Goal: Task Accomplishment & Management: Use online tool/utility

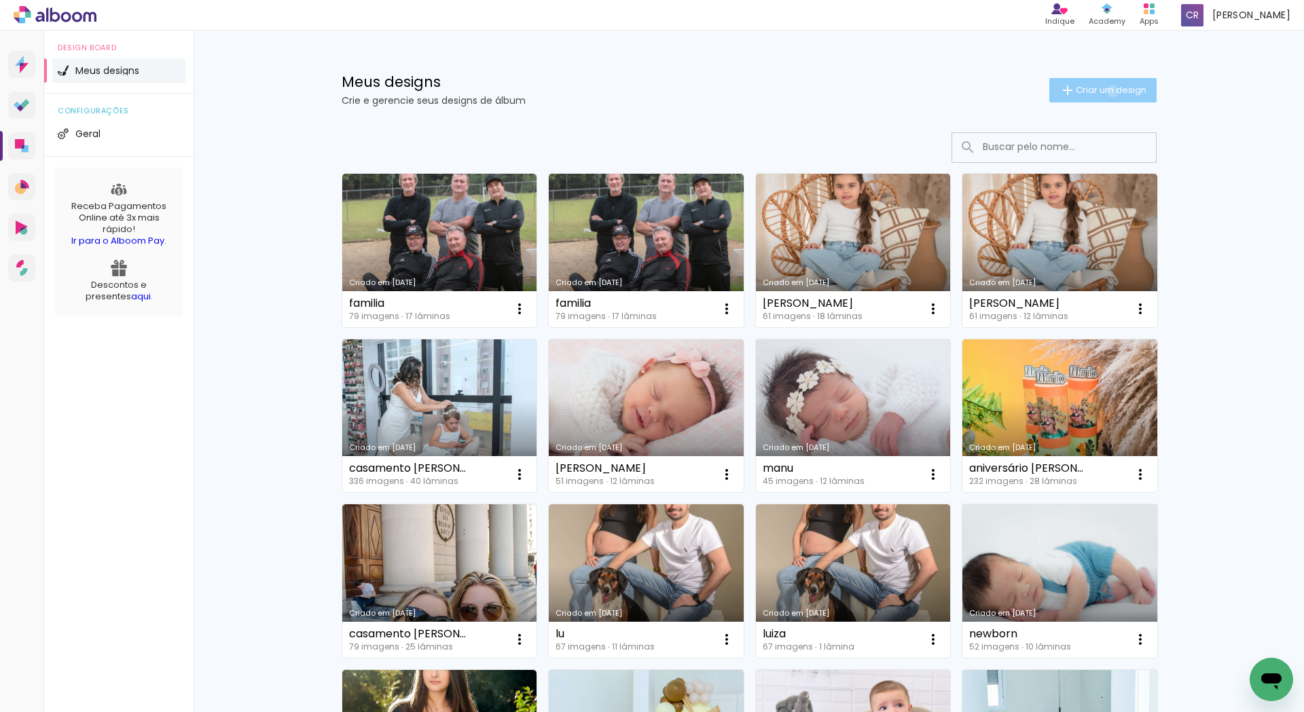
click at [1105, 91] on span "Criar um design" at bounding box center [1110, 90] width 71 height 9
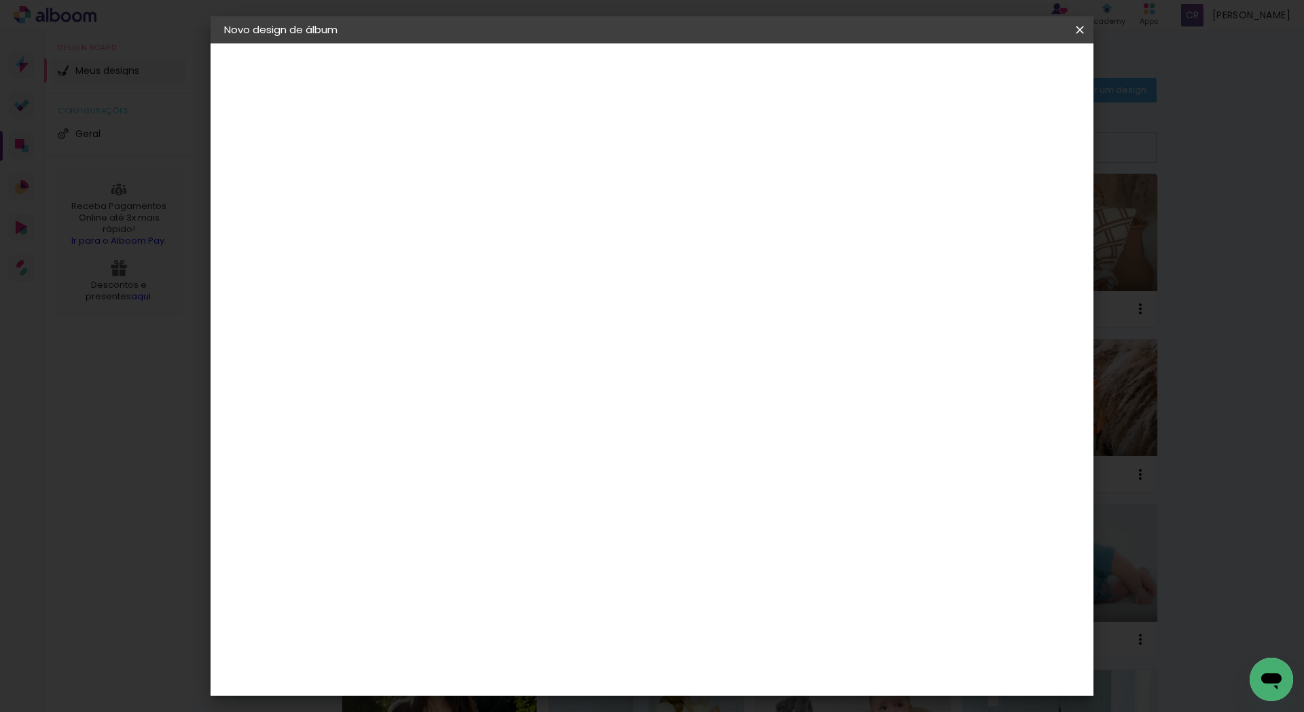
click at [451, 170] on paper-input-container "Título do álbum" at bounding box center [446, 183] width 10 height 35
click at [446, 182] on input at bounding box center [446, 182] width 0 height 21
type input "casamento [PERSON_NAME] e [PERSON_NAME]"
type paper-input "casamento [PERSON_NAME] e [PERSON_NAME]"
click at [585, 77] on paper-button "Avançar" at bounding box center [552, 71] width 67 height 23
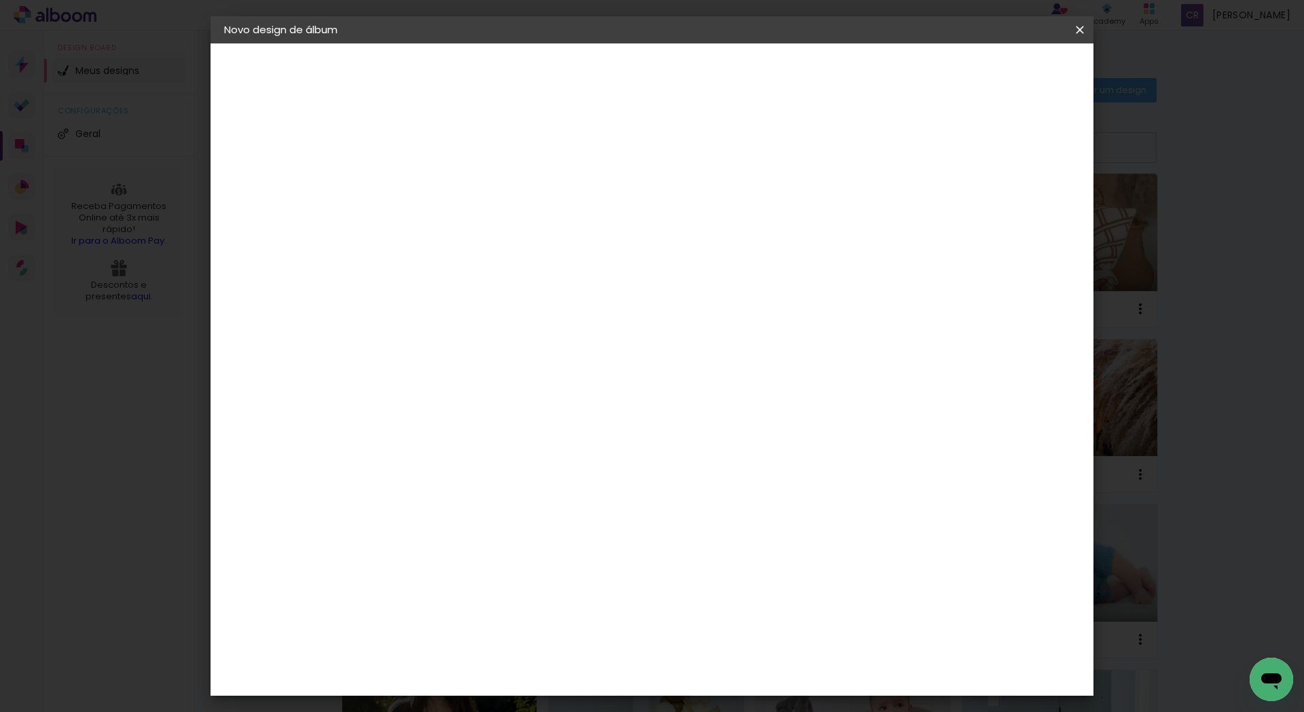
click at [0, 0] on slot "Avançar" at bounding box center [0, 0] width 0 height 0
click at [538, 328] on span "20 × 30" at bounding box center [506, 346] width 63 height 36
click at [0, 0] on slot "Avançar" at bounding box center [0, 0] width 0 height 0
click at [995, 67] on span "Iniciar design" at bounding box center [964, 72] width 62 height 10
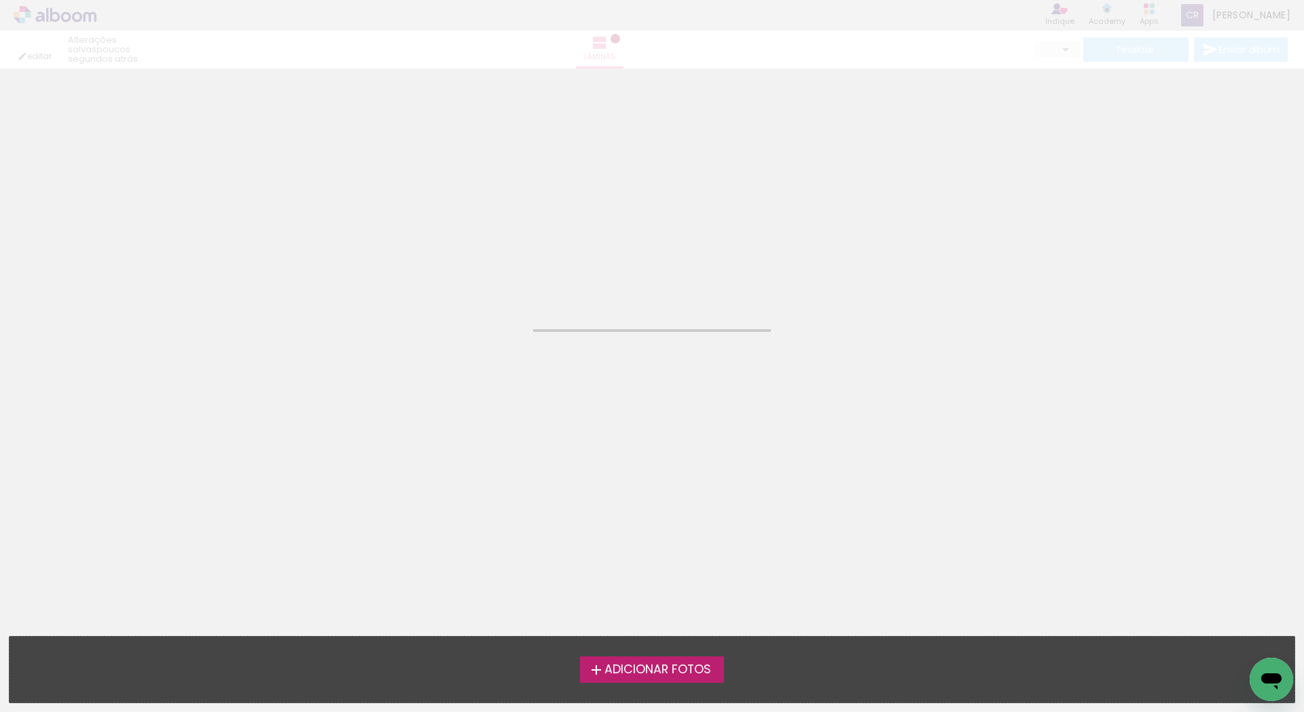
click at [686, 673] on span "Adicionar Fotos" at bounding box center [657, 670] width 107 height 12
click at [0, 0] on input "file" at bounding box center [0, 0] width 0 height 0
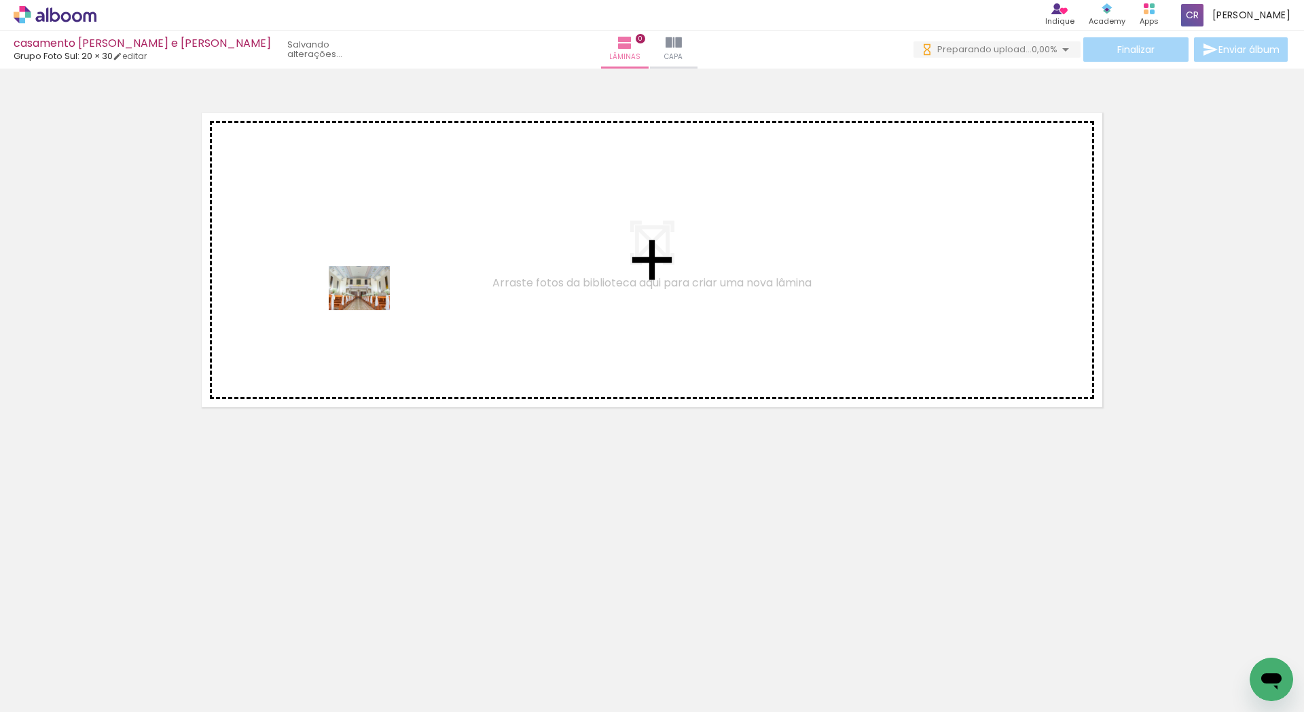
drag, startPoint x: 154, startPoint y: 678, endPoint x: 373, endPoint y: 287, distance: 448.3
click at [373, 287] on quentale-workspace at bounding box center [652, 356] width 1304 height 712
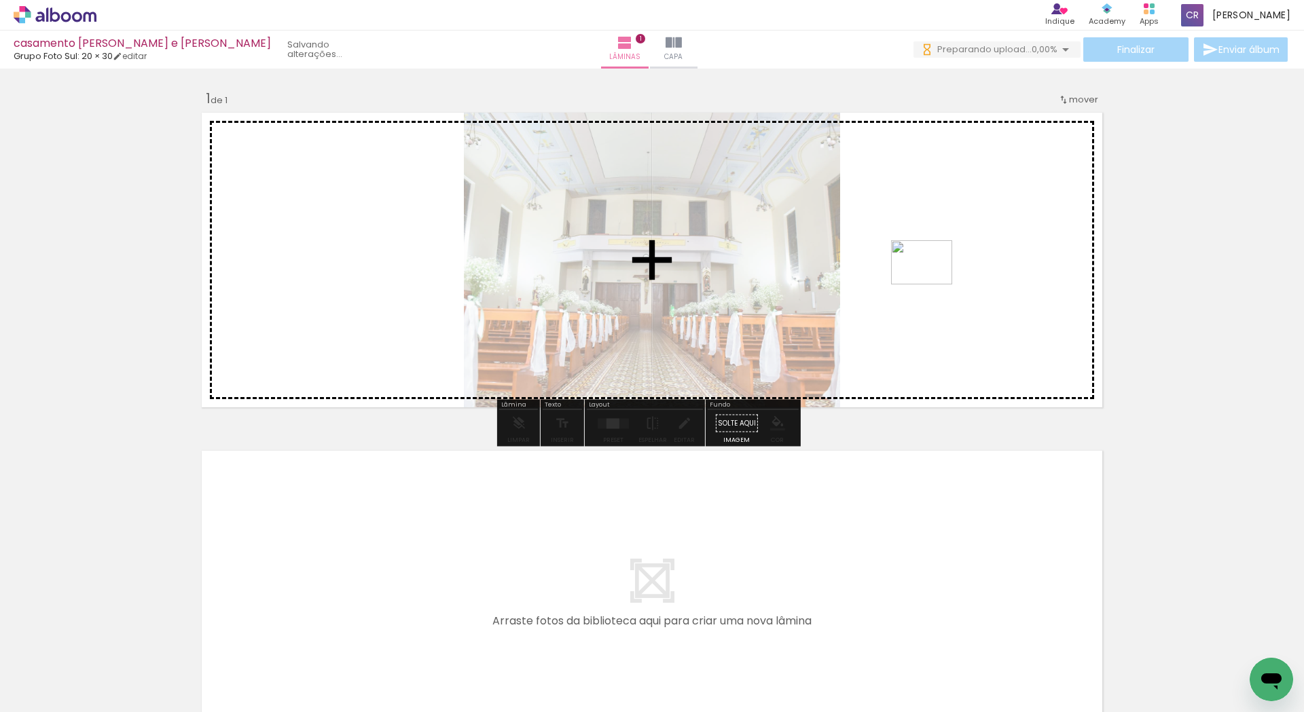
drag, startPoint x: 236, startPoint y: 657, endPoint x: 931, endPoint y: 281, distance: 790.1
click at [931, 281] on quentale-workspace at bounding box center [652, 356] width 1304 height 712
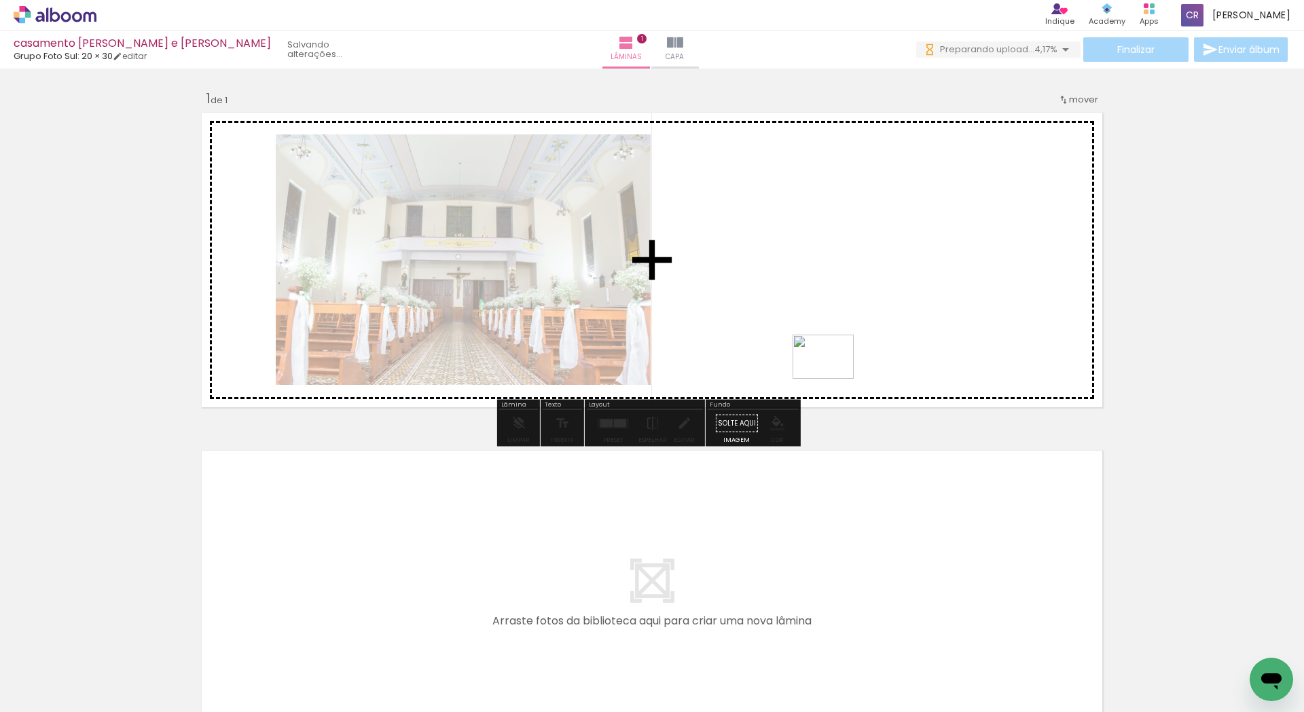
drag, startPoint x: 308, startPoint y: 686, endPoint x: 833, endPoint y: 375, distance: 610.6
click at [833, 375] on quentale-workspace at bounding box center [652, 356] width 1304 height 712
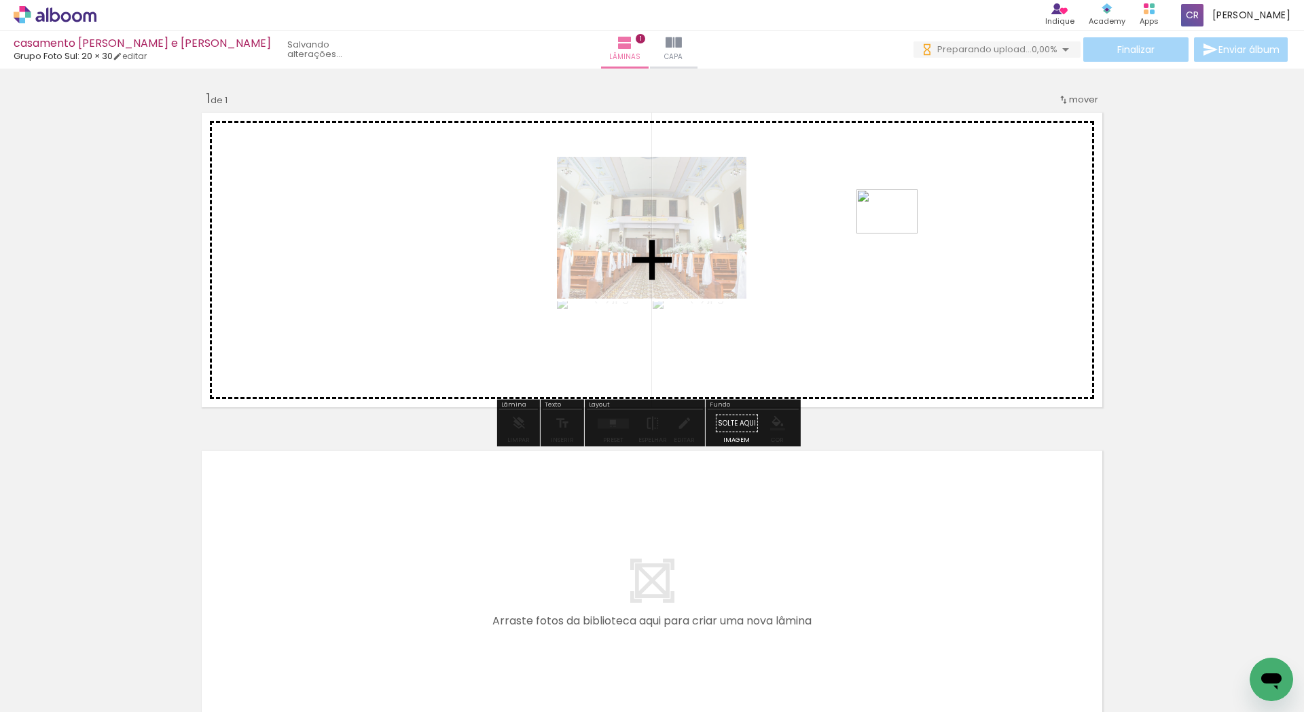
drag, startPoint x: 401, startPoint y: 667, endPoint x: 897, endPoint y: 230, distance: 660.9
click at [897, 230] on quentale-workspace at bounding box center [652, 356] width 1304 height 712
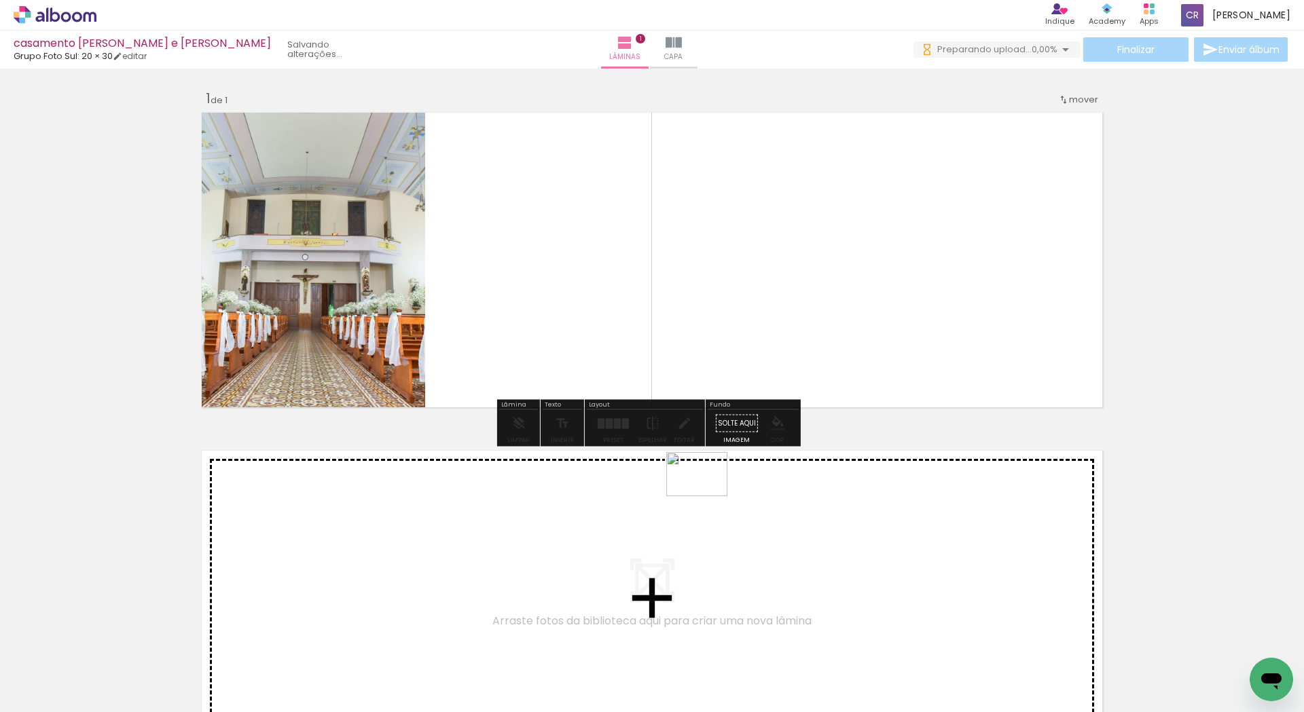
drag, startPoint x: 471, startPoint y: 657, endPoint x: 707, endPoint y: 493, distance: 286.8
click at [707, 493] on quentale-workspace at bounding box center [652, 356] width 1304 height 712
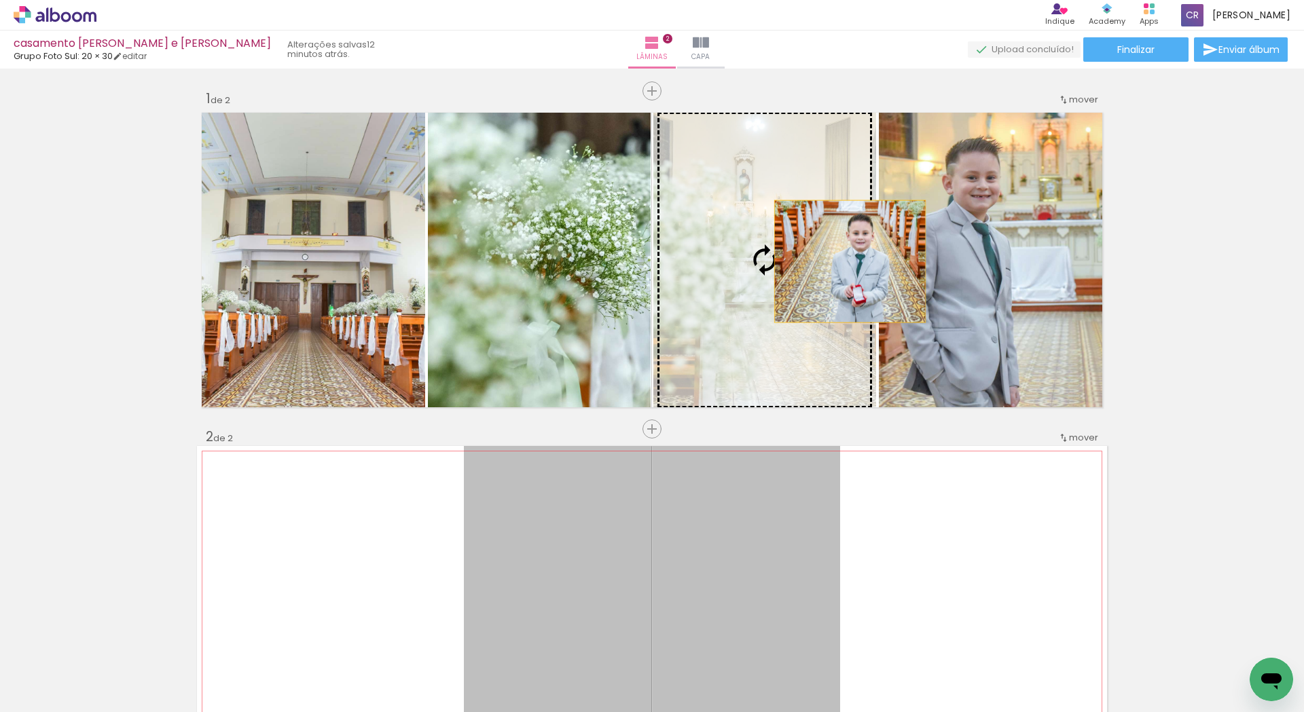
drag, startPoint x: 790, startPoint y: 540, endPoint x: 845, endPoint y: 261, distance: 283.6
click at [845, 261] on div "Inserir lâmina 1 de 2 Inserir lâmina 2 de 2" at bounding box center [652, 580] width 1304 height 1015
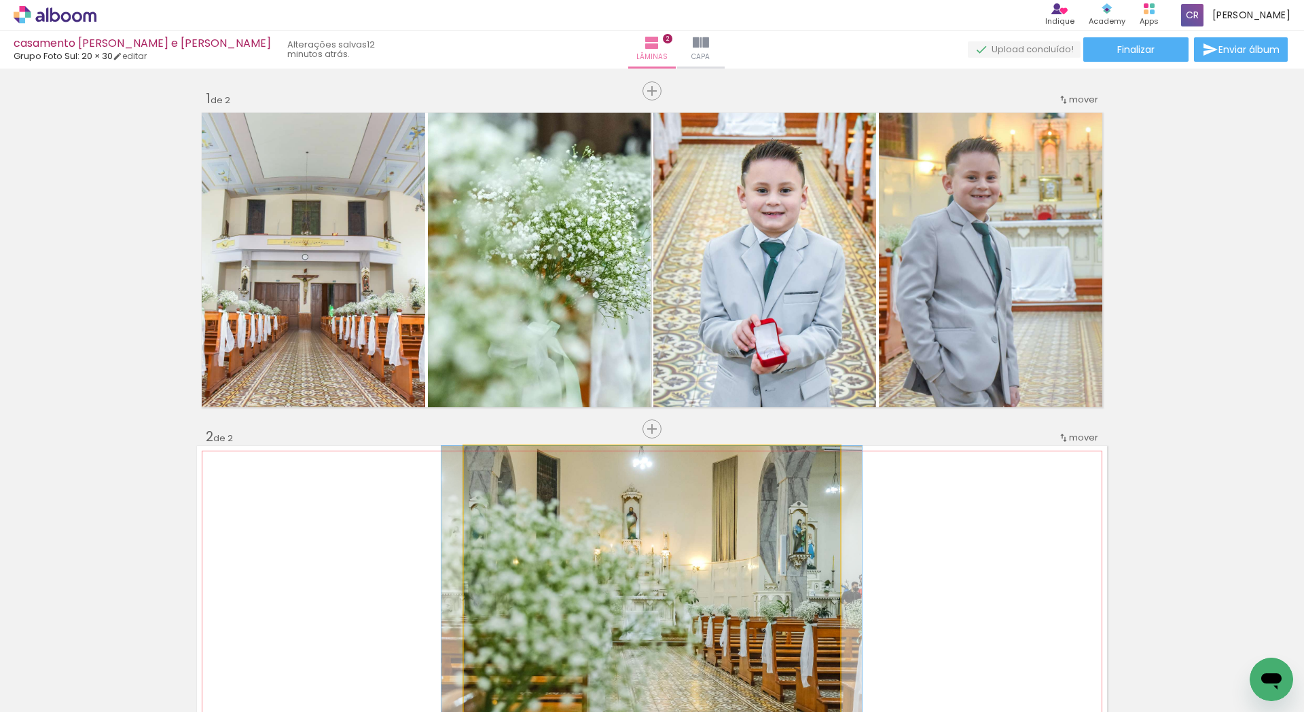
click at [758, 574] on quentale-photo at bounding box center [652, 598] width 376 height 304
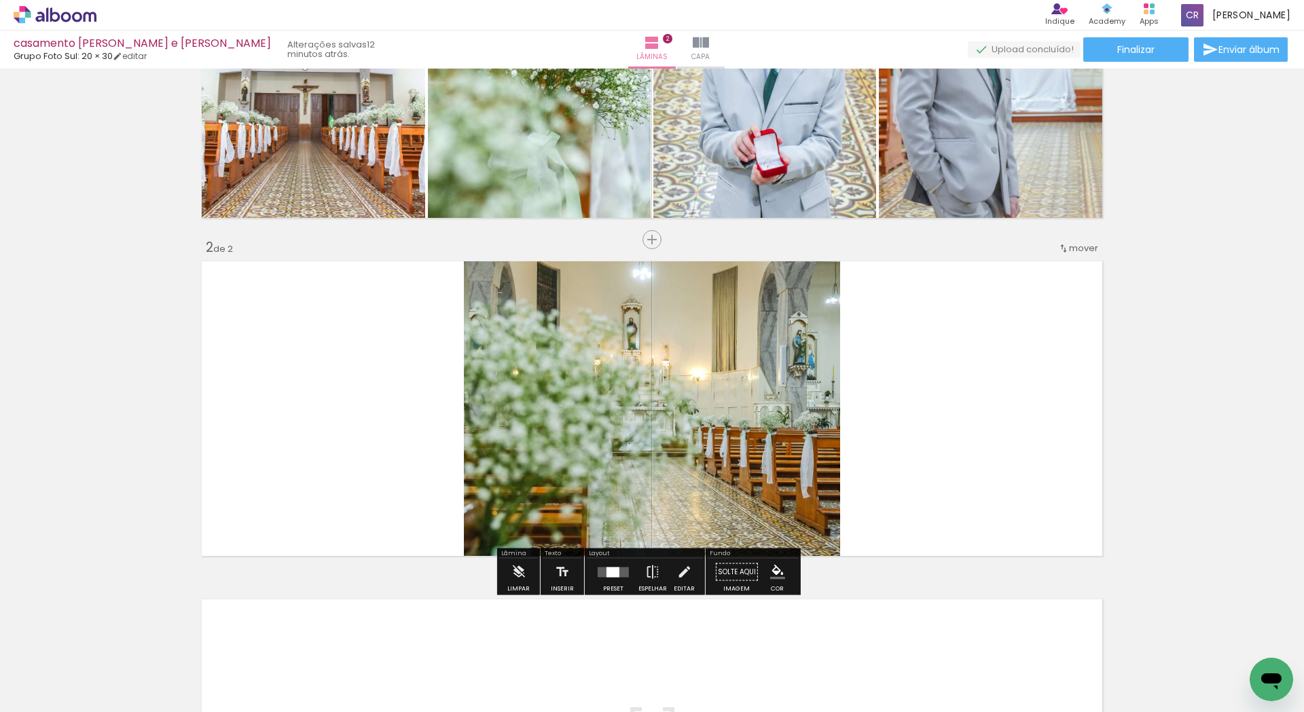
scroll to position [204, 0]
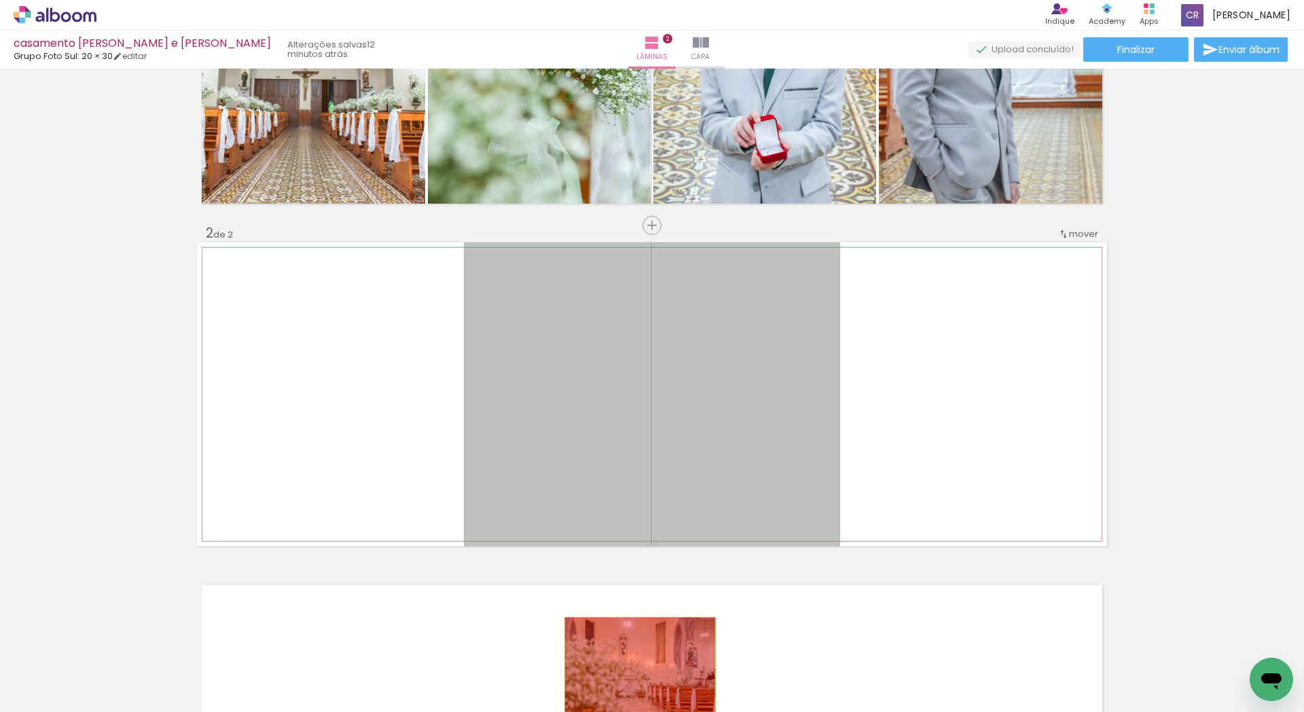
drag, startPoint x: 788, startPoint y: 462, endPoint x: 590, endPoint y: 692, distance: 302.8
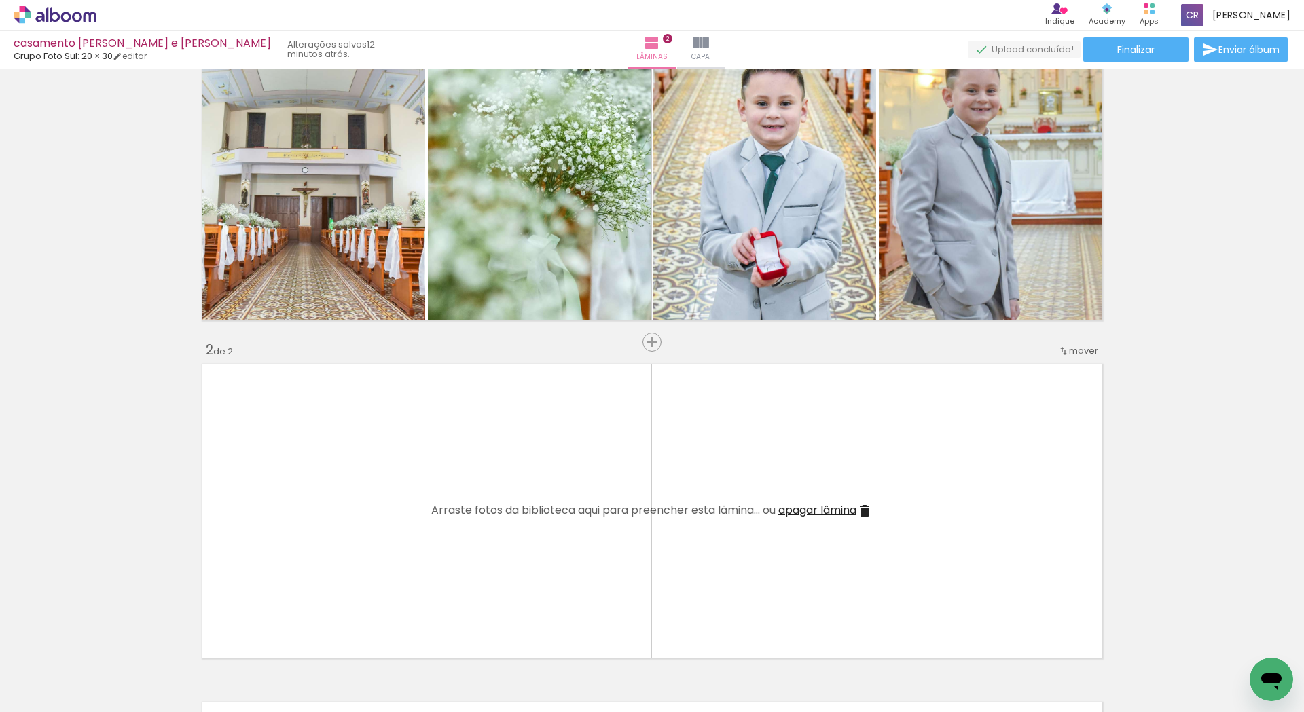
scroll to position [0, 0]
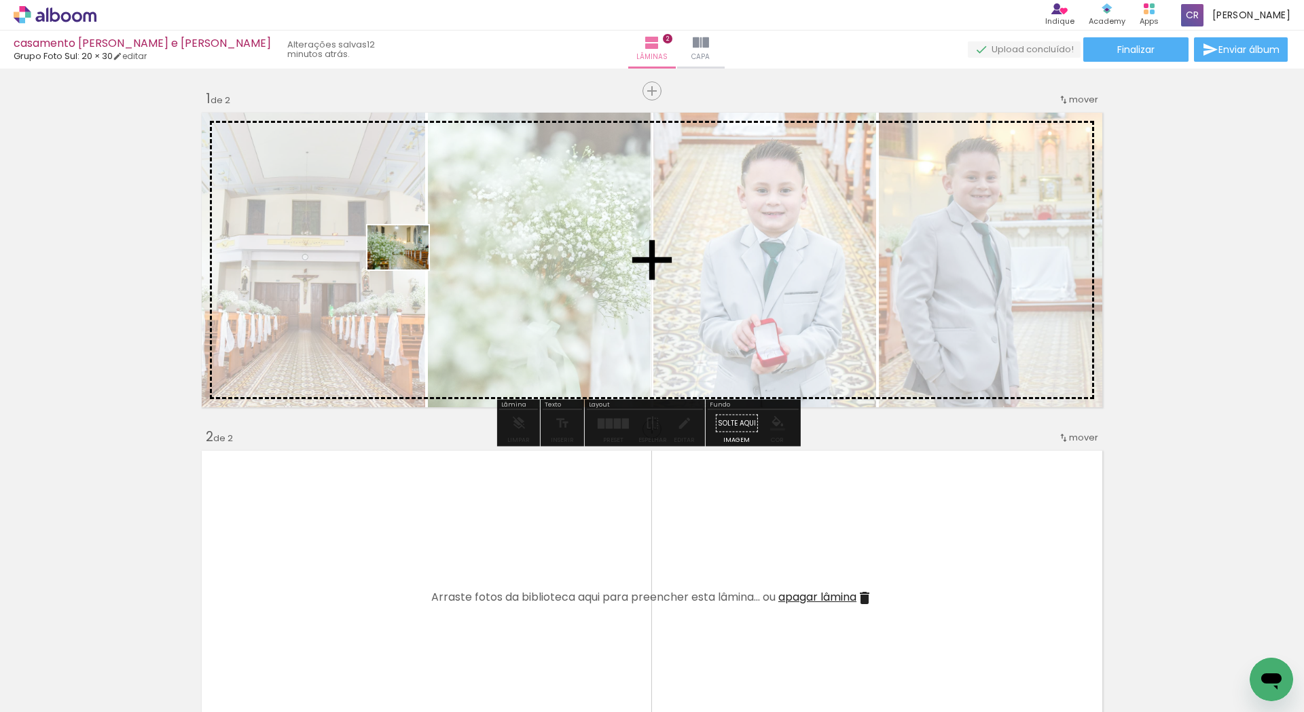
drag, startPoint x: 302, startPoint y: 662, endPoint x: 408, endPoint y: 266, distance: 409.7
click at [408, 266] on quentale-workspace at bounding box center [652, 356] width 1304 height 712
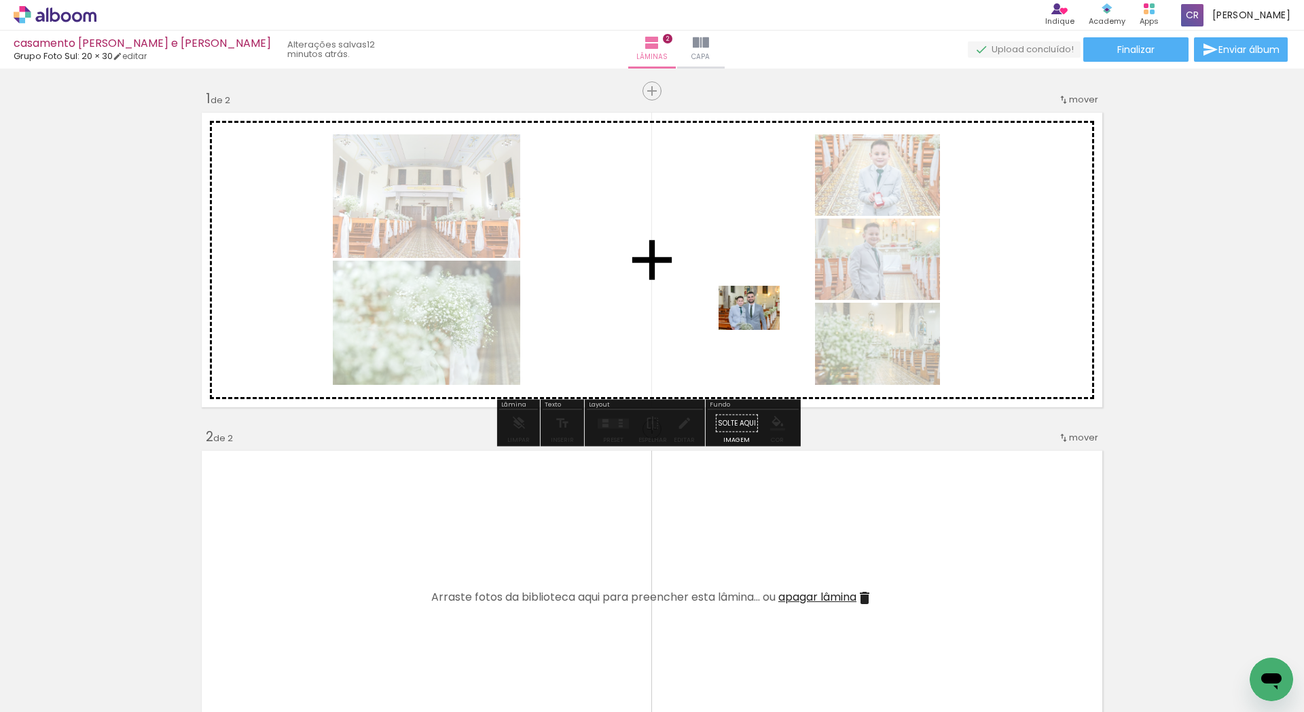
drag, startPoint x: 598, startPoint y: 667, endPoint x: 759, endPoint y: 327, distance: 376.3
click at [759, 327] on quentale-workspace at bounding box center [652, 356] width 1304 height 712
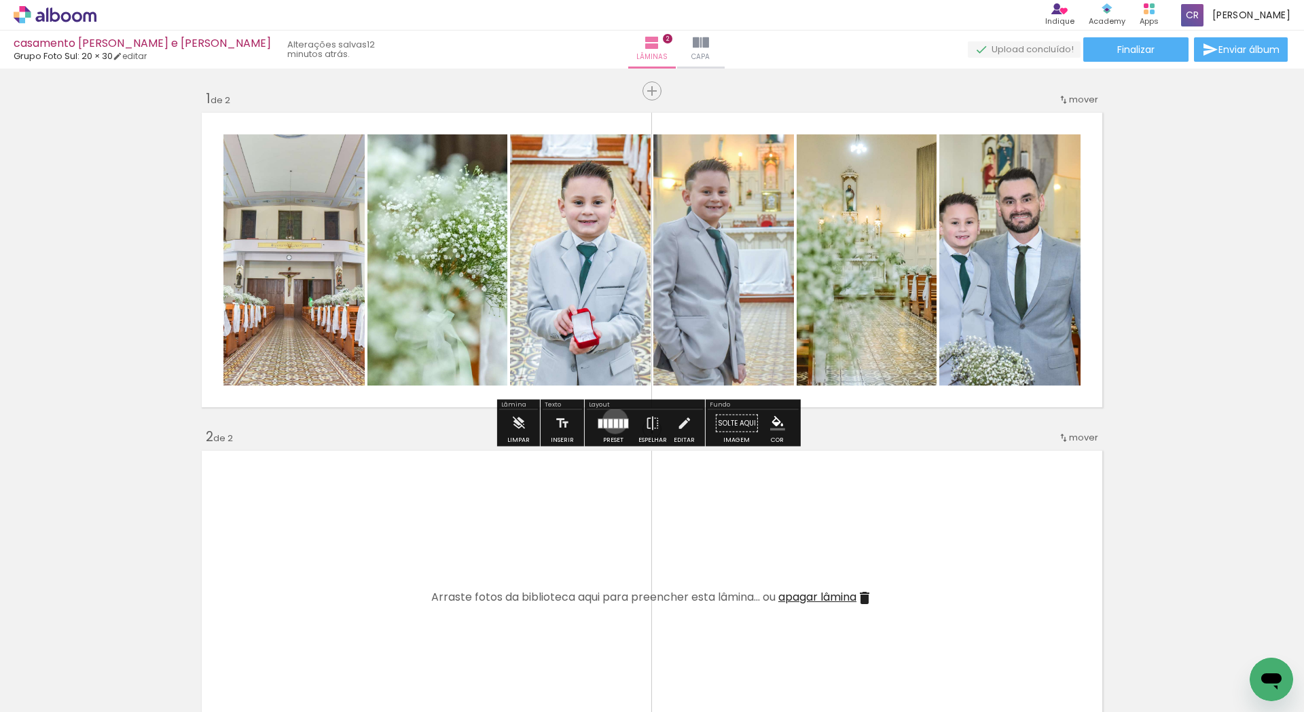
click at [614, 421] on div at bounding box center [616, 423] width 4 height 9
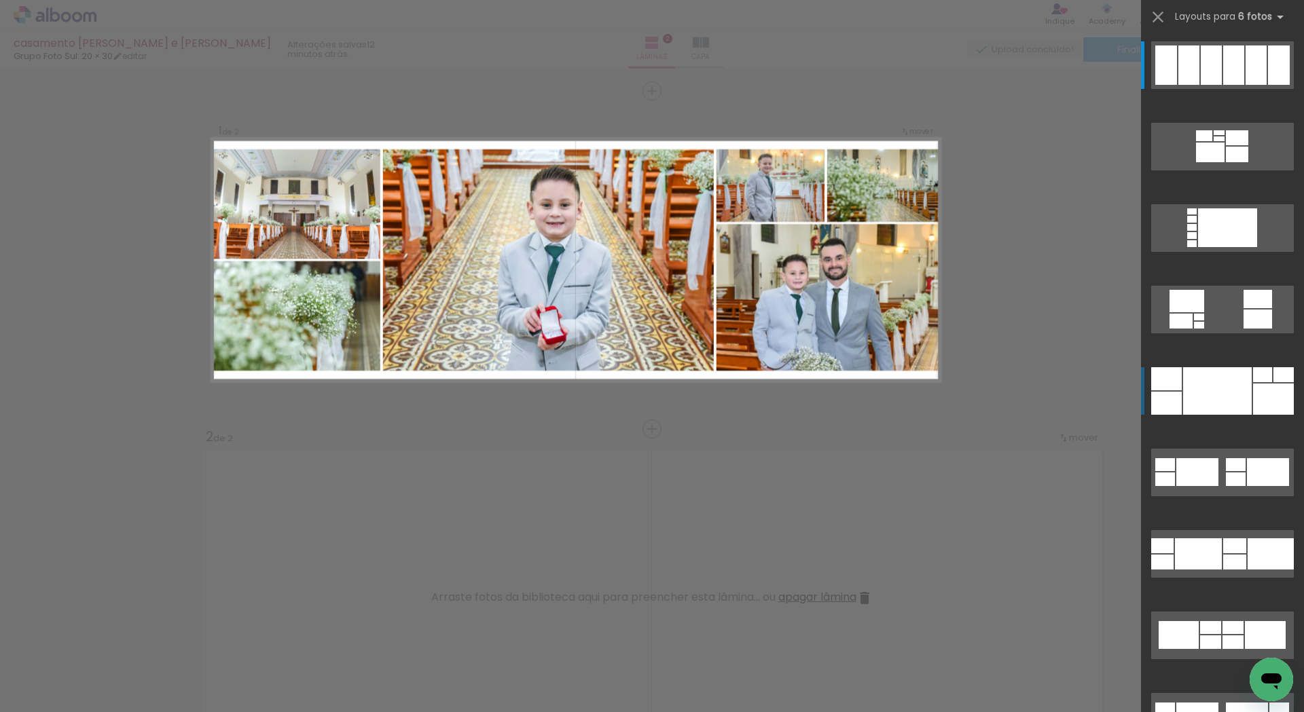
click at [1208, 403] on div at bounding box center [1217, 391] width 69 height 48
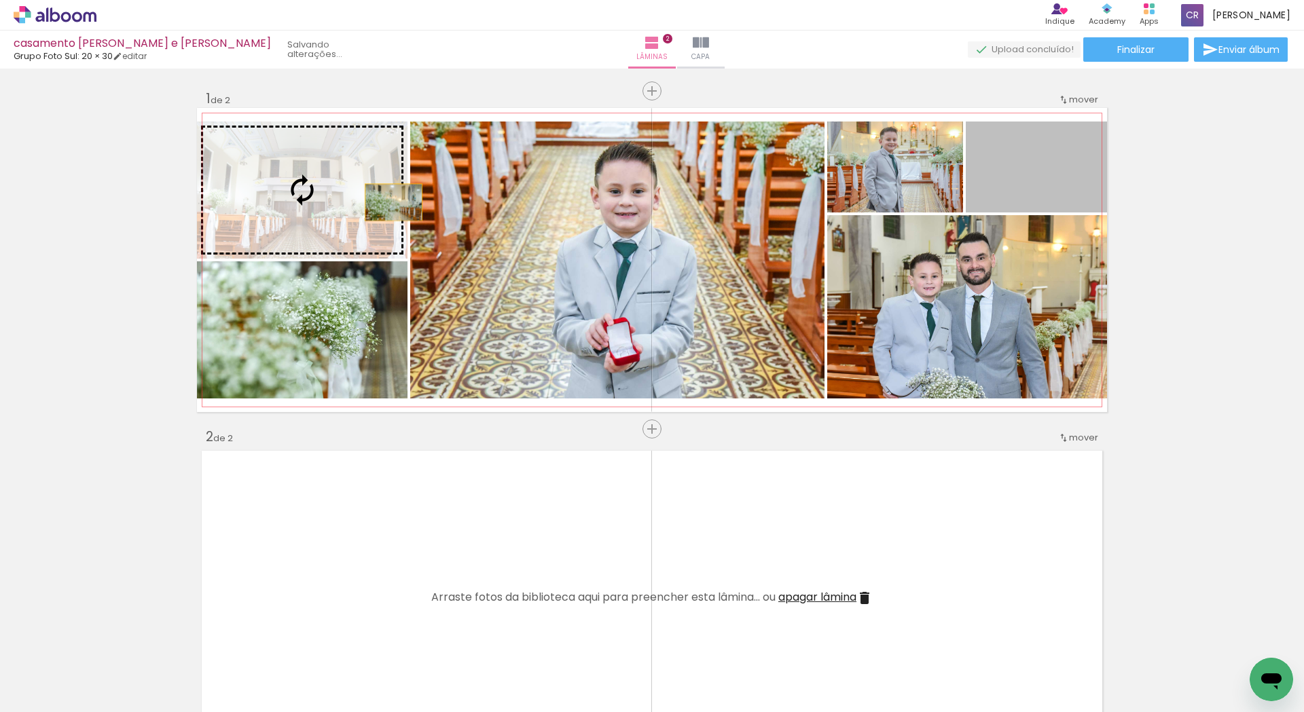
drag, startPoint x: 1050, startPoint y: 181, endPoint x: 346, endPoint y: 202, distance: 704.4
click at [0, 0] on slot at bounding box center [0, 0] width 0 height 0
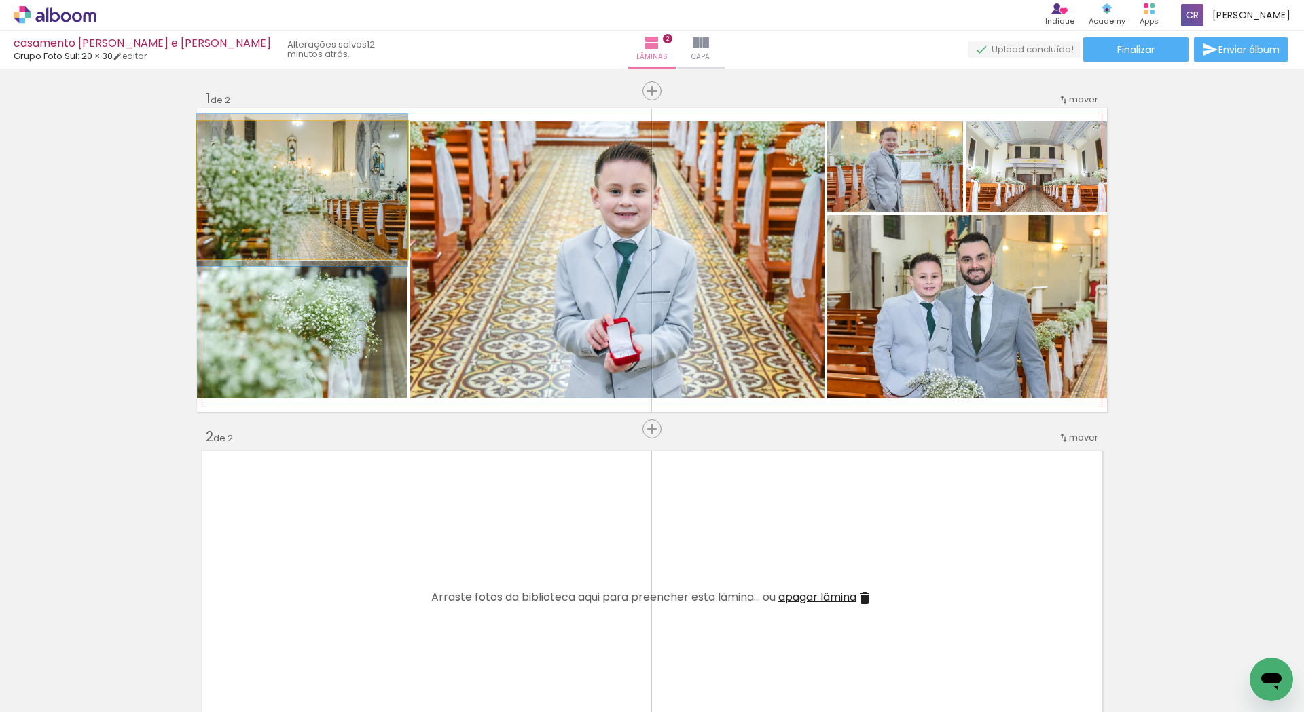
click at [304, 204] on quentale-photo at bounding box center [302, 190] width 210 height 137
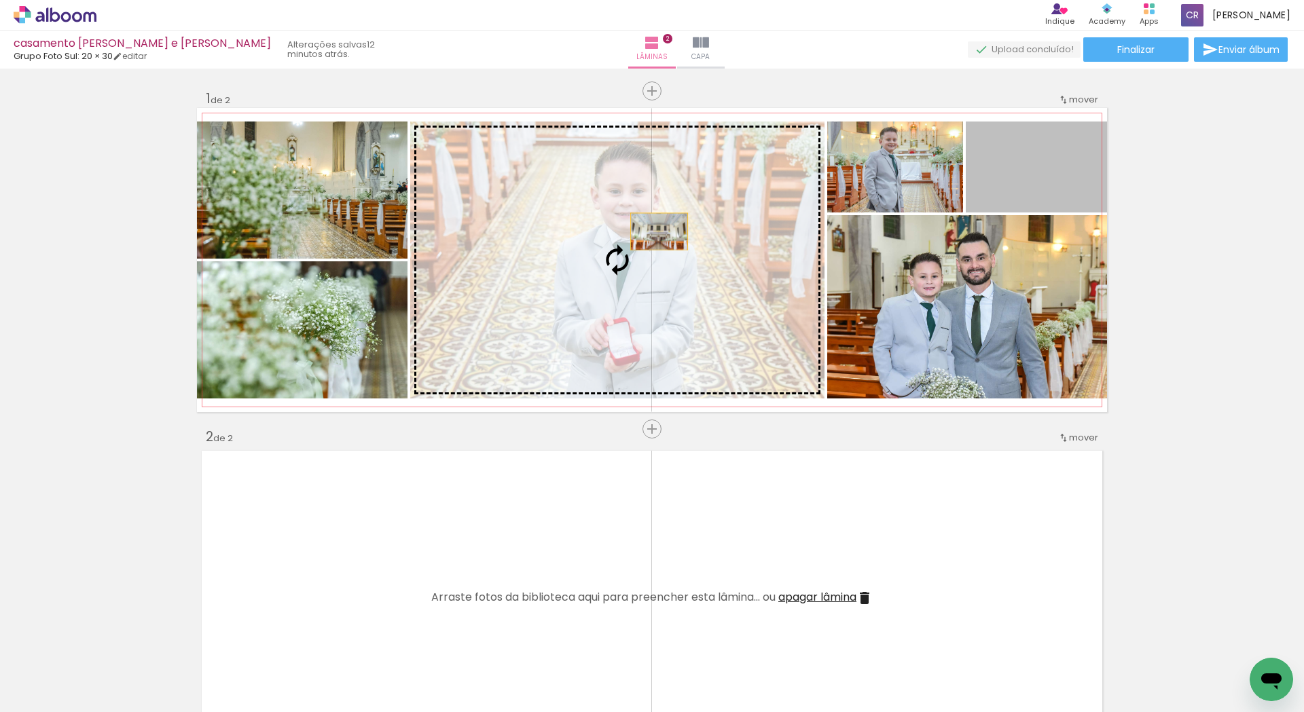
drag, startPoint x: 1004, startPoint y: 181, endPoint x: 654, endPoint y: 232, distance: 353.9
click at [0, 0] on slot at bounding box center [0, 0] width 0 height 0
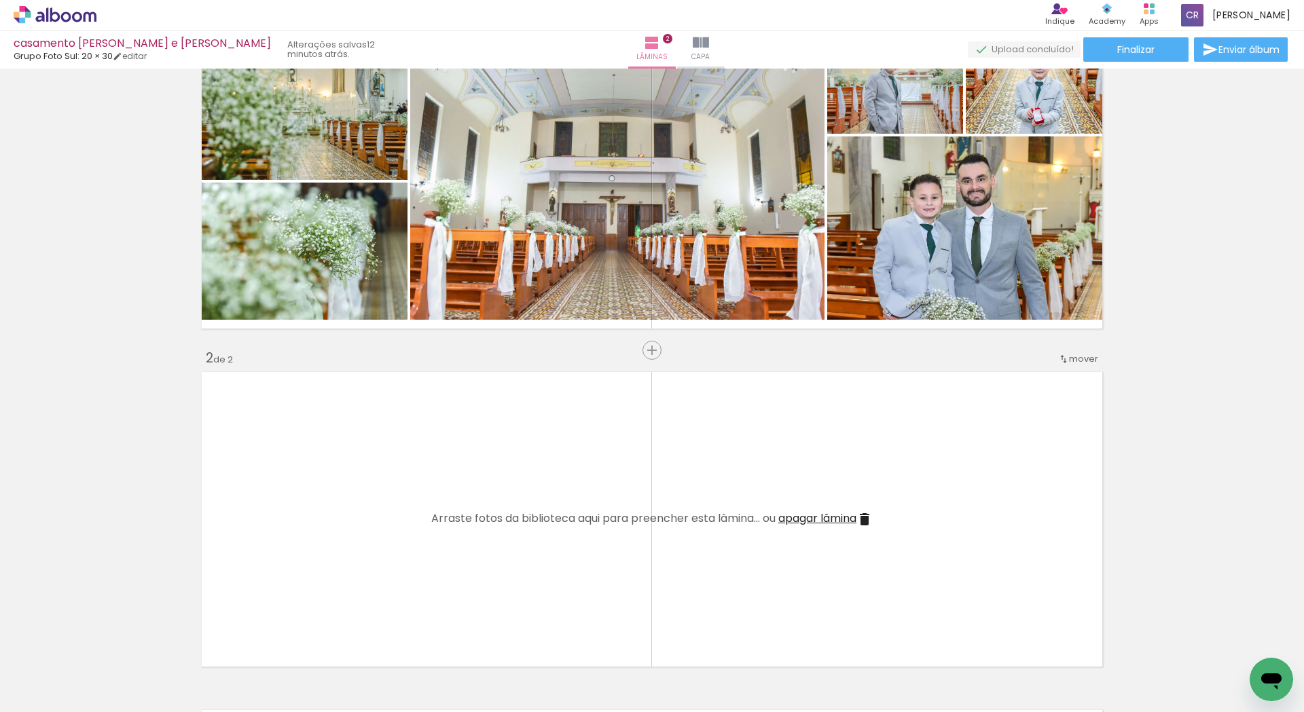
scroll to position [204, 0]
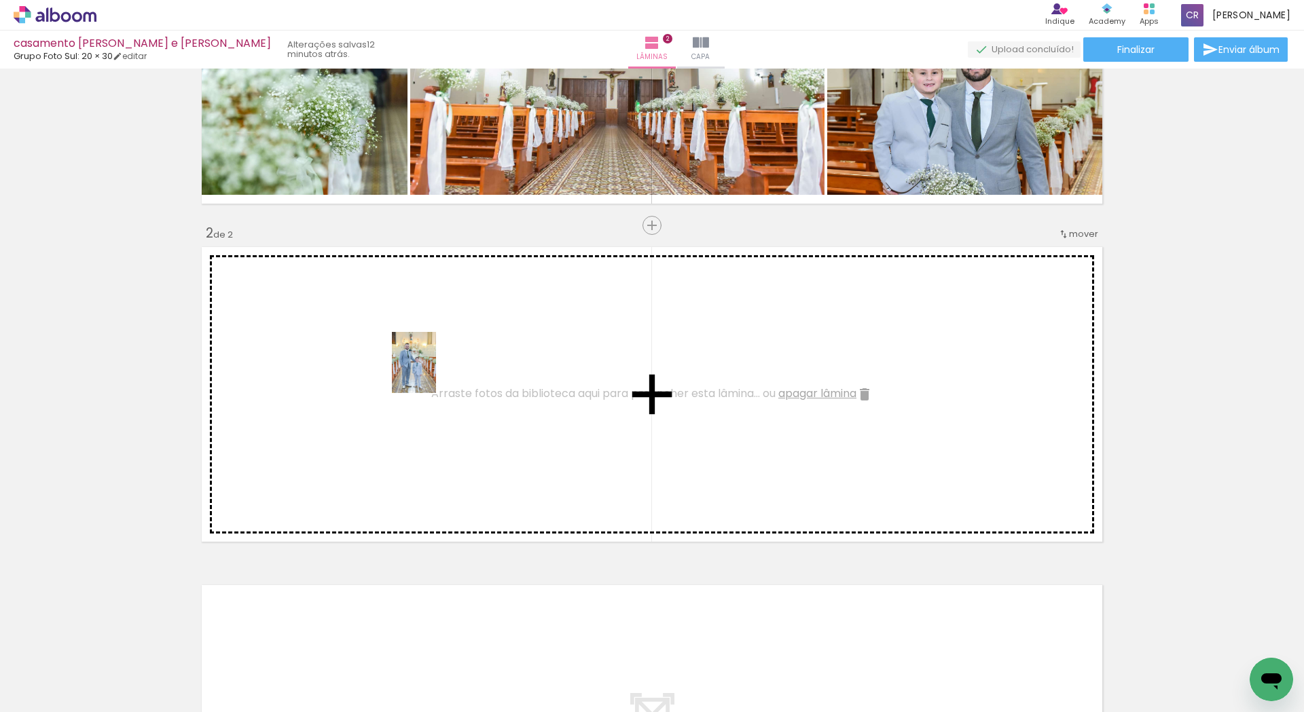
drag, startPoint x: 517, startPoint y: 663, endPoint x: 432, endPoint y: 373, distance: 302.5
click at [432, 373] on quentale-workspace at bounding box center [652, 356] width 1304 height 712
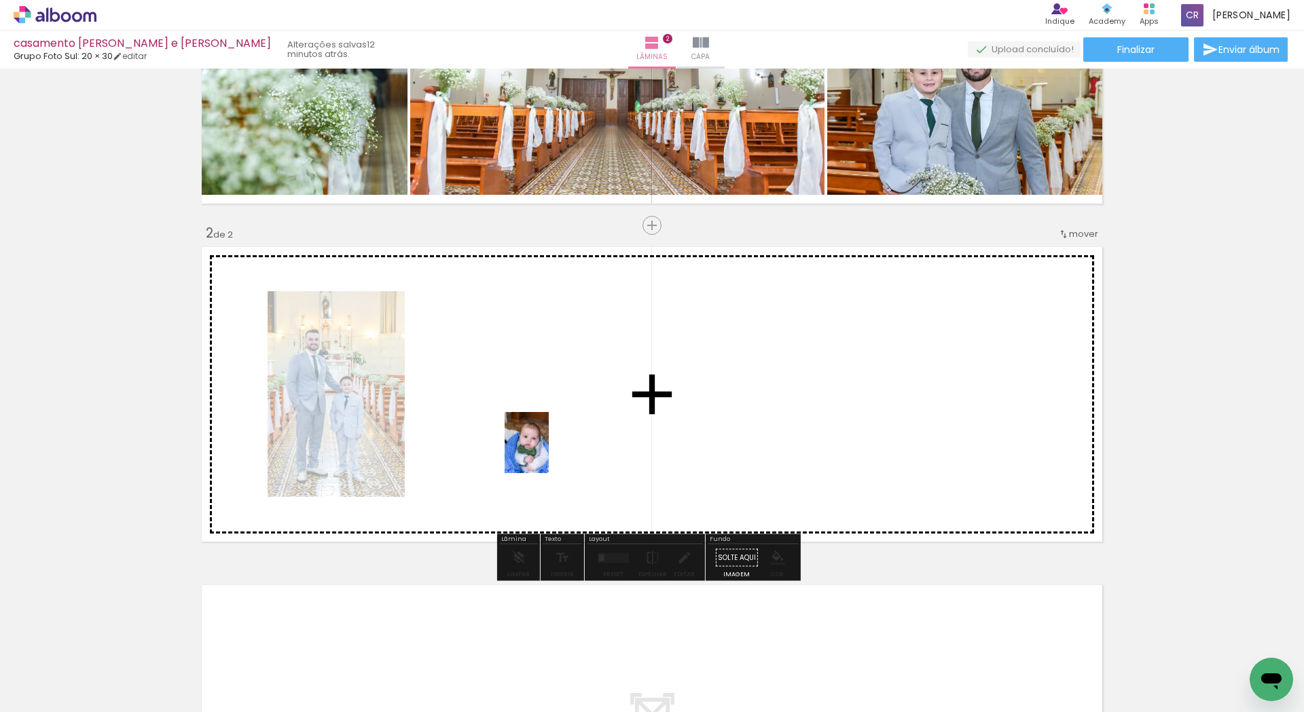
drag, startPoint x: 665, startPoint y: 665, endPoint x: 554, endPoint y: 432, distance: 257.8
click at [554, 432] on quentale-workspace at bounding box center [652, 356] width 1304 height 712
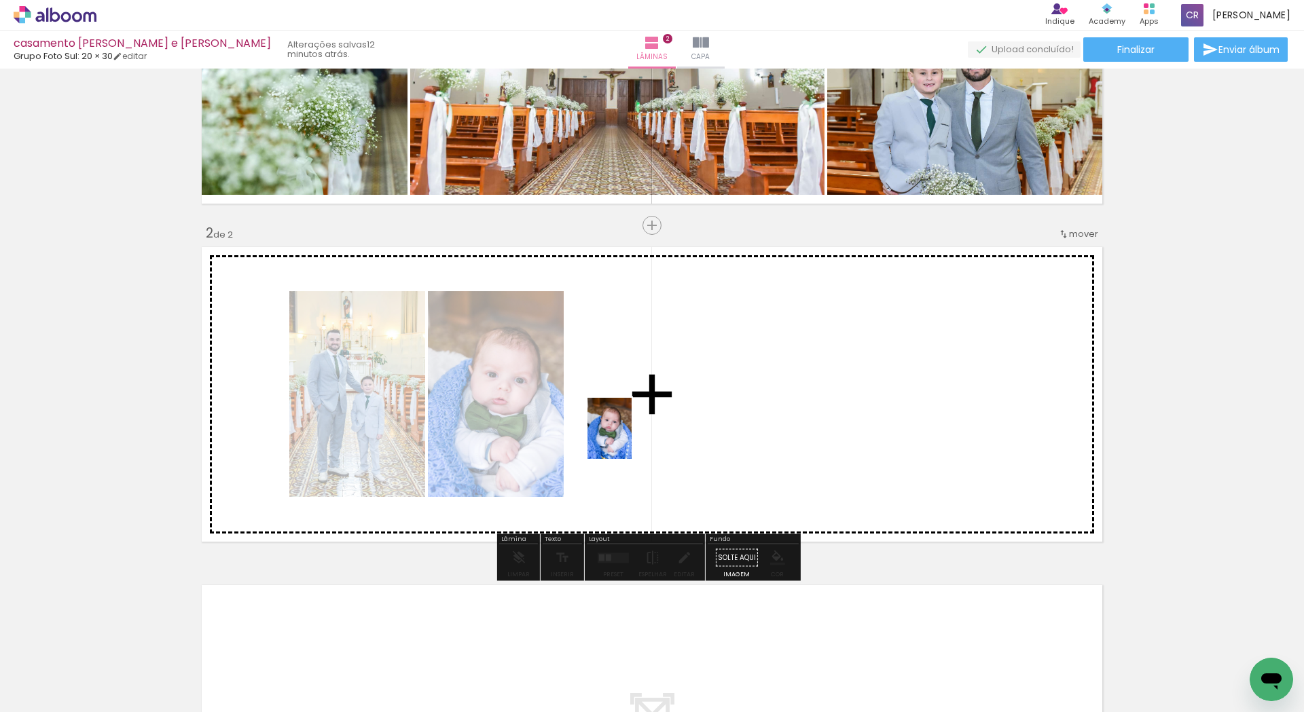
drag, startPoint x: 739, startPoint y: 663, endPoint x: 628, endPoint y: 439, distance: 250.5
click at [628, 439] on quentale-workspace at bounding box center [652, 356] width 1304 height 712
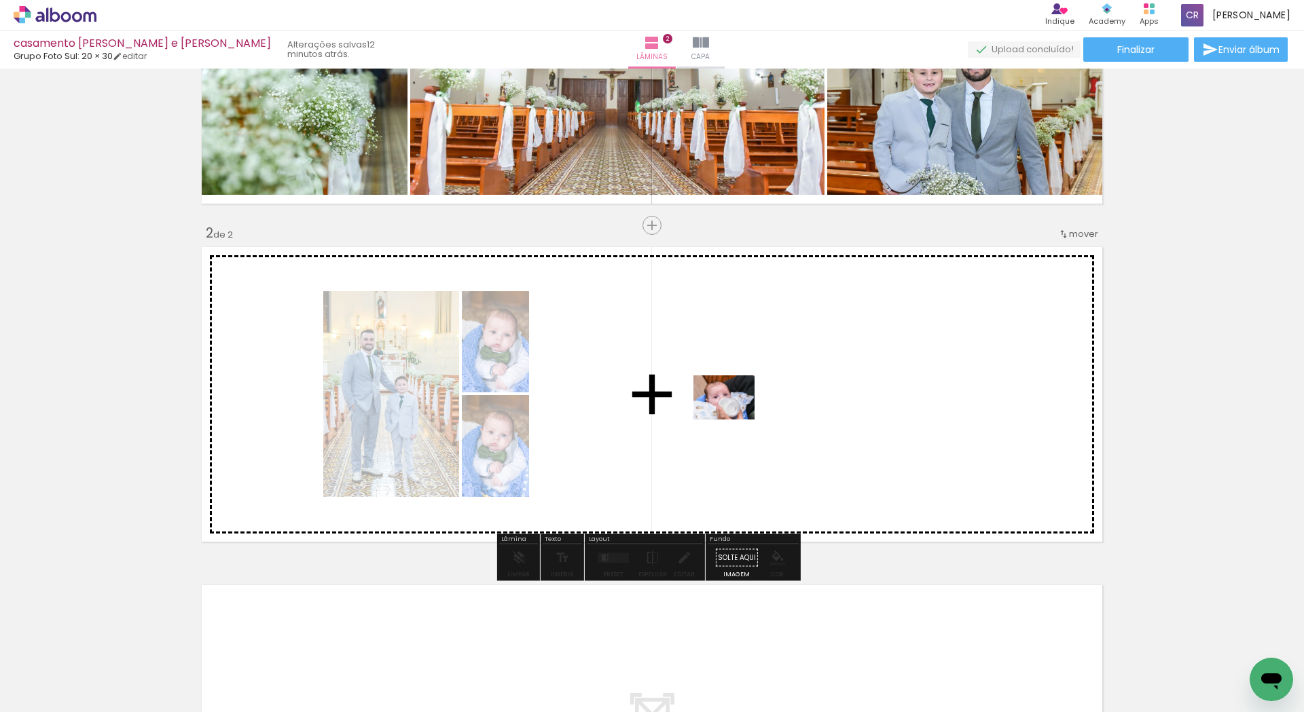
drag, startPoint x: 831, startPoint y: 668, endPoint x: 718, endPoint y: 390, distance: 299.7
click at [718, 390] on quentale-workspace at bounding box center [652, 356] width 1304 height 712
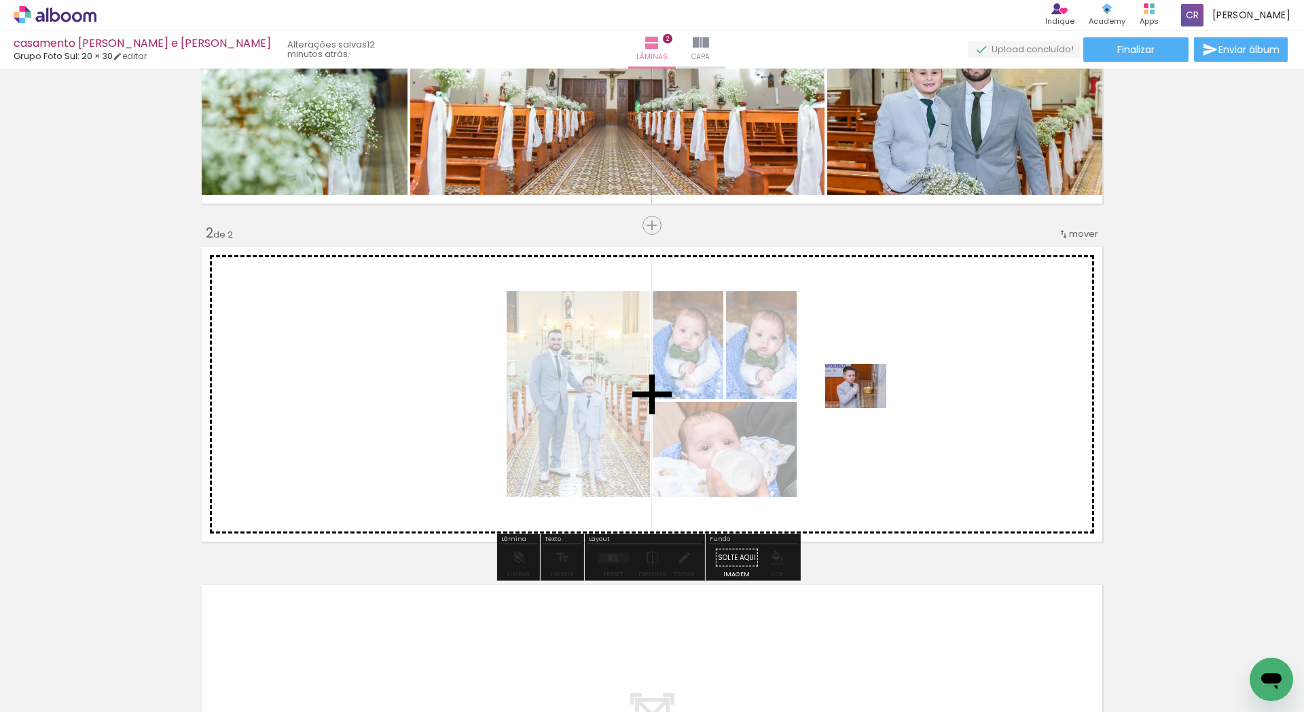
drag, startPoint x: 903, startPoint y: 667, endPoint x: 866, endPoint y: 405, distance: 265.4
click at [866, 405] on quentale-workspace at bounding box center [652, 356] width 1304 height 712
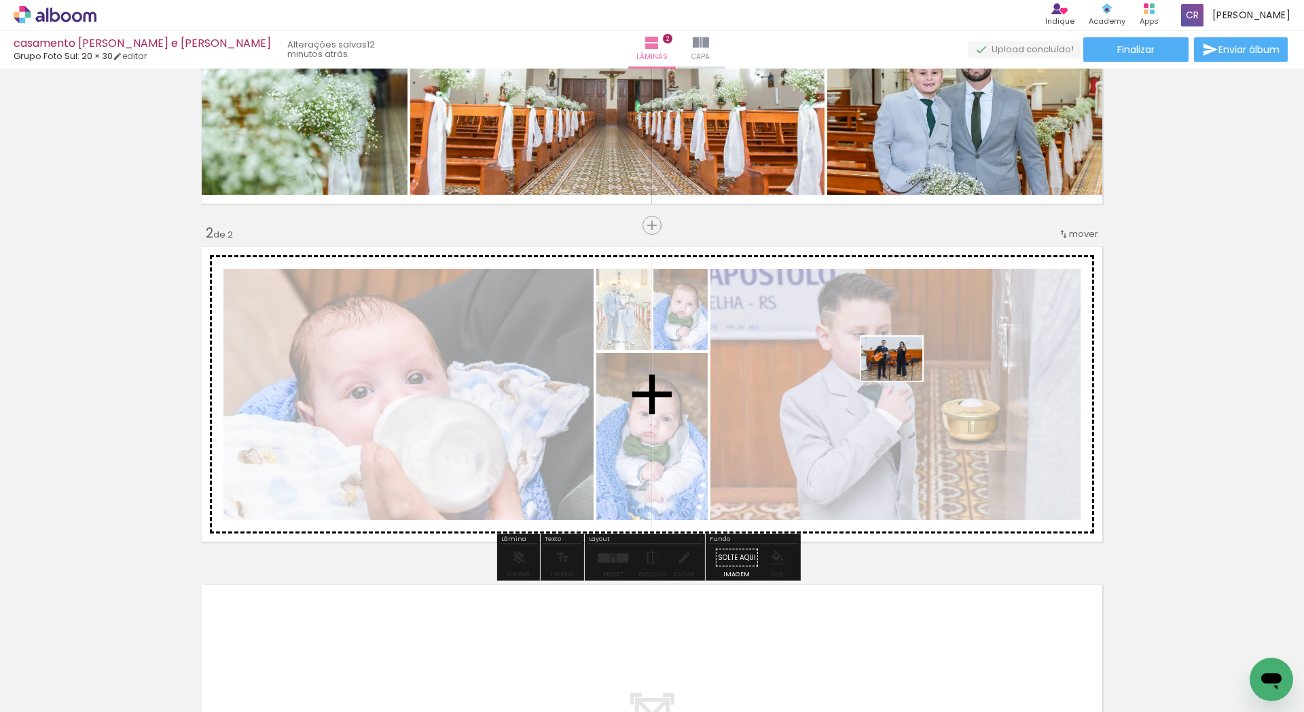
drag, startPoint x: 981, startPoint y: 670, endPoint x: 902, endPoint y: 377, distance: 303.2
click at [902, 377] on quentale-workspace at bounding box center [652, 356] width 1304 height 712
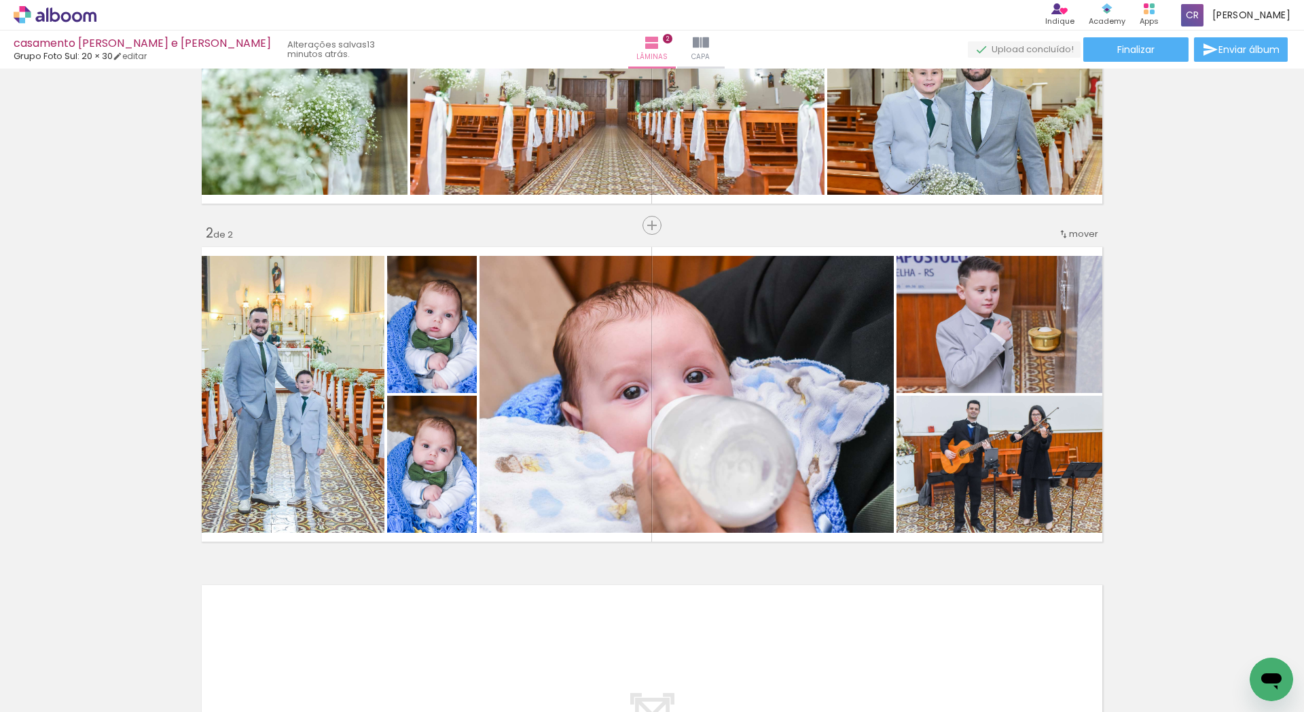
scroll to position [0, 574]
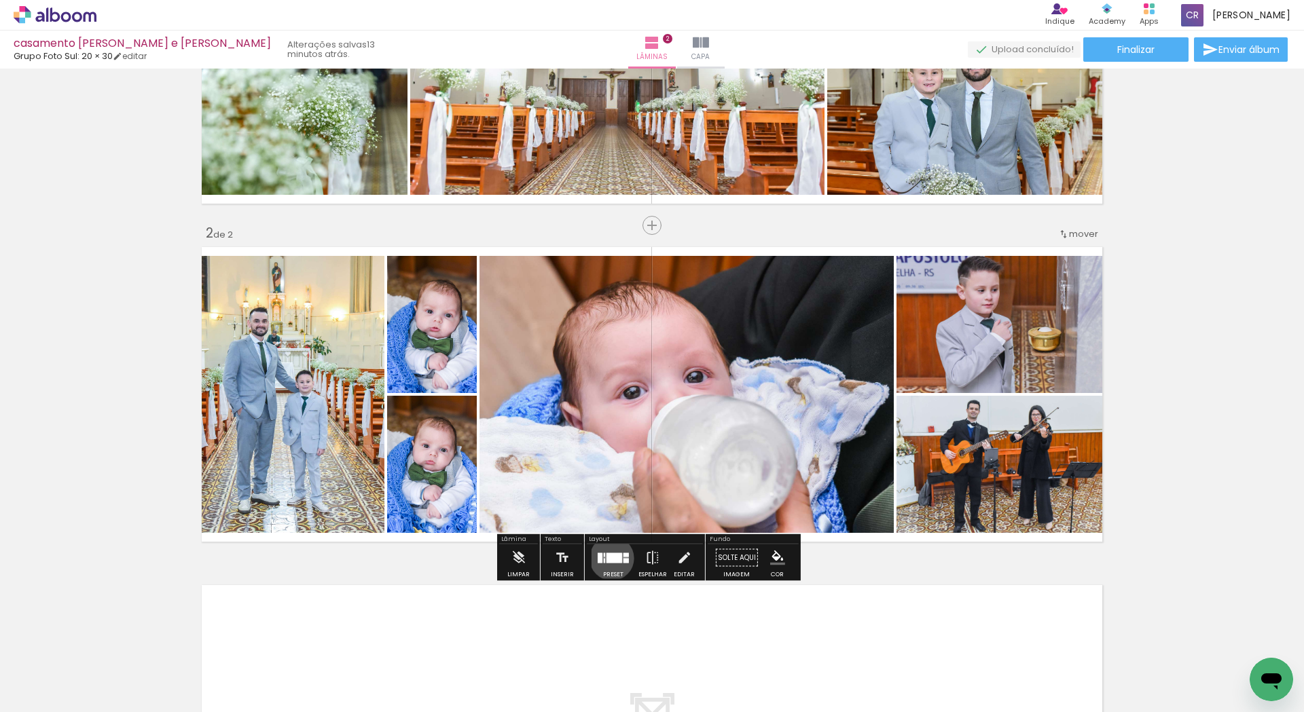
click at [608, 558] on div at bounding box center [614, 558] width 16 height 10
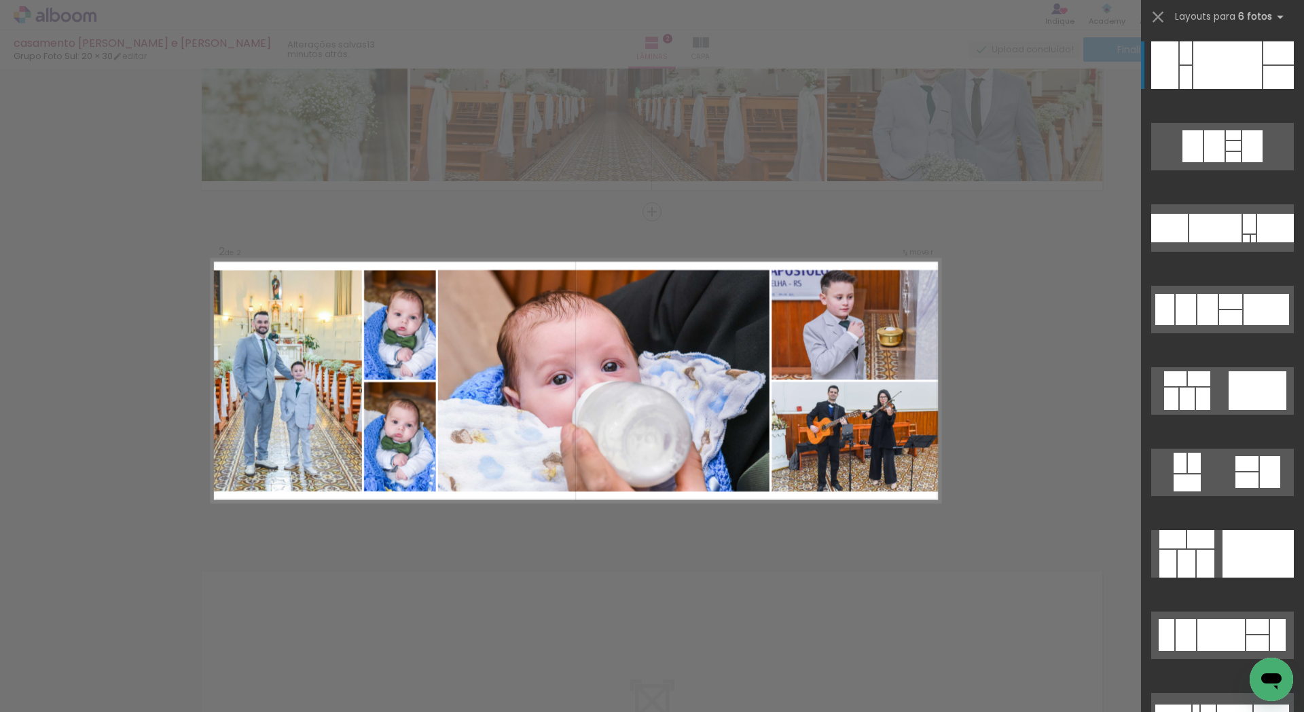
scroll to position [251, 0]
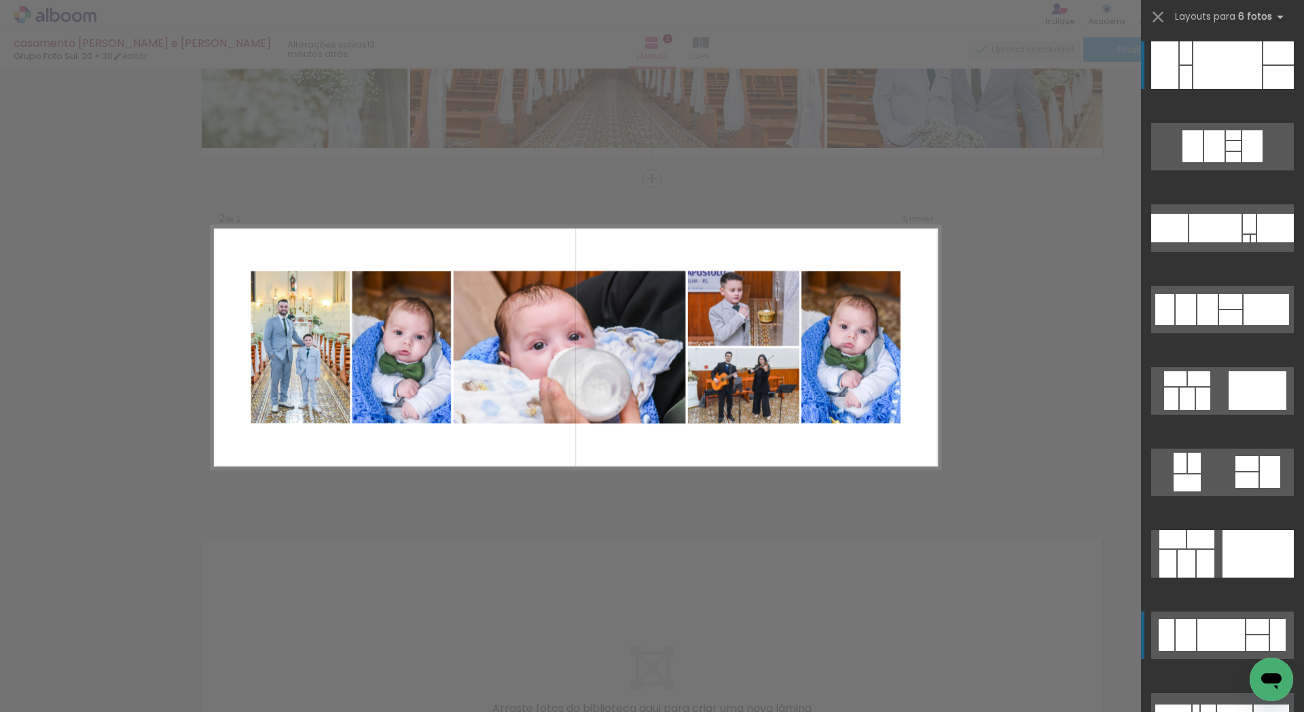
click at [1211, 624] on div at bounding box center [1221, 635] width 48 height 32
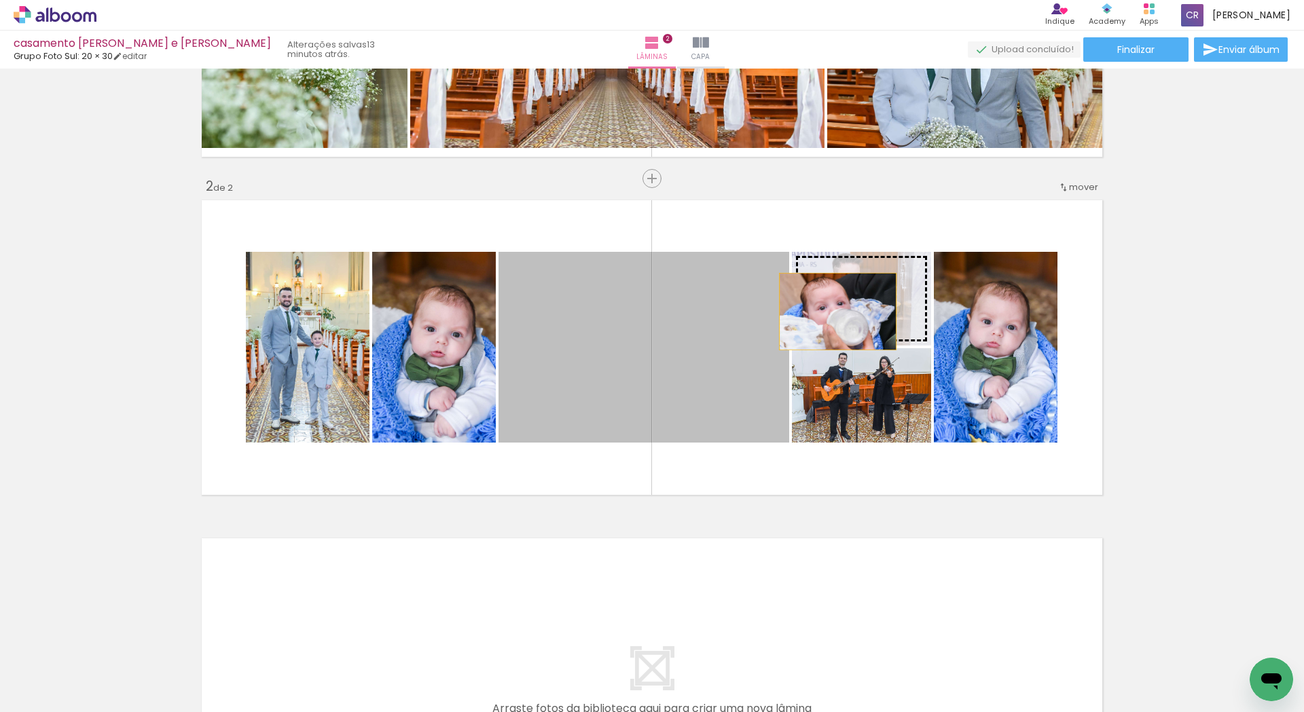
drag, startPoint x: 582, startPoint y: 327, endPoint x: 833, endPoint y: 311, distance: 251.7
click at [0, 0] on slot at bounding box center [0, 0] width 0 height 0
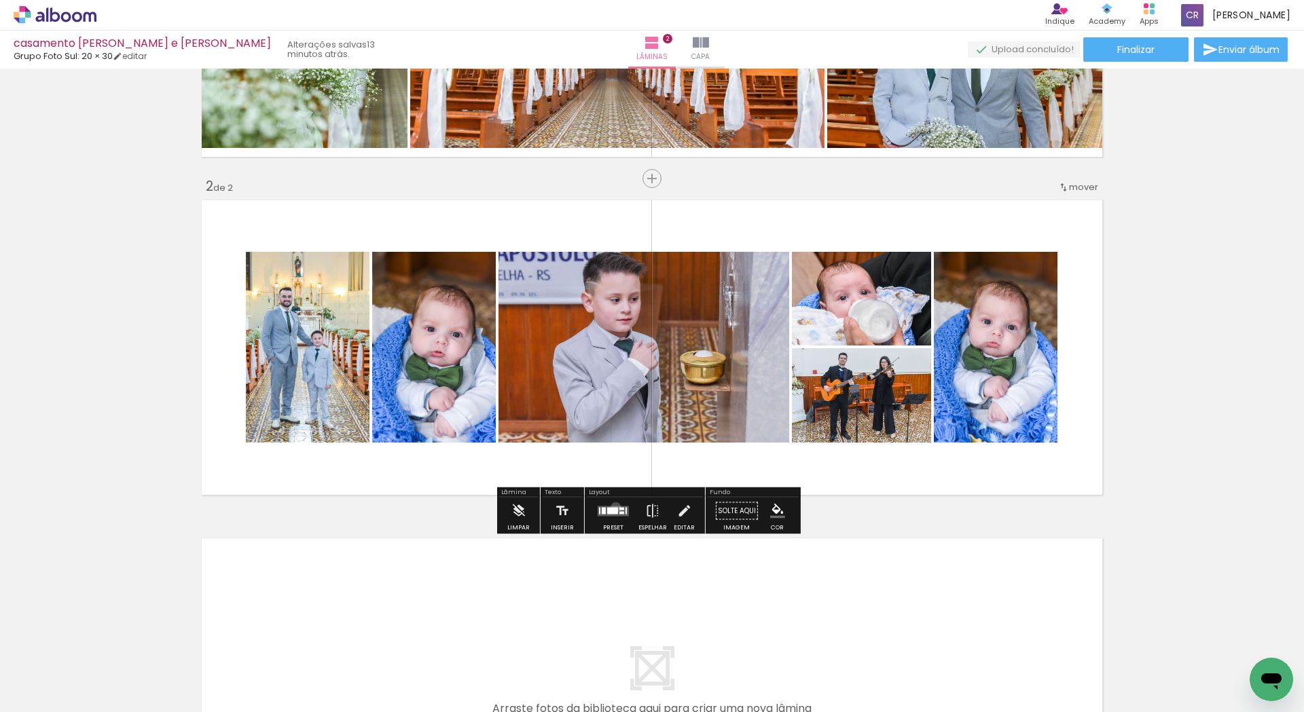
click at [612, 507] on div at bounding box center [612, 510] width 11 height 7
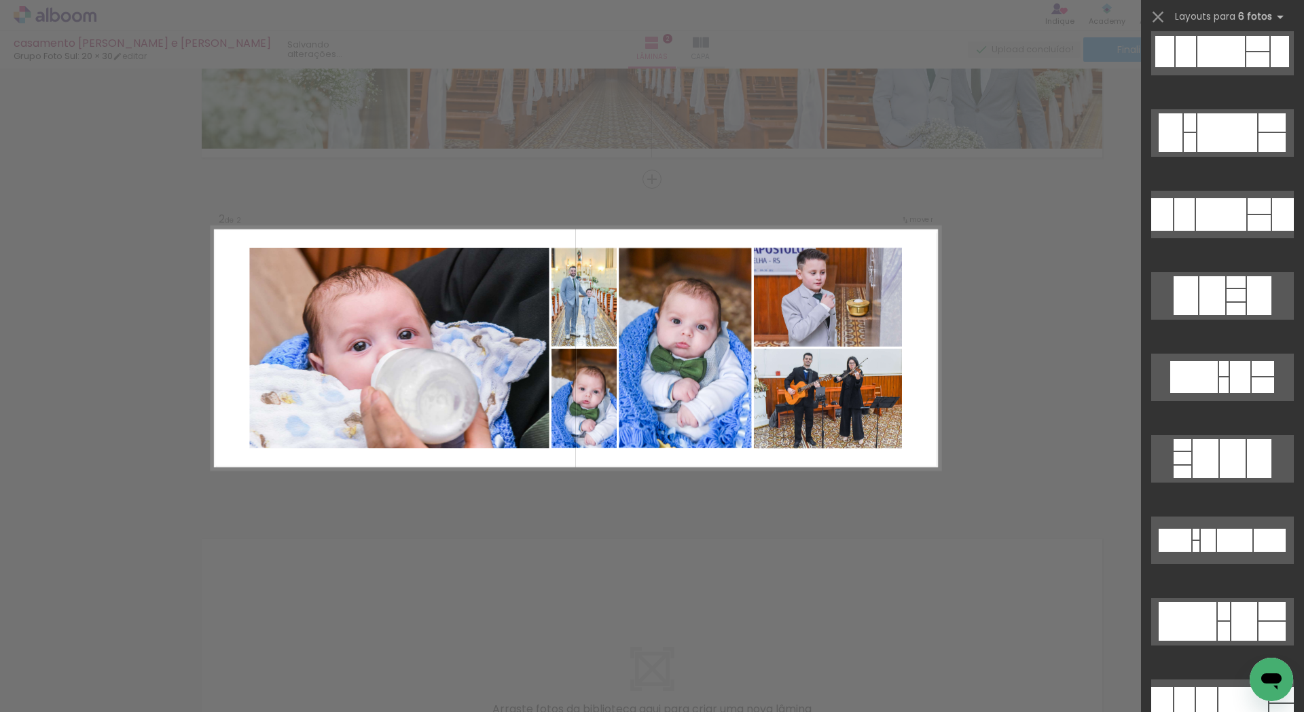
scroll to position [1046, 0]
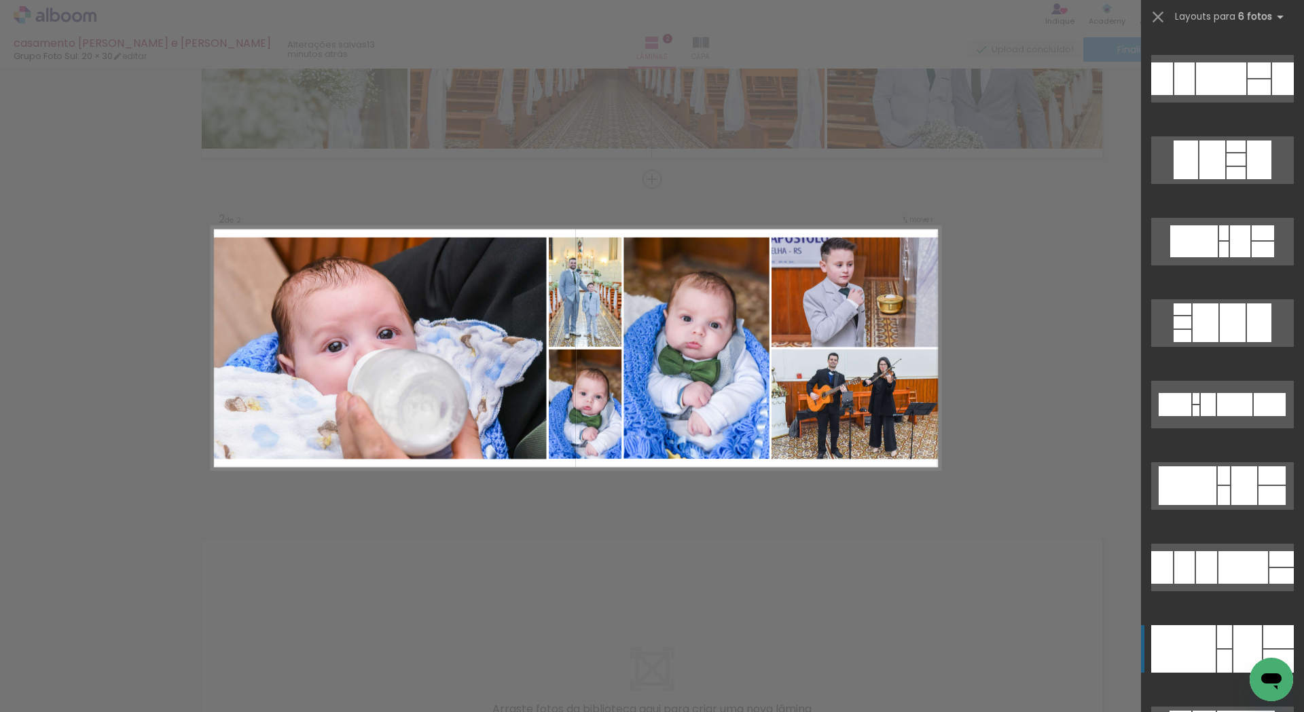
click at [1217, 638] on div at bounding box center [1224, 636] width 15 height 23
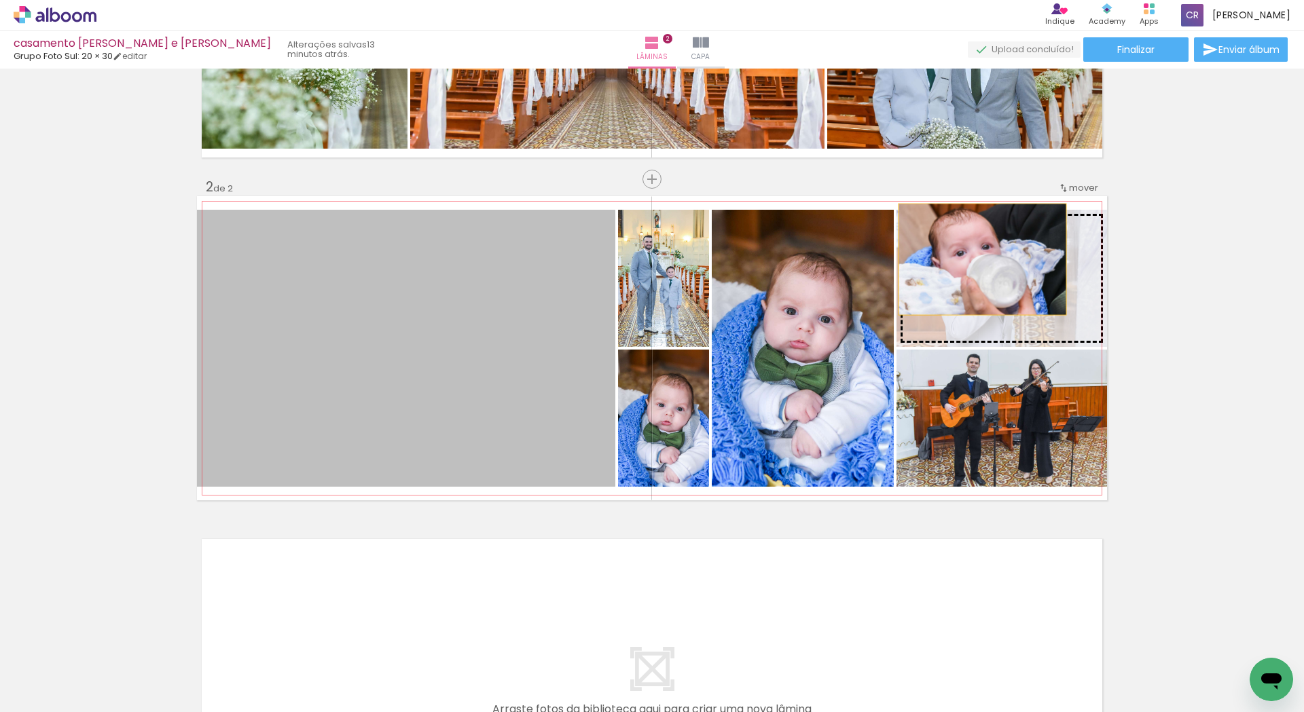
drag, startPoint x: 405, startPoint y: 394, endPoint x: 977, endPoint y: 259, distance: 587.9
click at [0, 0] on slot at bounding box center [0, 0] width 0 height 0
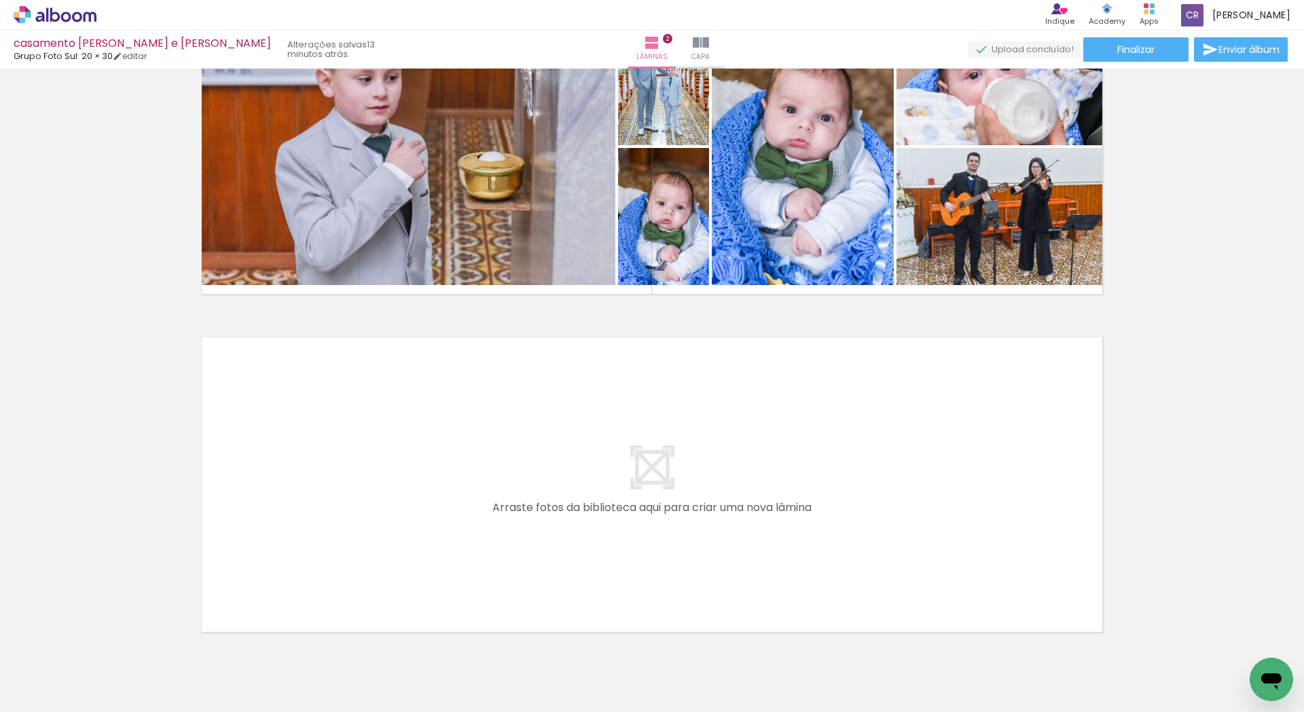
scroll to position [373, 0]
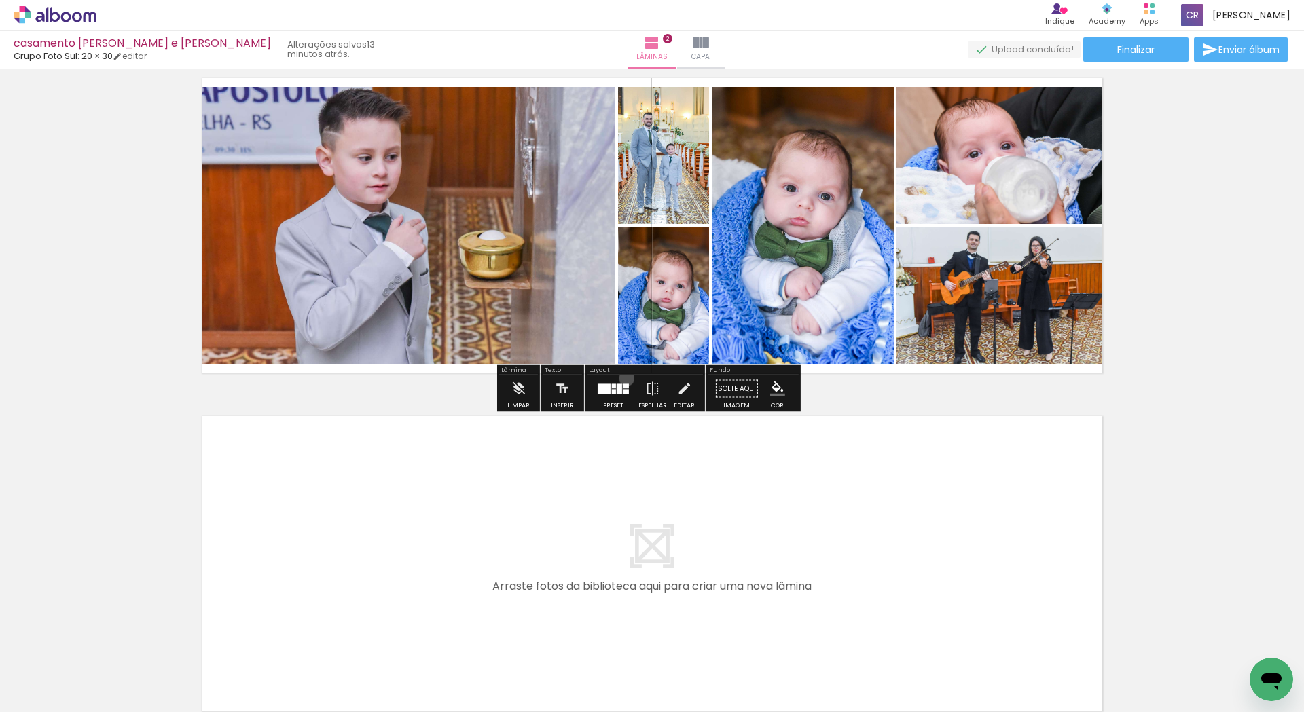
click at [623, 378] on div at bounding box center [613, 388] width 37 height 27
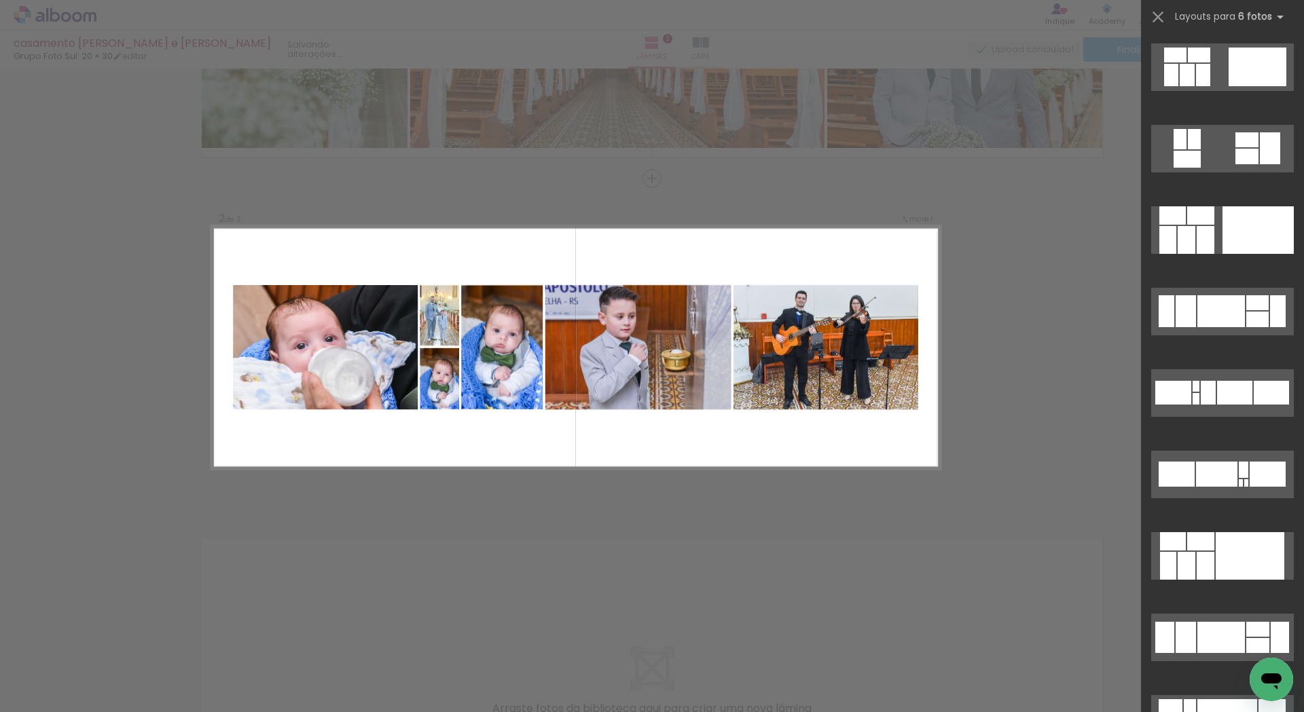
scroll to position [109, 0]
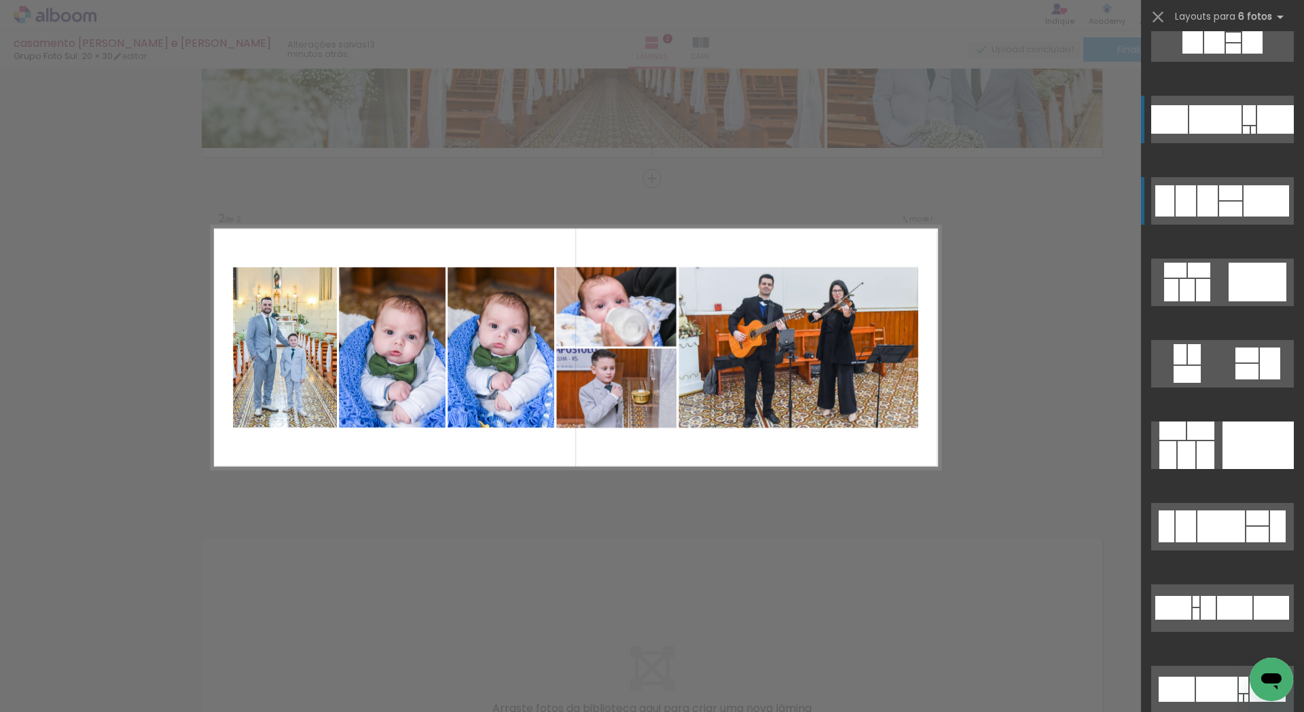
click at [1198, 218] on quentale-layouter at bounding box center [1222, 201] width 143 height 48
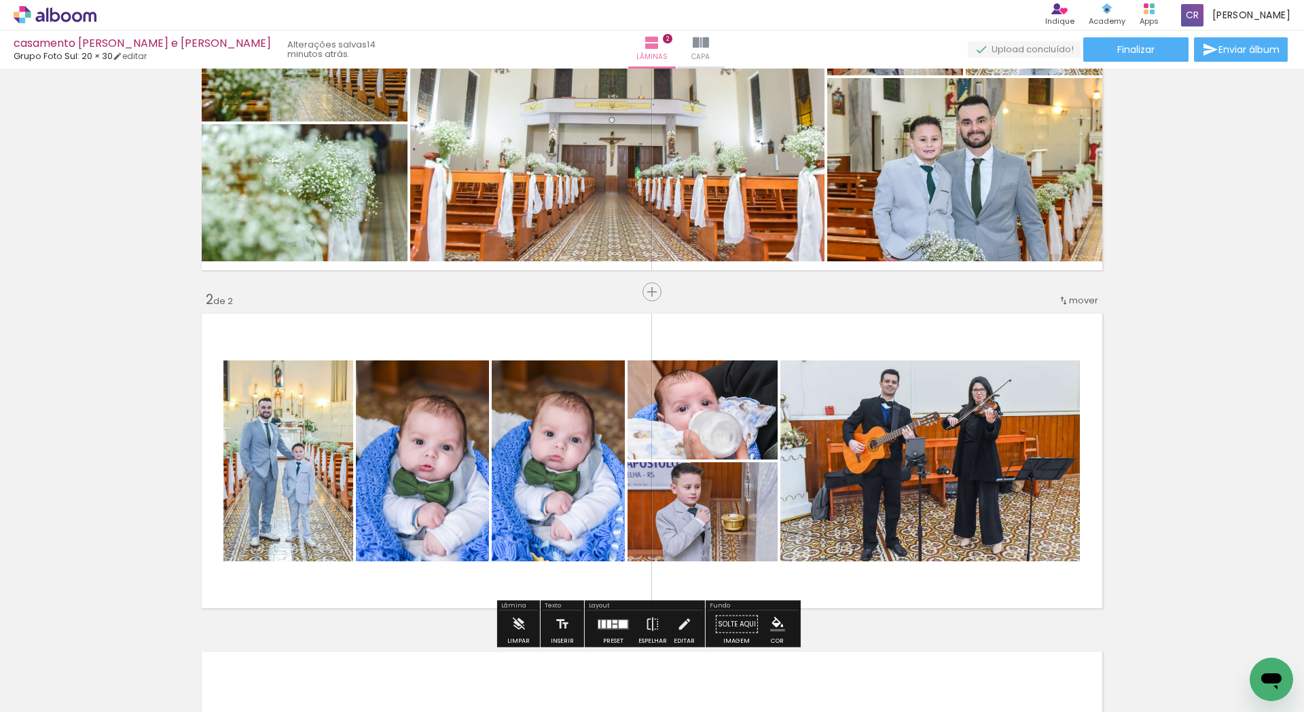
scroll to position [0, 0]
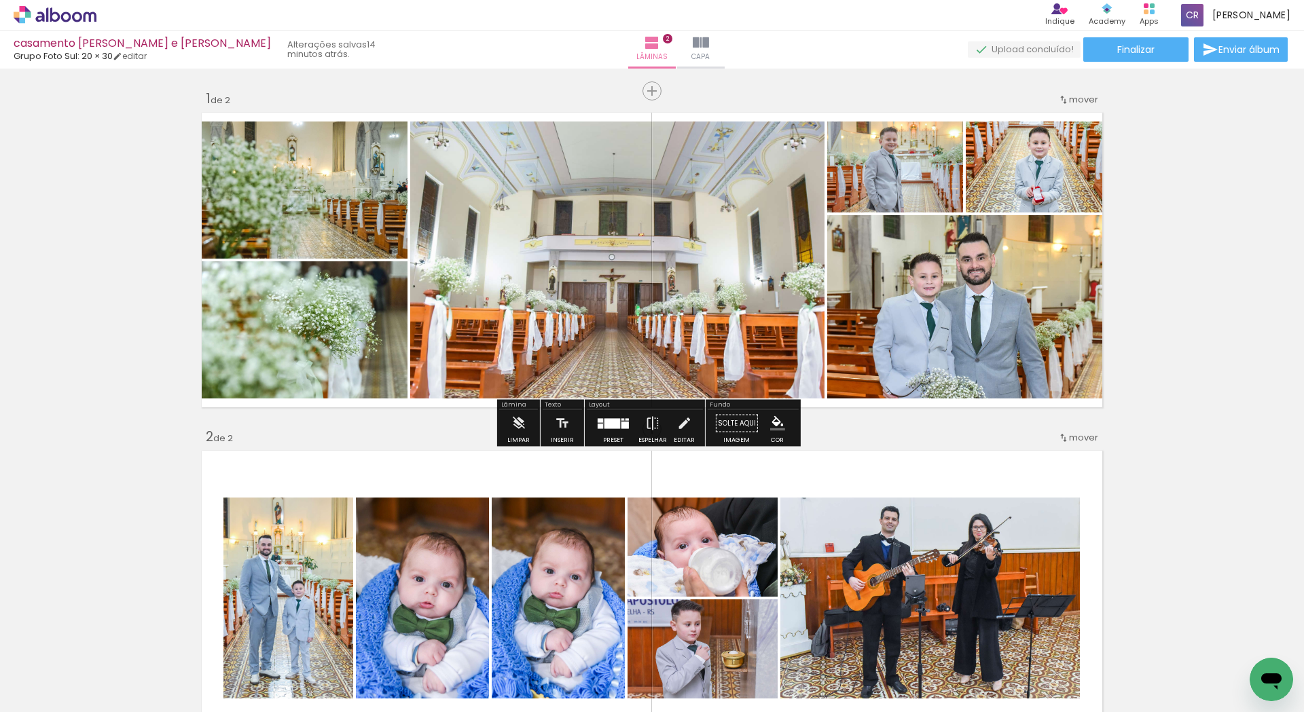
click at [615, 426] on div at bounding box center [612, 423] width 16 height 10
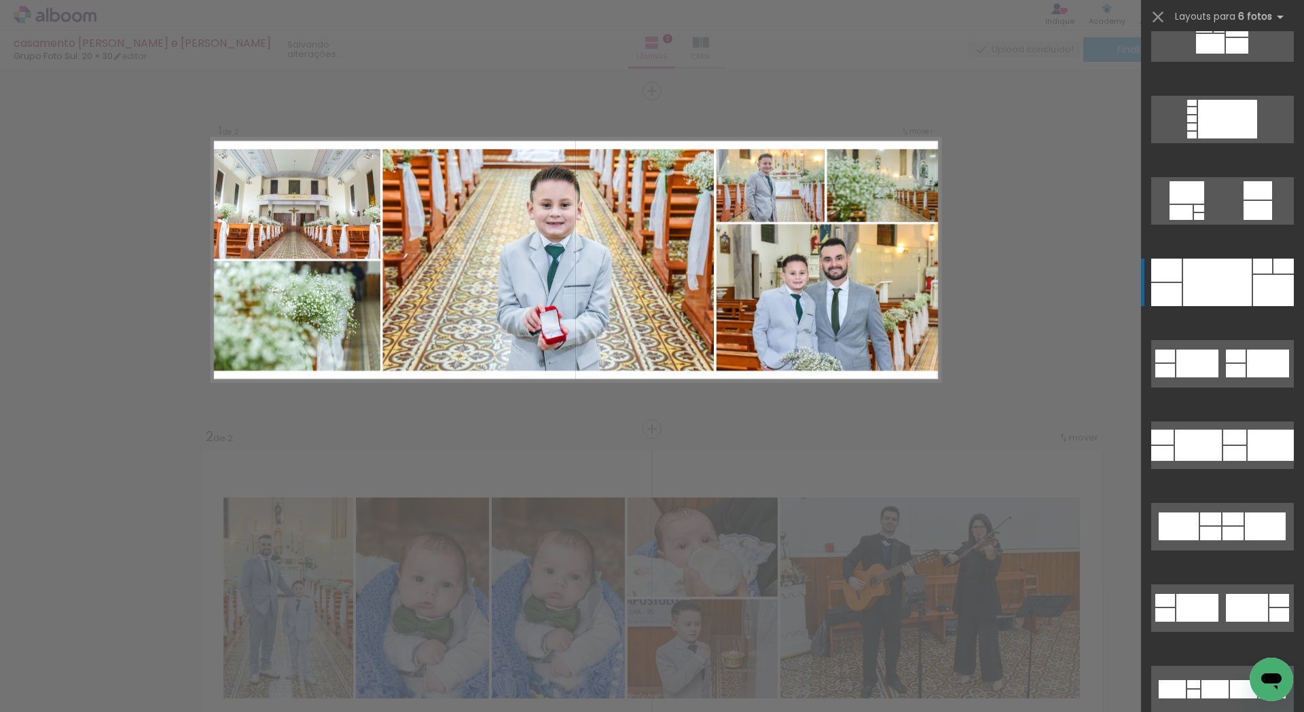
scroll to position [326, 0]
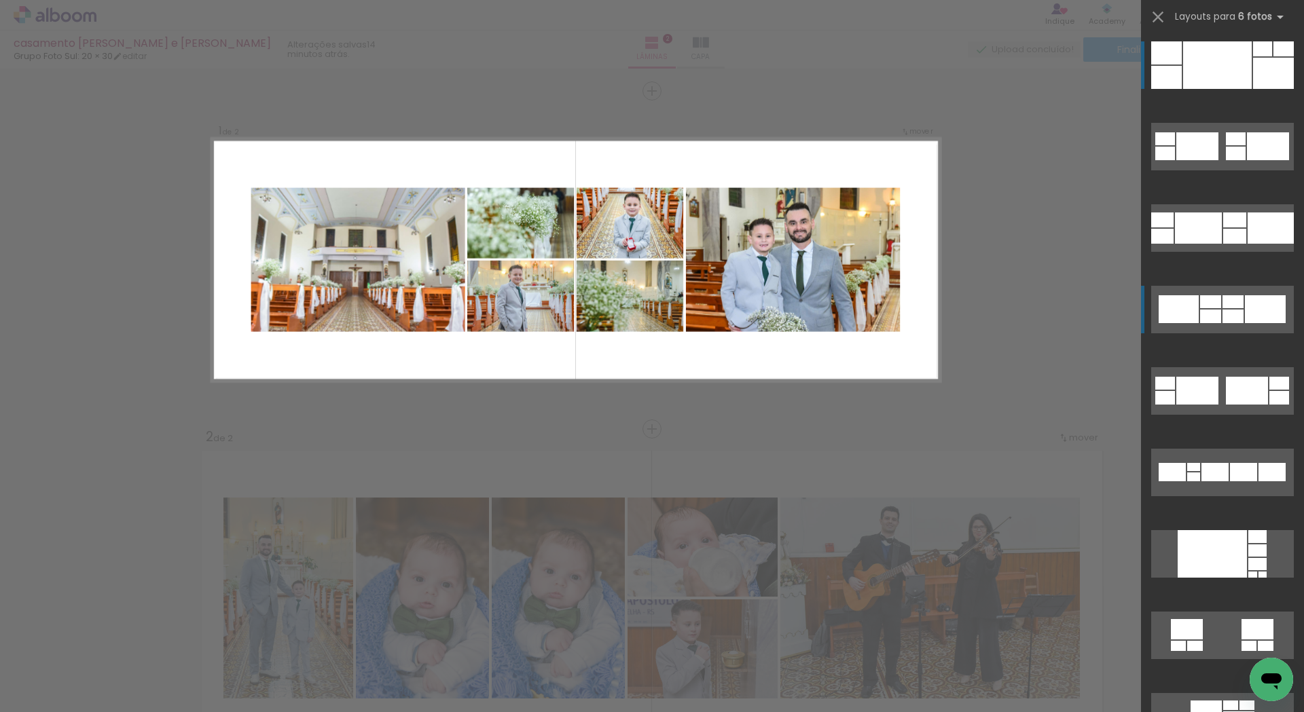
click at [1227, 315] on div at bounding box center [1232, 317] width 21 height 14
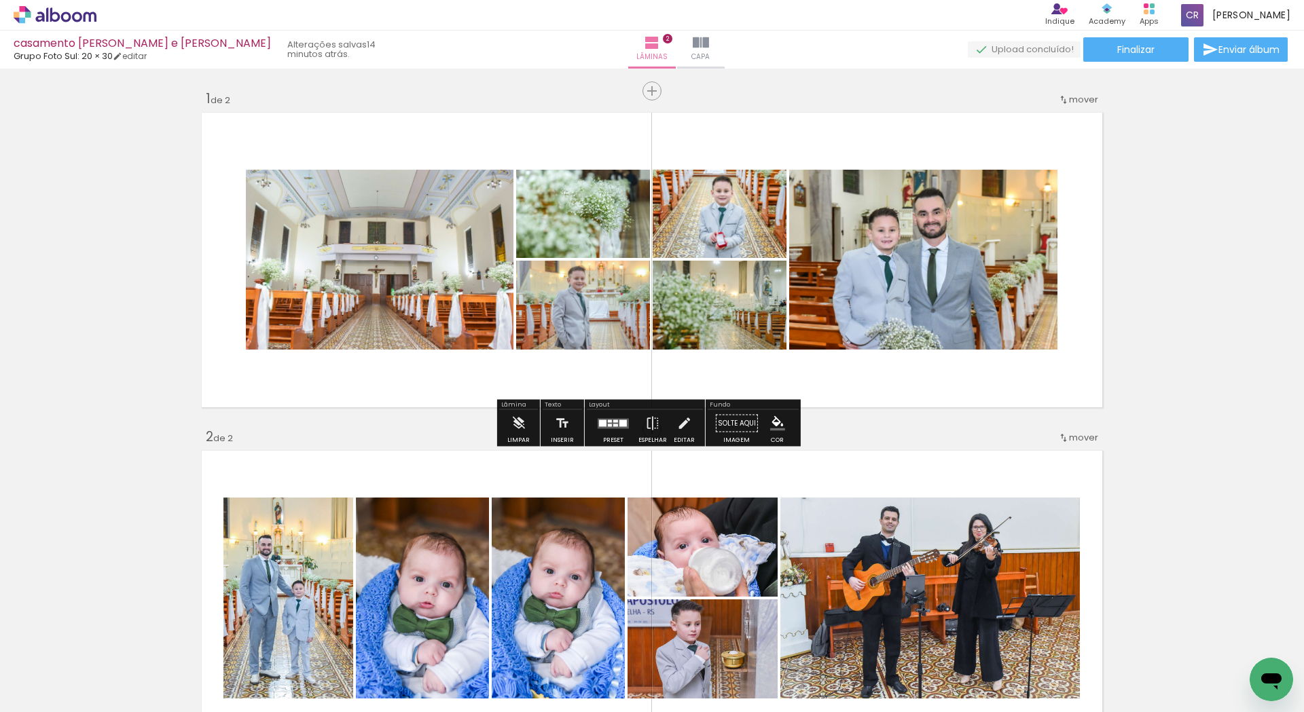
click at [529, 307] on quentale-photo at bounding box center [583, 305] width 134 height 89
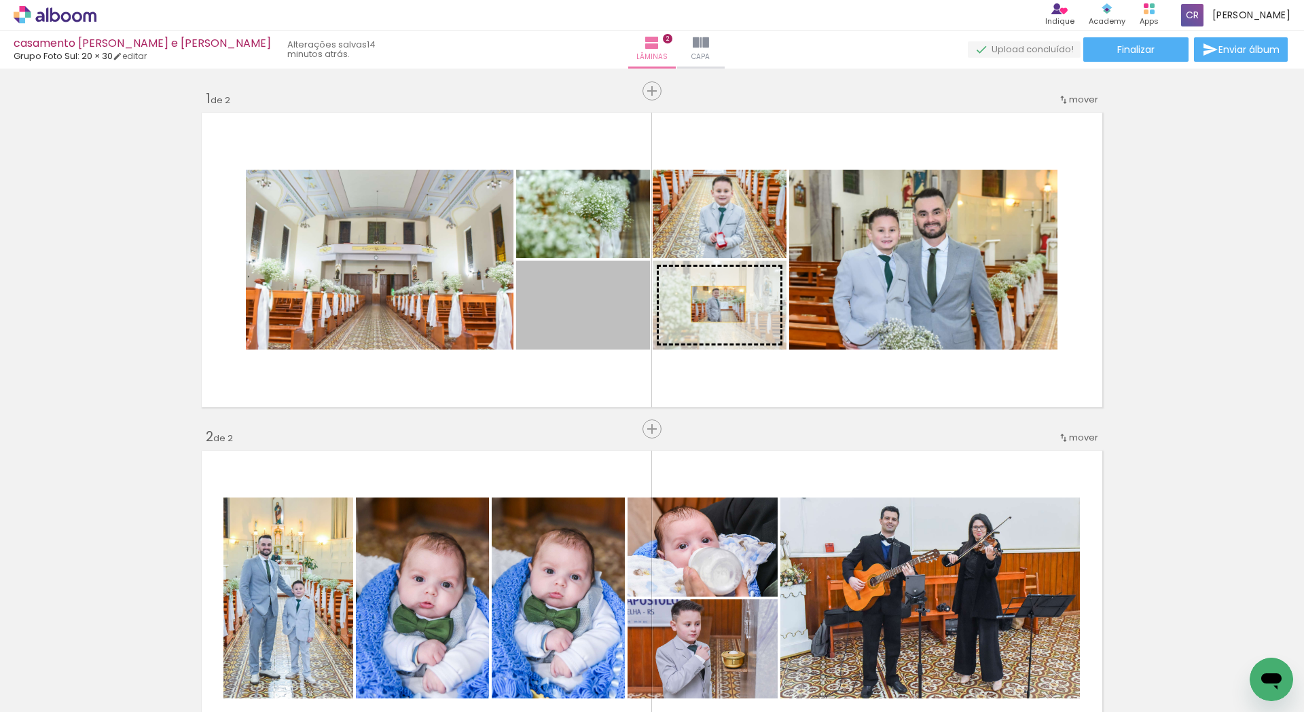
drag, startPoint x: 572, startPoint y: 310, endPoint x: 718, endPoint y: 304, distance: 146.1
click at [0, 0] on slot at bounding box center [0, 0] width 0 height 0
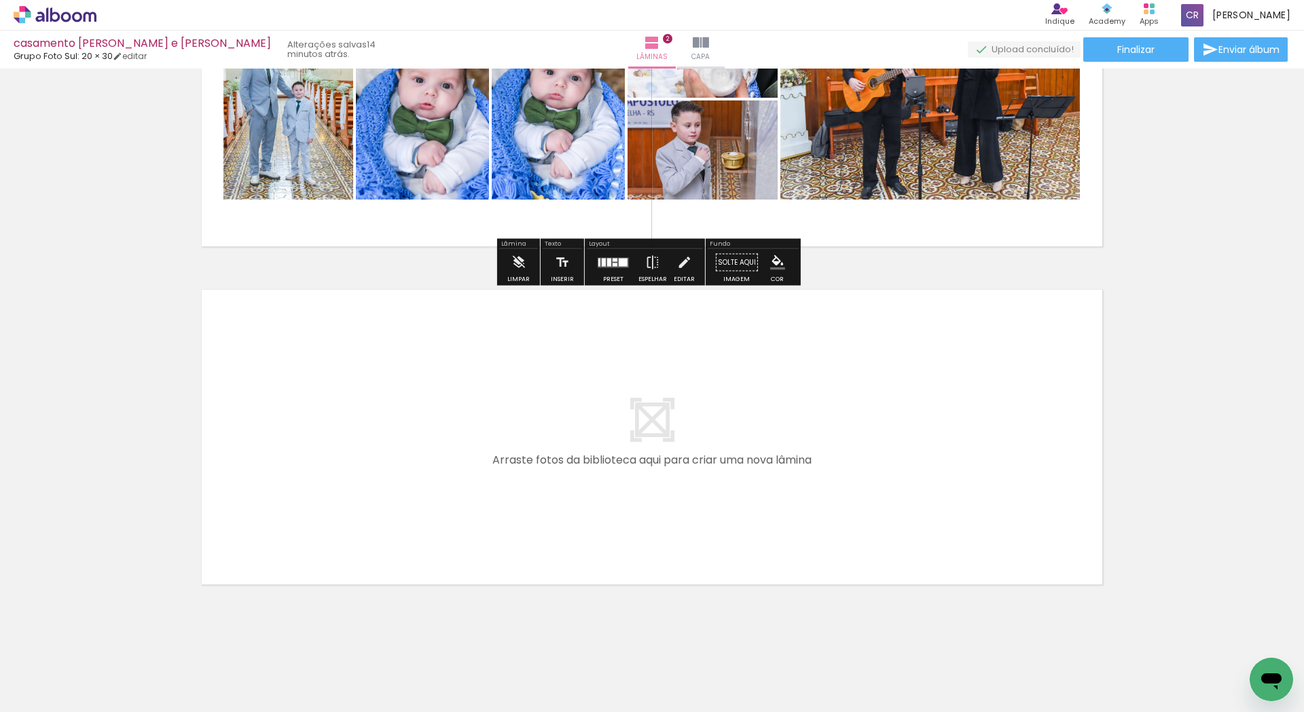
scroll to position [509, 0]
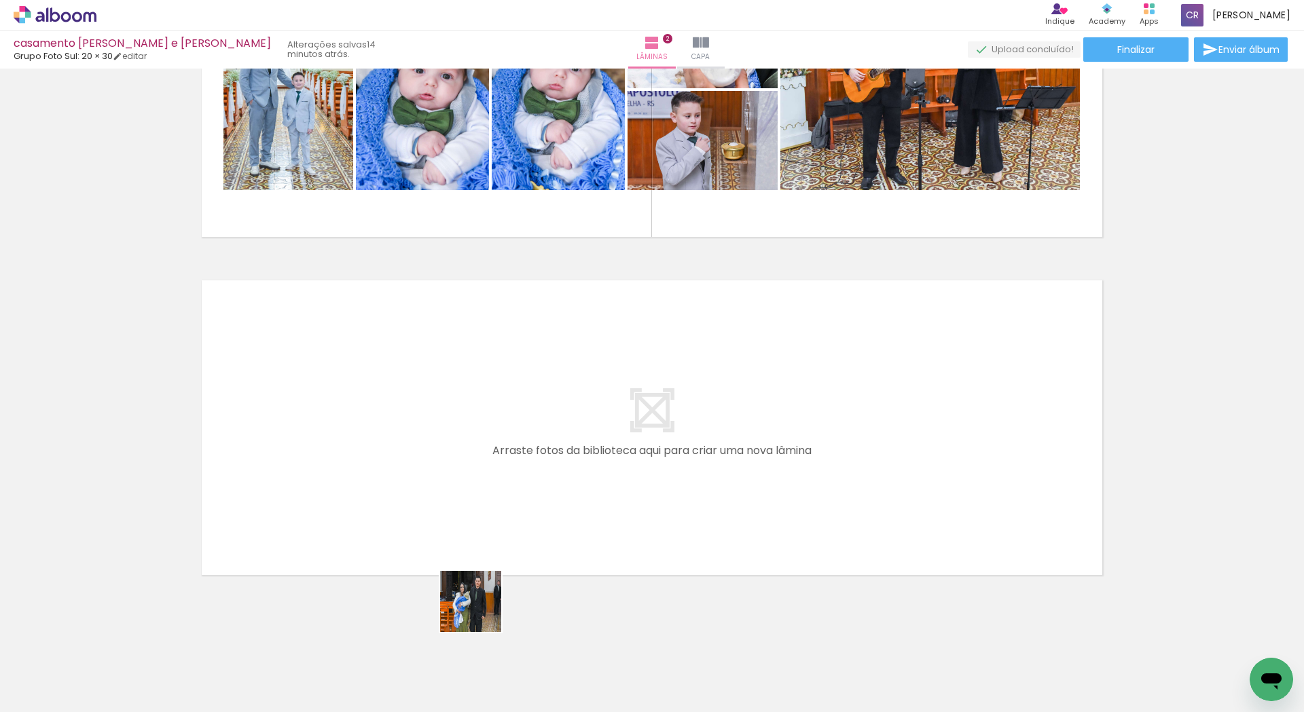
drag, startPoint x: 485, startPoint y: 653, endPoint x: 531, endPoint y: 625, distance: 53.9
click at [454, 514] on quentale-workspace at bounding box center [652, 356] width 1304 height 712
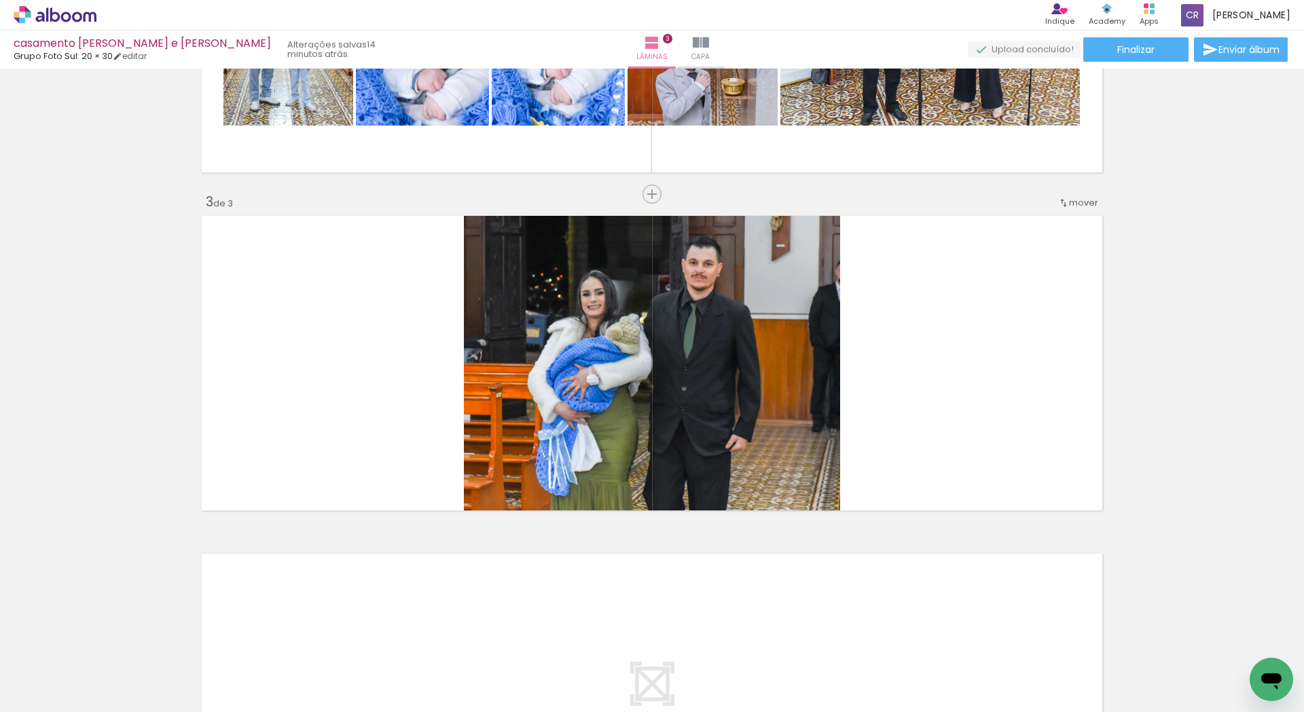
scroll to position [589, 0]
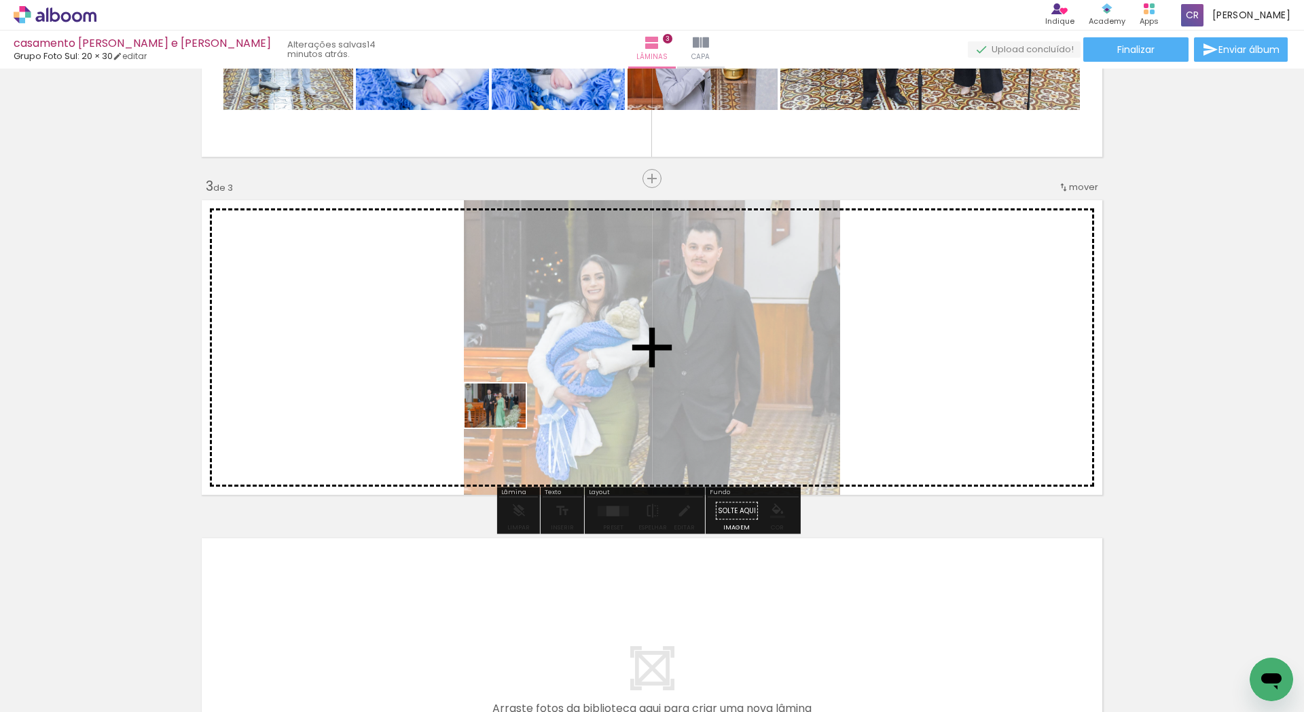
drag, startPoint x: 566, startPoint y: 665, endPoint x: 491, endPoint y: 370, distance: 304.6
click at [491, 370] on quentale-workspace at bounding box center [652, 356] width 1304 height 712
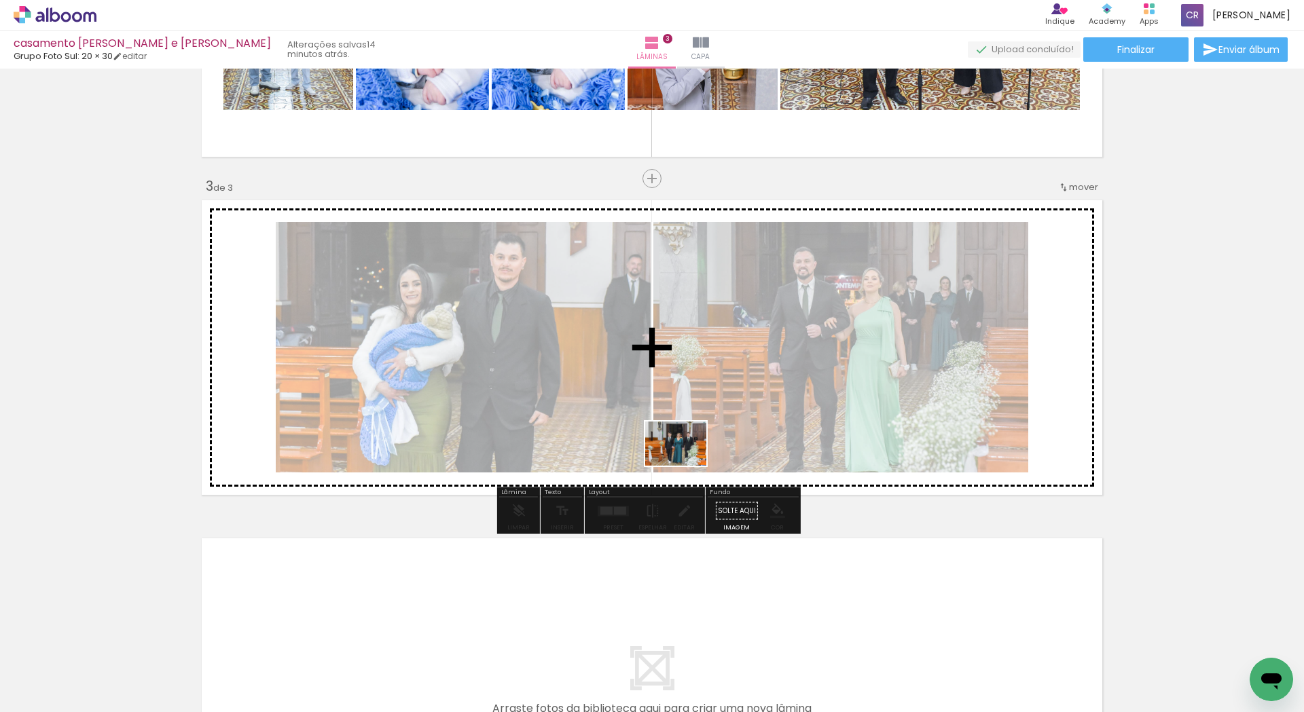
drag, startPoint x: 640, startPoint y: 672, endPoint x: 697, endPoint y: 416, distance: 262.2
click at [697, 416] on quentale-workspace at bounding box center [652, 356] width 1304 height 712
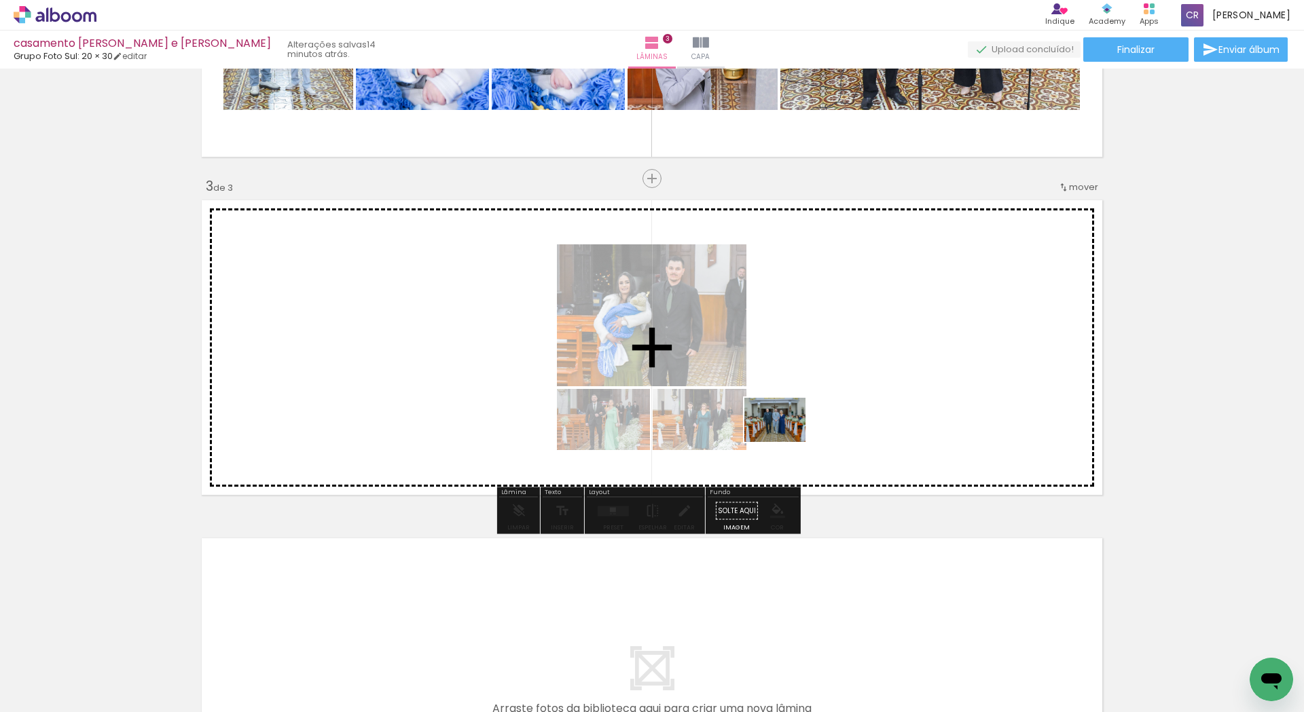
drag, startPoint x: 720, startPoint y: 669, endPoint x: 785, endPoint y: 439, distance: 239.9
click at [785, 439] on quentale-workspace at bounding box center [652, 356] width 1304 height 712
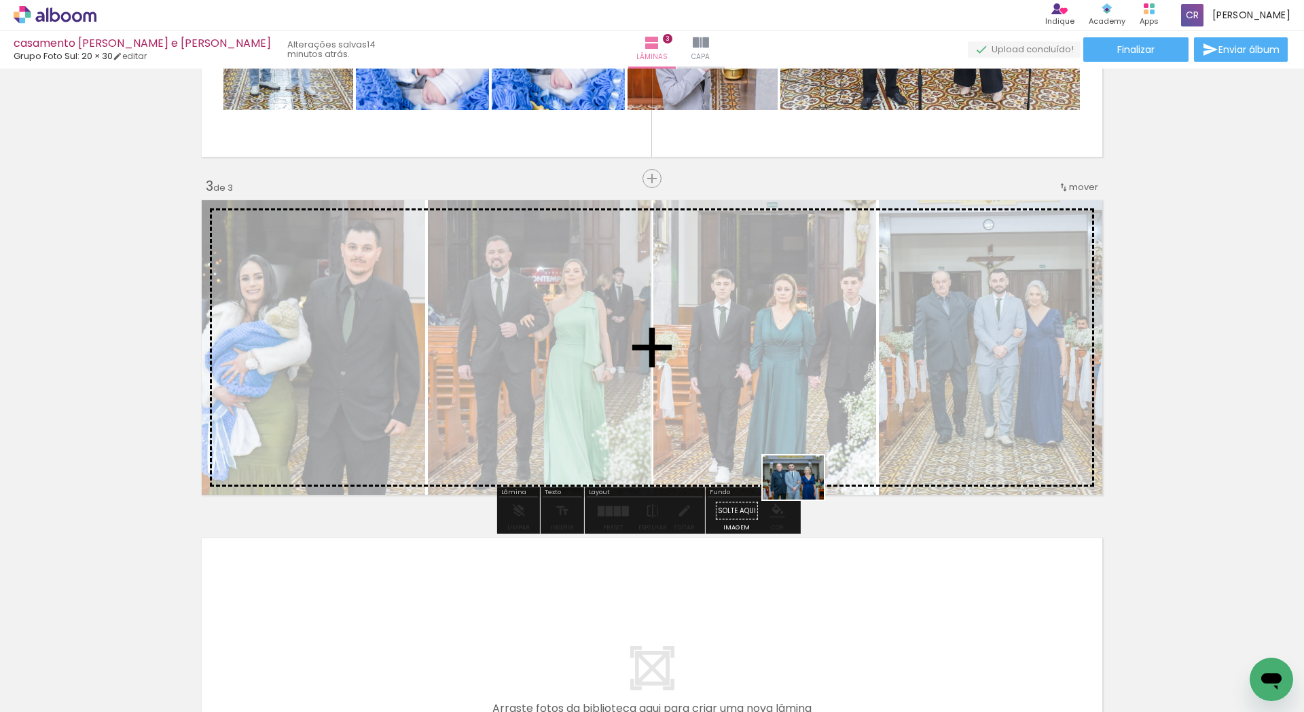
drag, startPoint x: 777, startPoint y: 657, endPoint x: 833, endPoint y: 616, distance: 68.6
click at [811, 475] on quentale-workspace at bounding box center [652, 356] width 1304 height 712
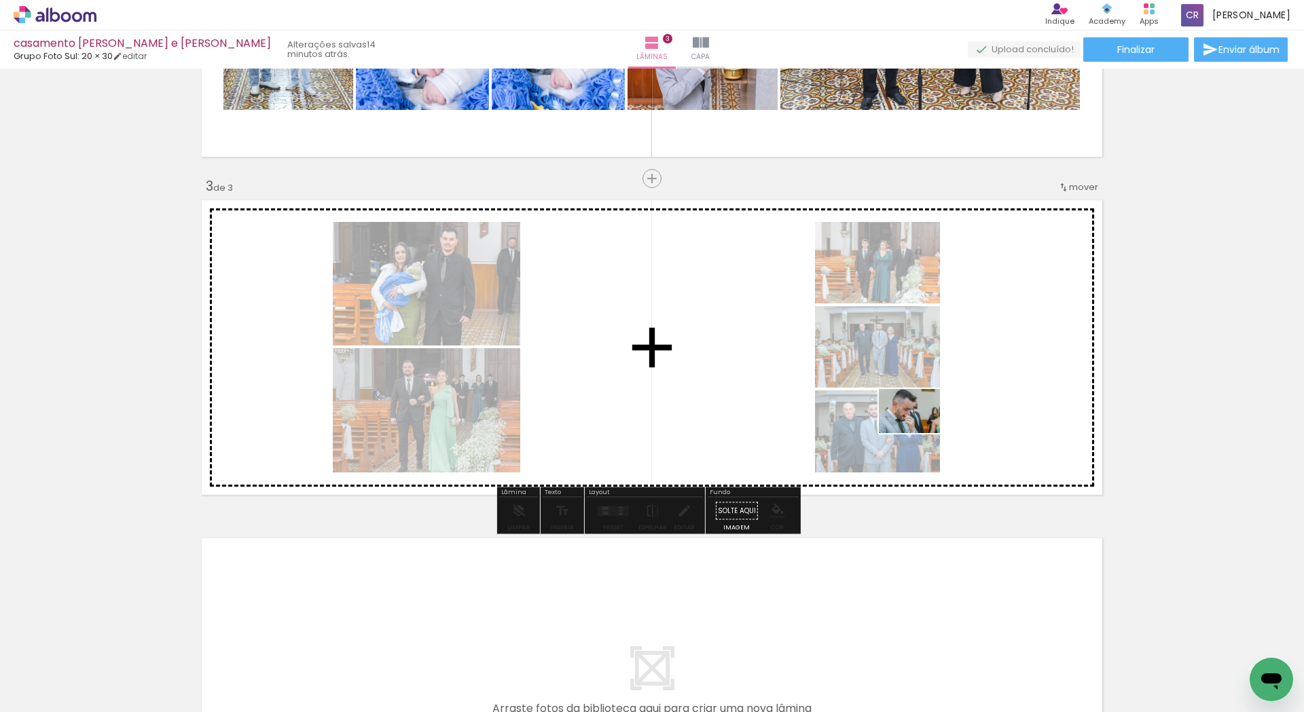
drag, startPoint x: 860, startPoint y: 659, endPoint x: 919, endPoint y: 430, distance: 237.0
click at [919, 430] on quentale-workspace at bounding box center [652, 356] width 1304 height 712
click at [919, 430] on quentale-photo at bounding box center [877, 431] width 125 height 82
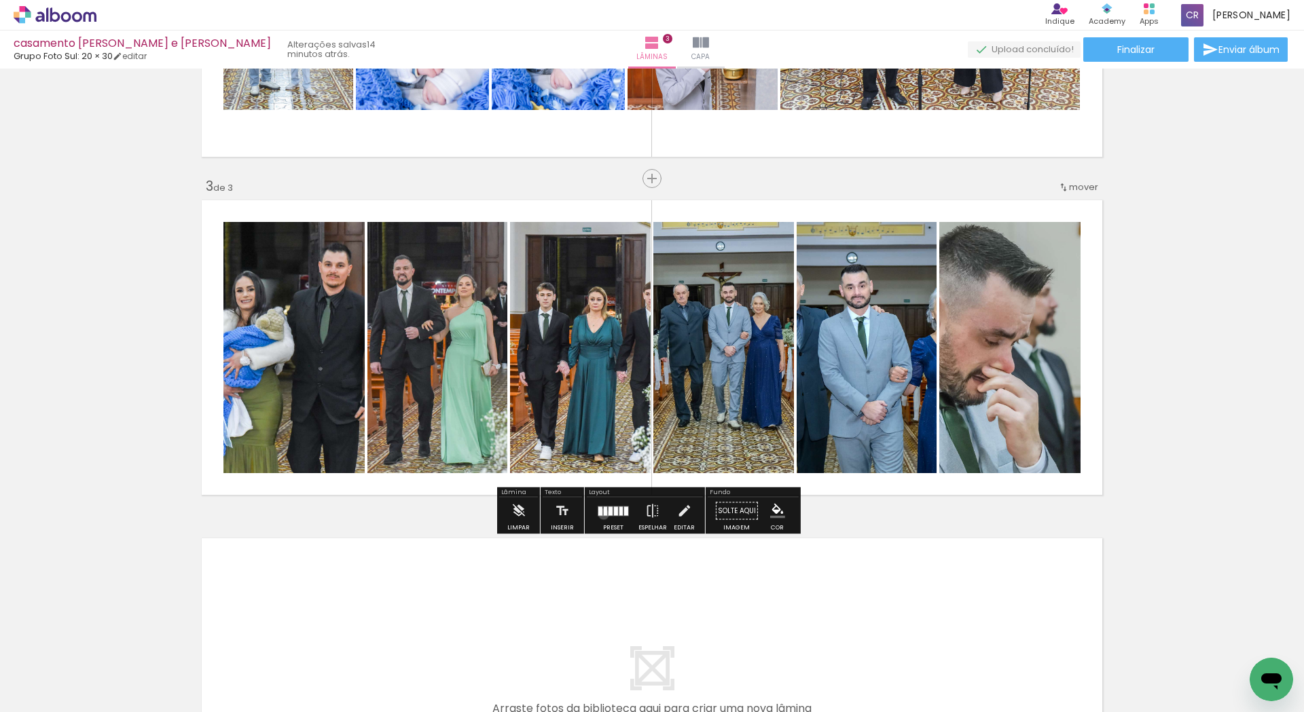
click at [604, 514] on div at bounding box center [605, 510] width 3 height 9
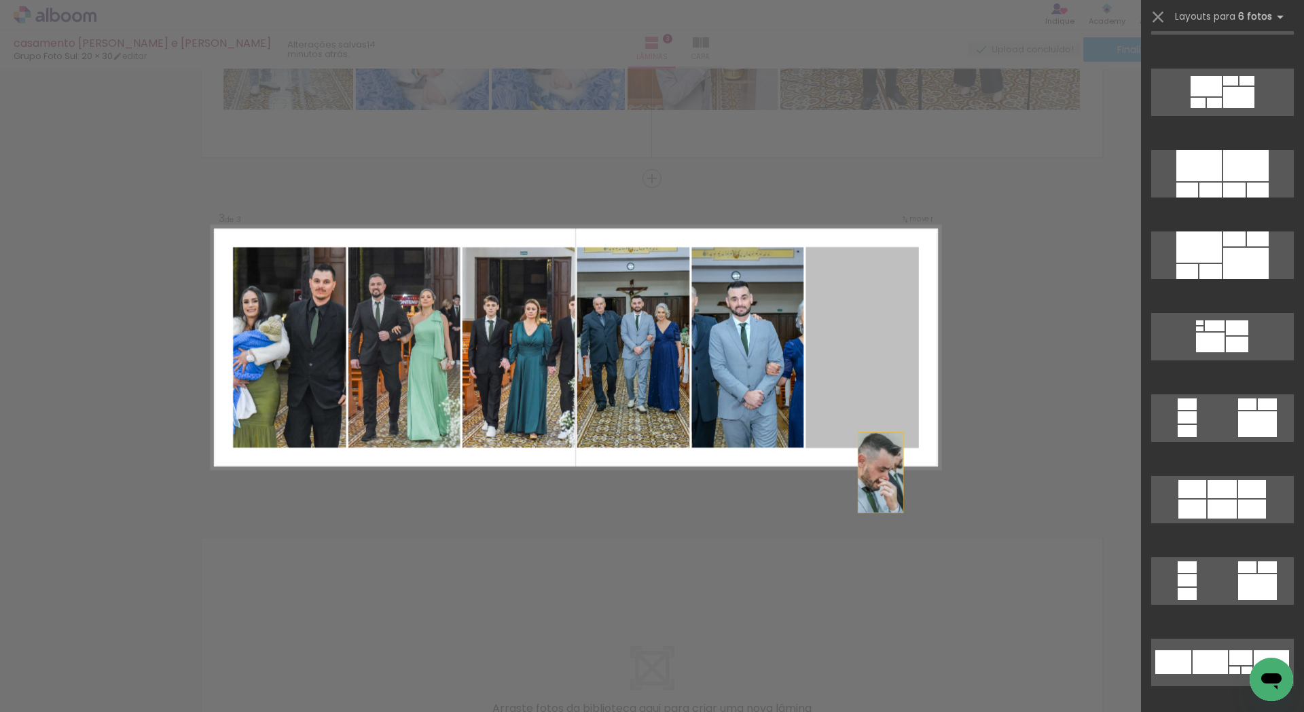
scroll to position [0, 0]
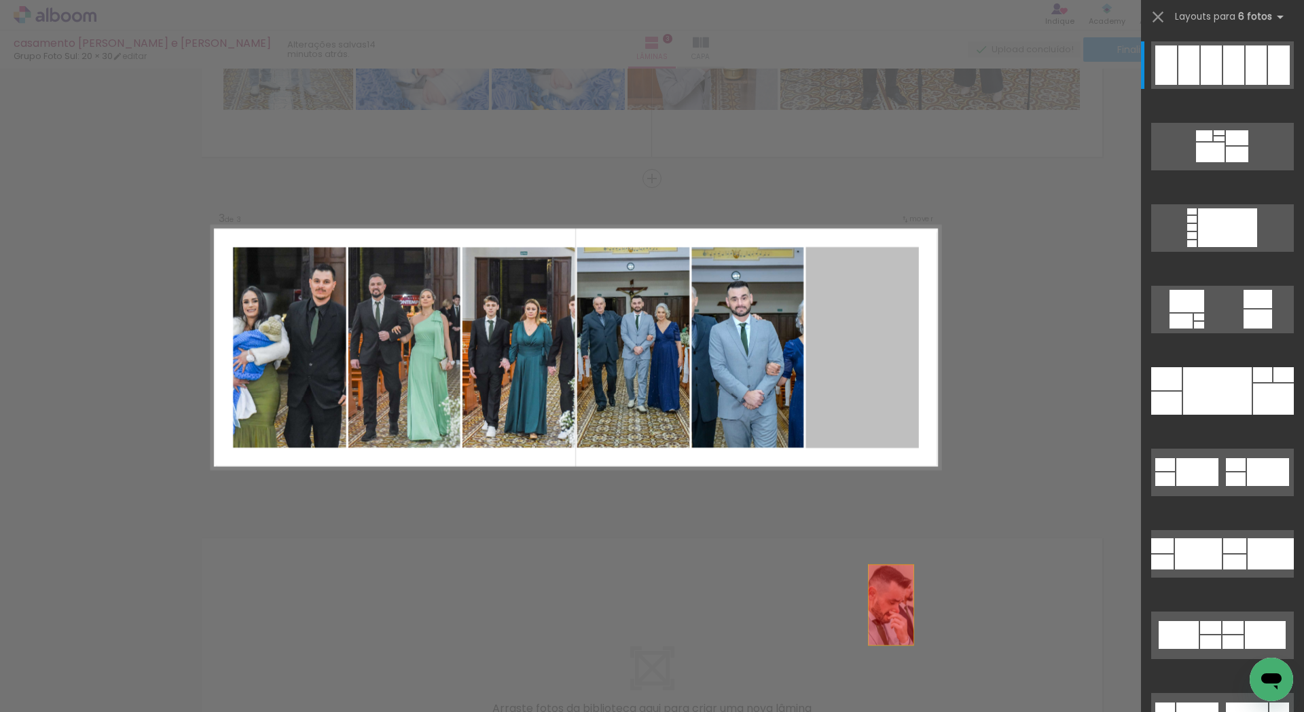
drag, startPoint x: 846, startPoint y: 386, endPoint x: 893, endPoint y: 669, distance: 287.6
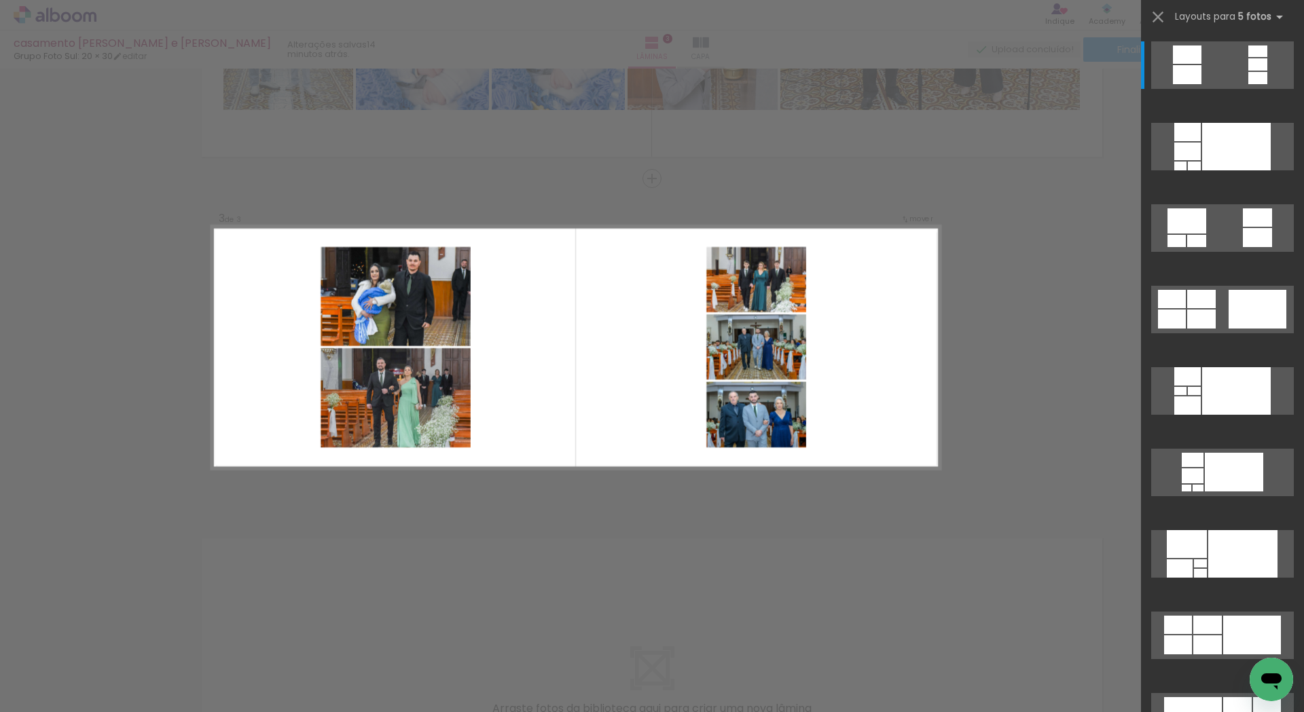
click at [1061, 339] on div "Confirmar Cancelar" at bounding box center [652, 172] width 1304 height 1385
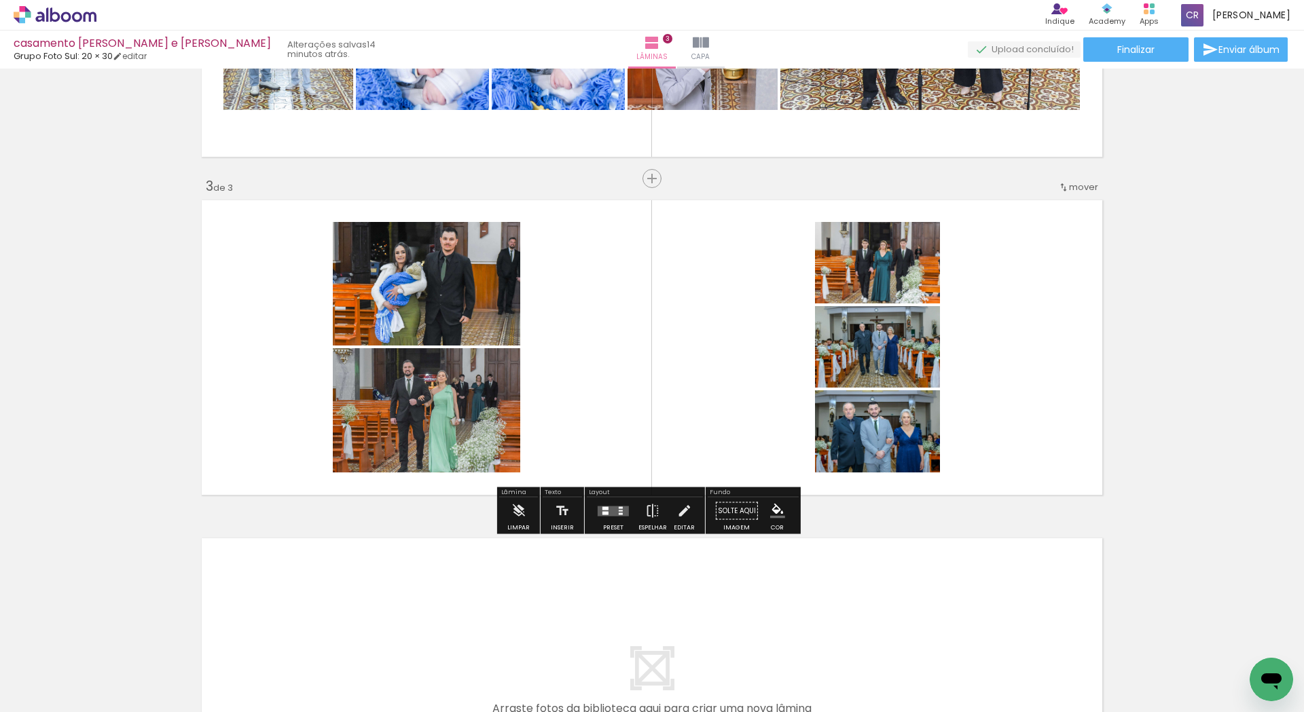
click at [616, 504] on div at bounding box center [613, 511] width 37 height 27
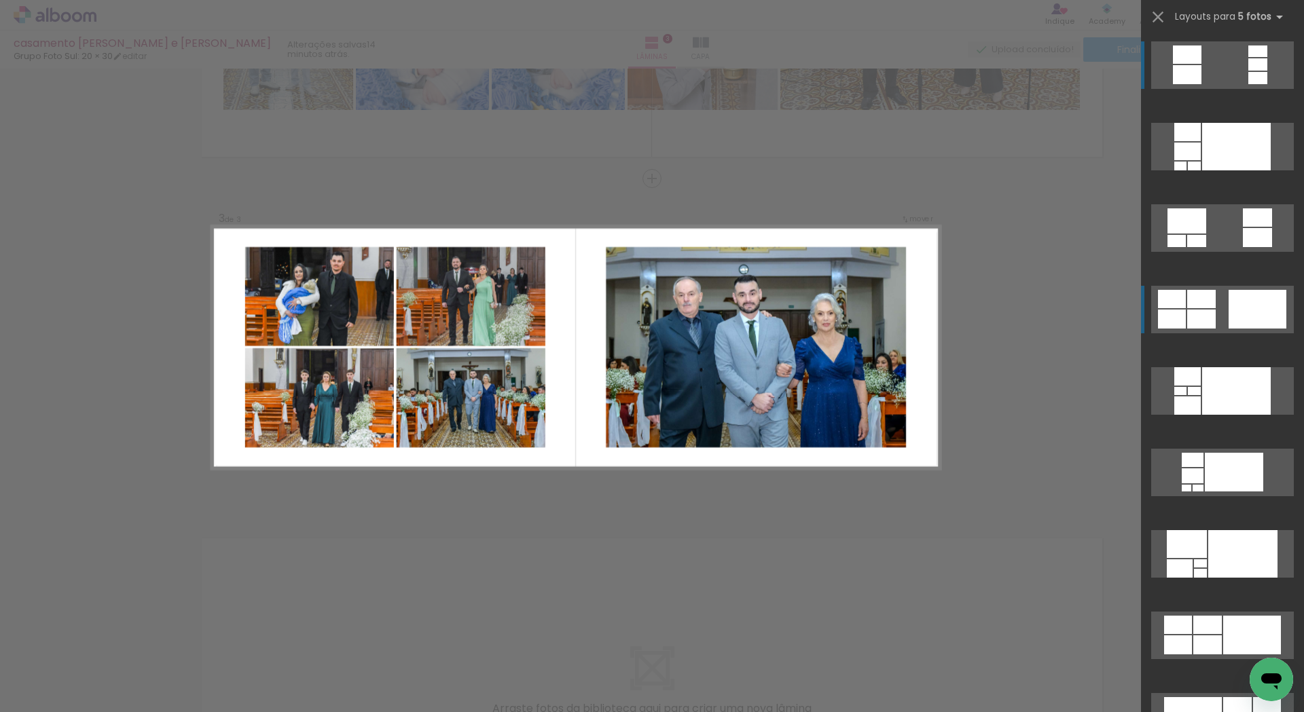
click at [1228, 309] on div at bounding box center [1257, 309] width 58 height 39
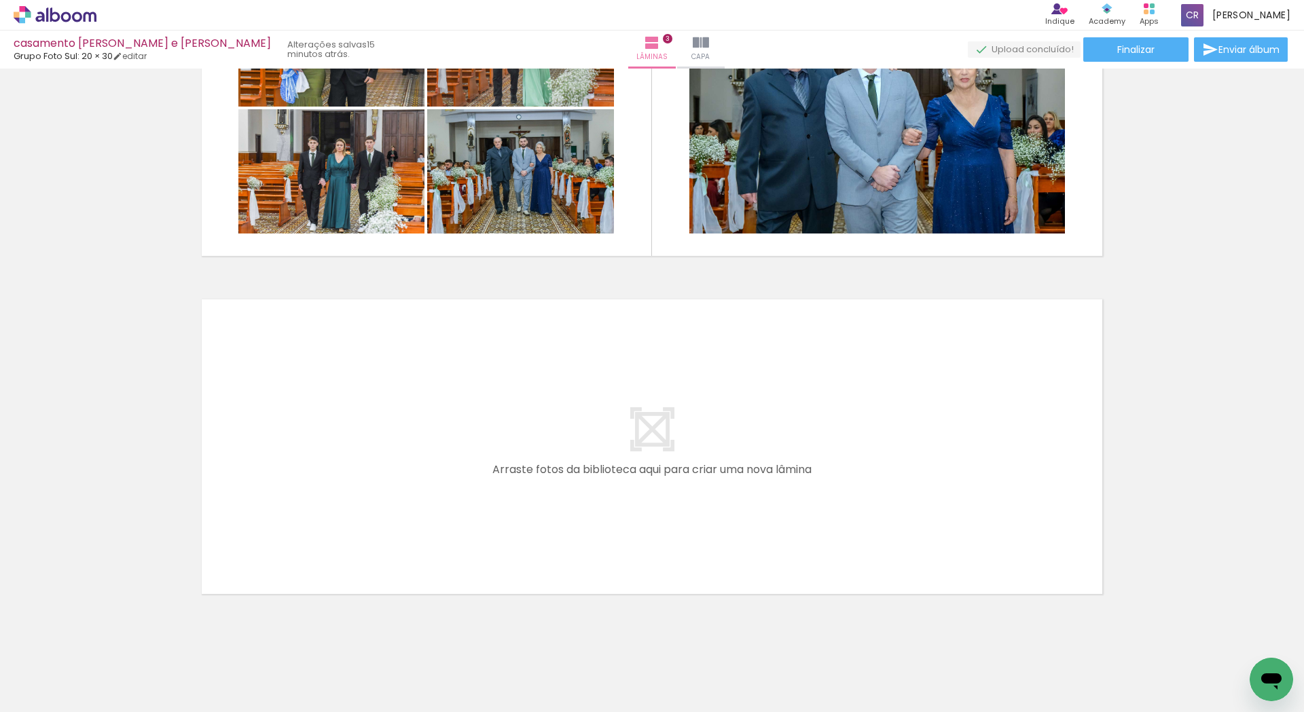
scroll to position [847, 0]
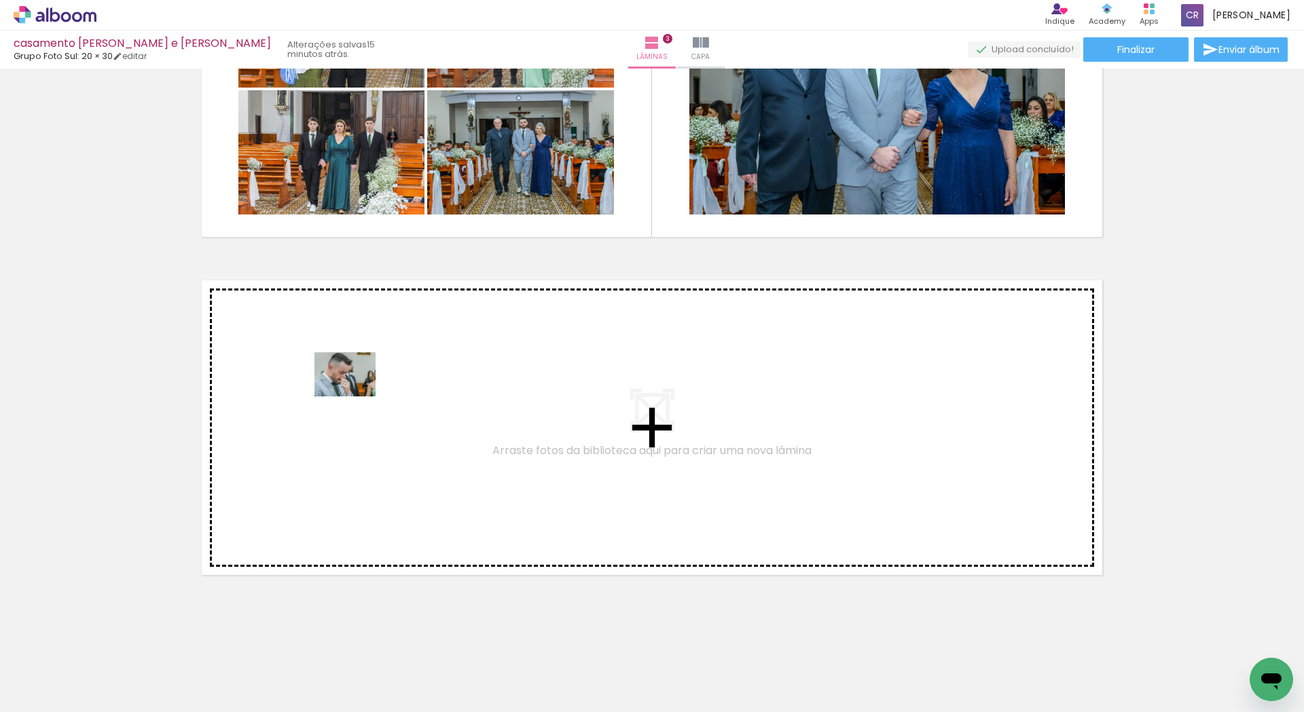
drag, startPoint x: 854, startPoint y: 673, endPoint x: 355, endPoint y: 393, distance: 572.4
click at [355, 393] on quentale-workspace at bounding box center [652, 356] width 1304 height 712
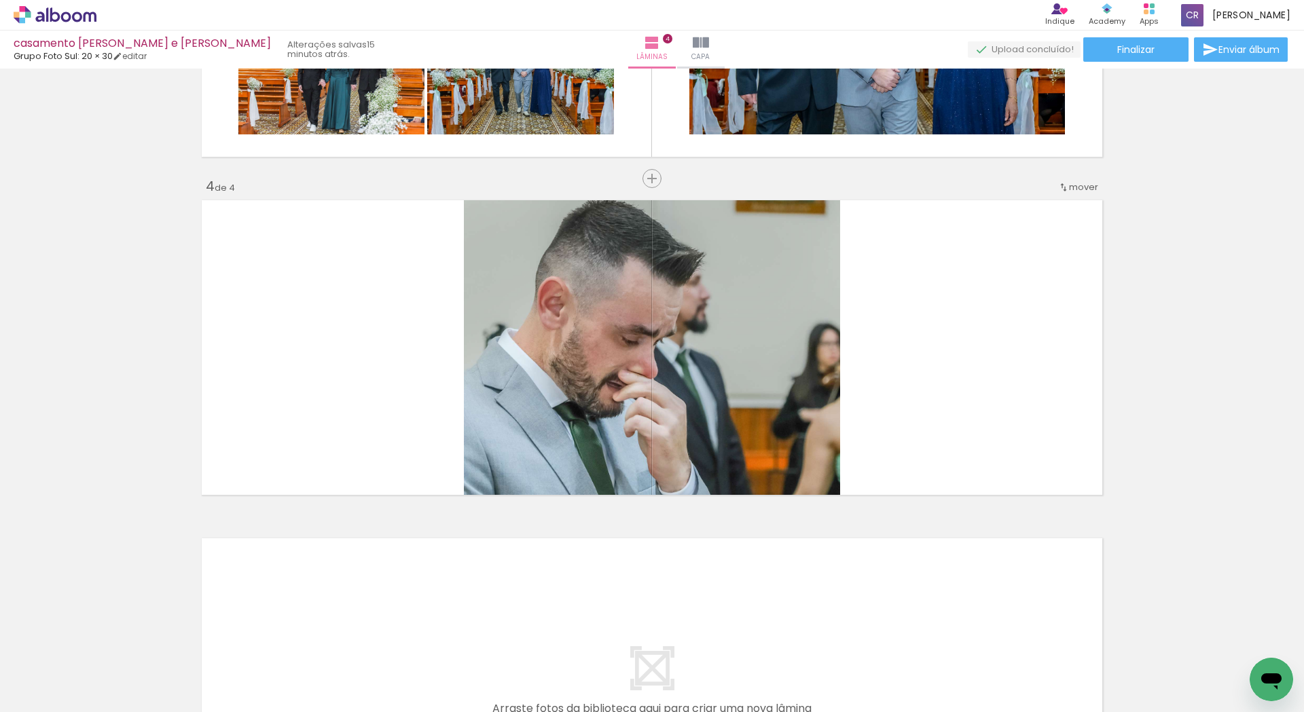
scroll to position [927, 0]
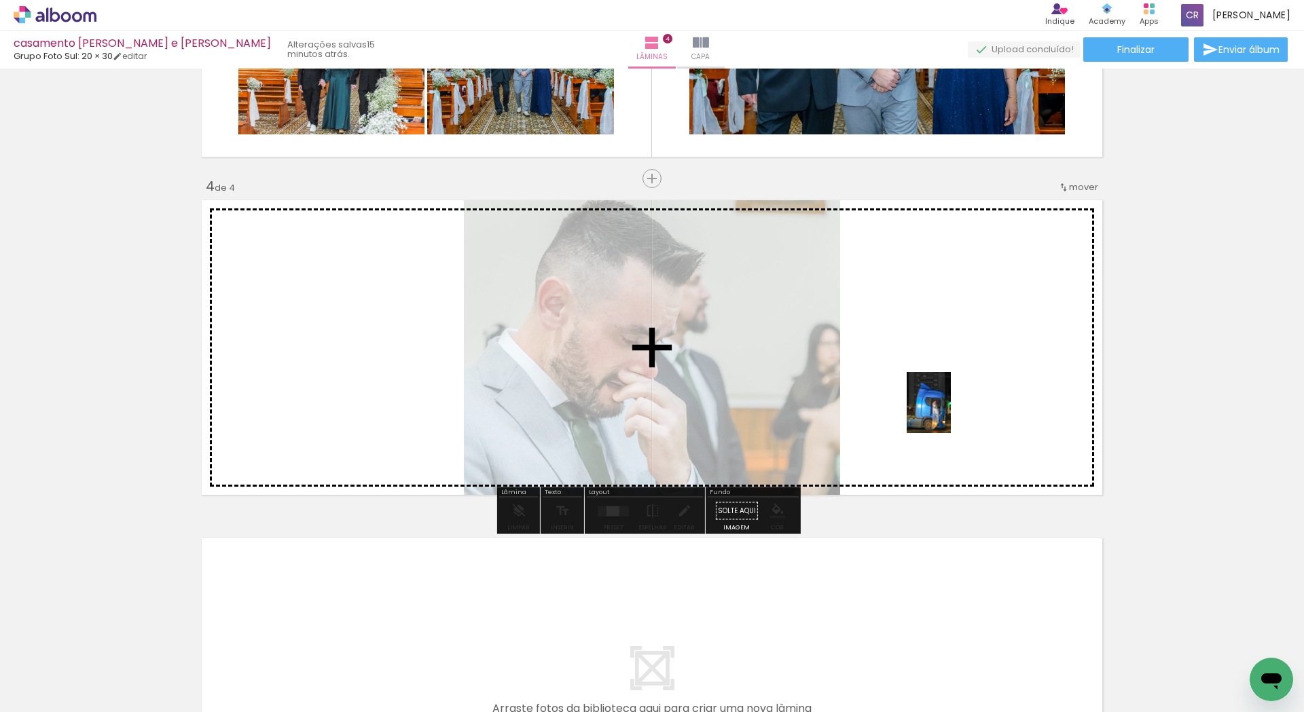
drag, startPoint x: 929, startPoint y: 648, endPoint x: 991, endPoint y: 597, distance: 79.1
click at [947, 411] on quentale-workspace at bounding box center [652, 356] width 1304 height 712
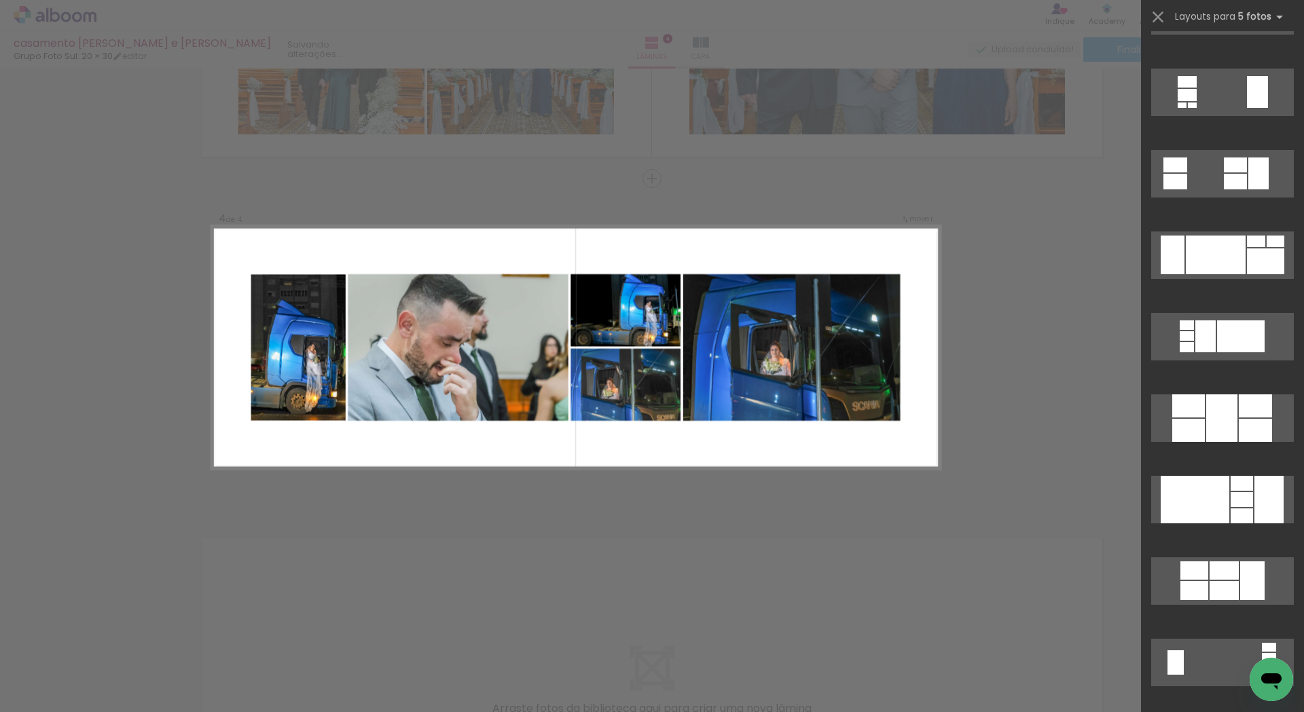
scroll to position [1616, 0]
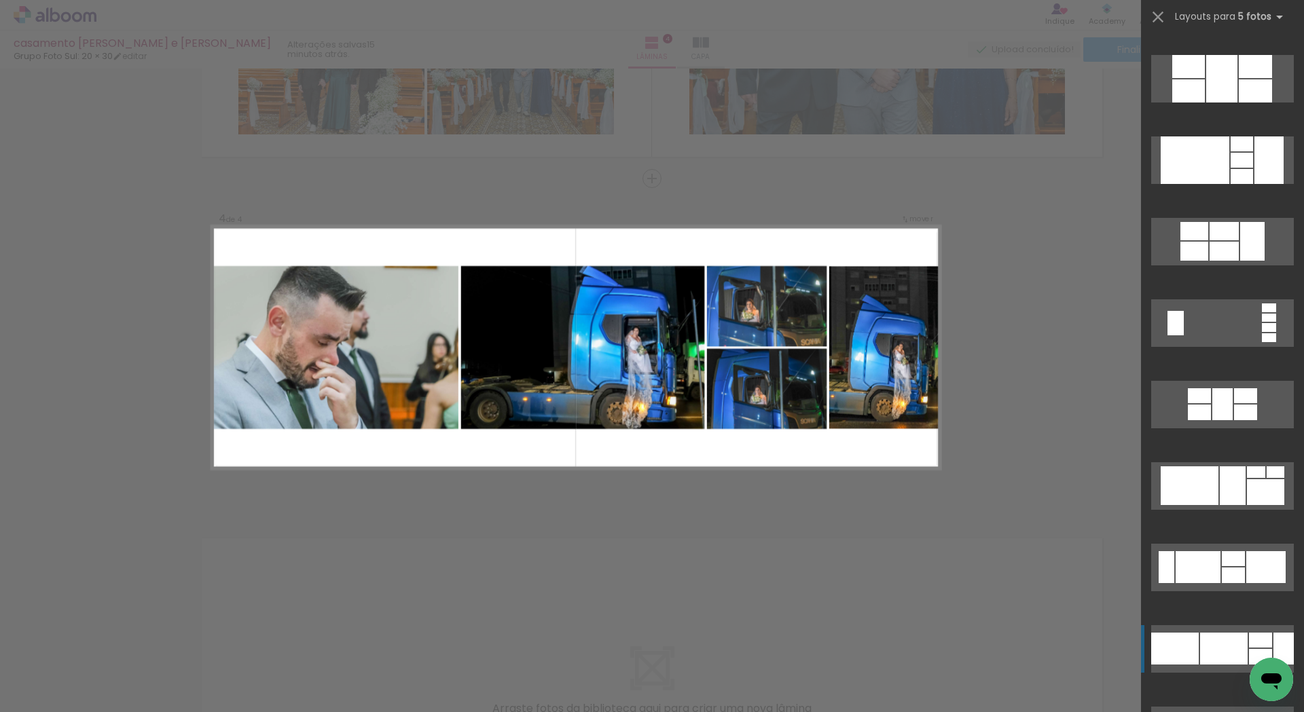
click at [1225, 640] on div at bounding box center [1224, 649] width 48 height 32
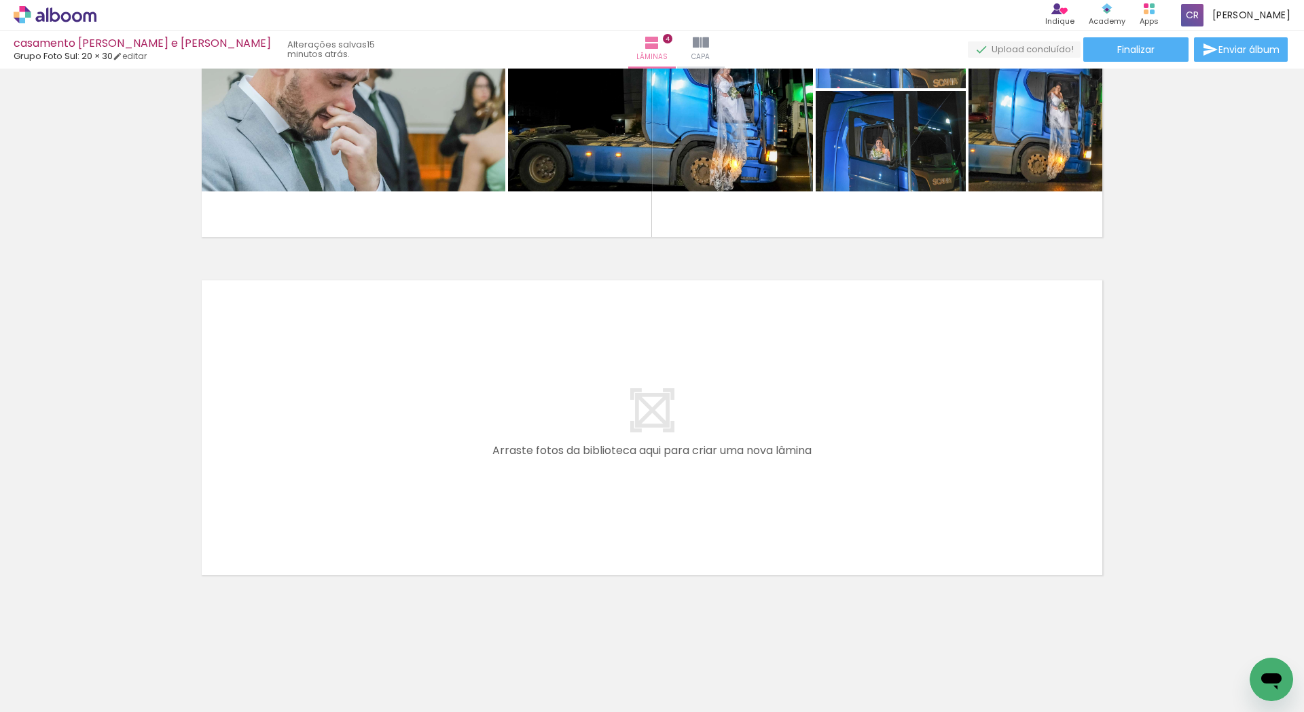
scroll to position [0, 1543]
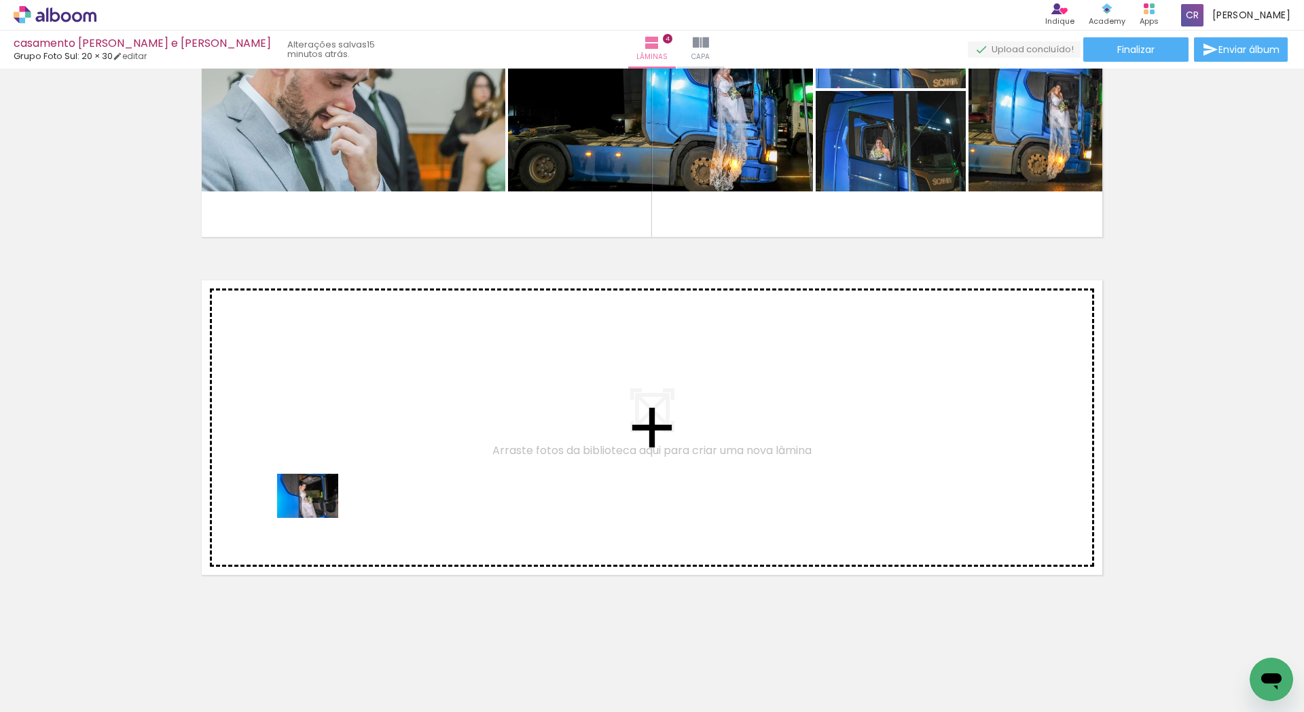
drag, startPoint x: 284, startPoint y: 667, endPoint x: 316, endPoint y: 591, distance: 82.5
click at [318, 477] on quentale-workspace at bounding box center [652, 356] width 1304 height 712
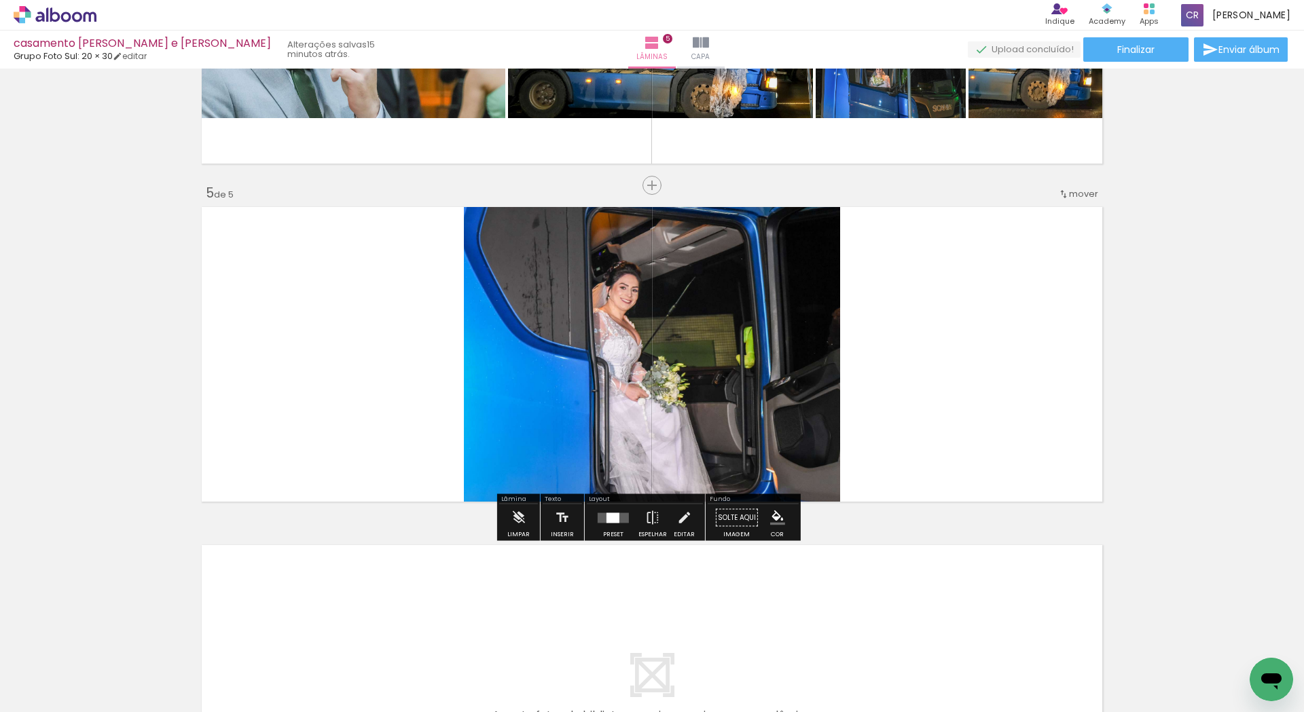
scroll to position [1265, 0]
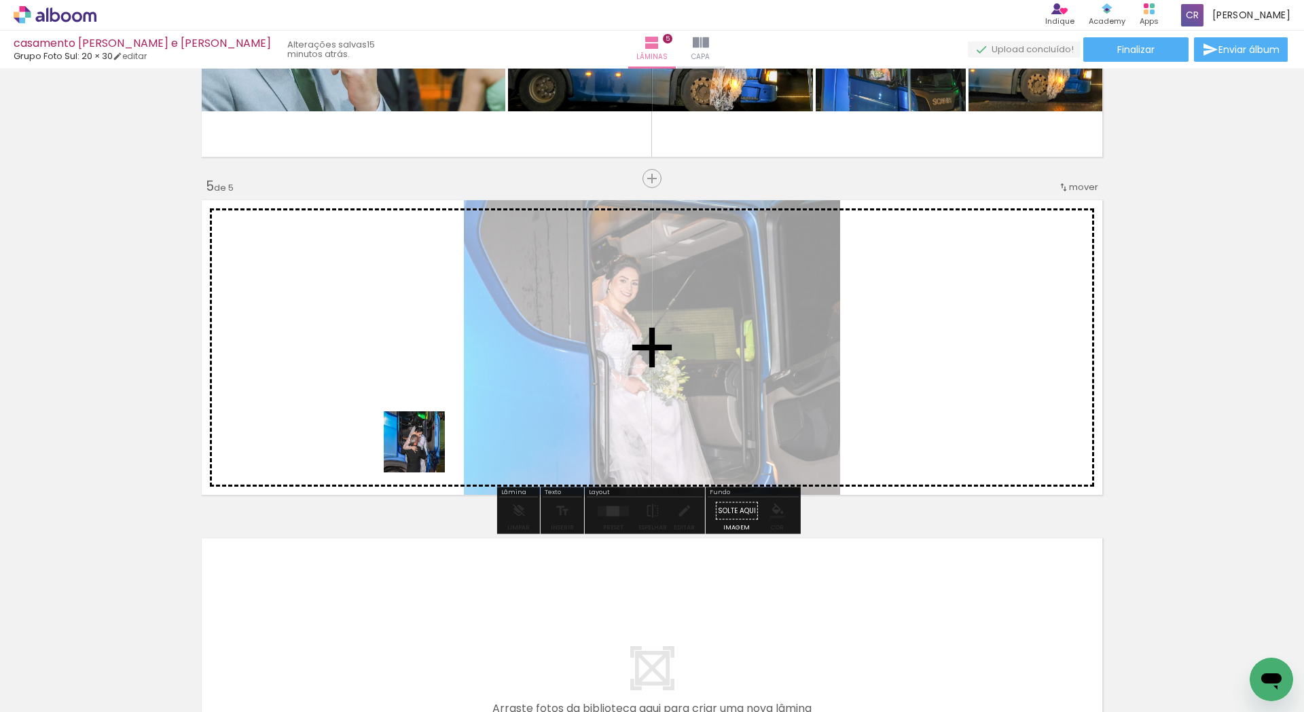
drag, startPoint x: 358, startPoint y: 651, endPoint x: 430, endPoint y: 572, distance: 106.7
click at [437, 415] on quentale-workspace at bounding box center [652, 356] width 1304 height 712
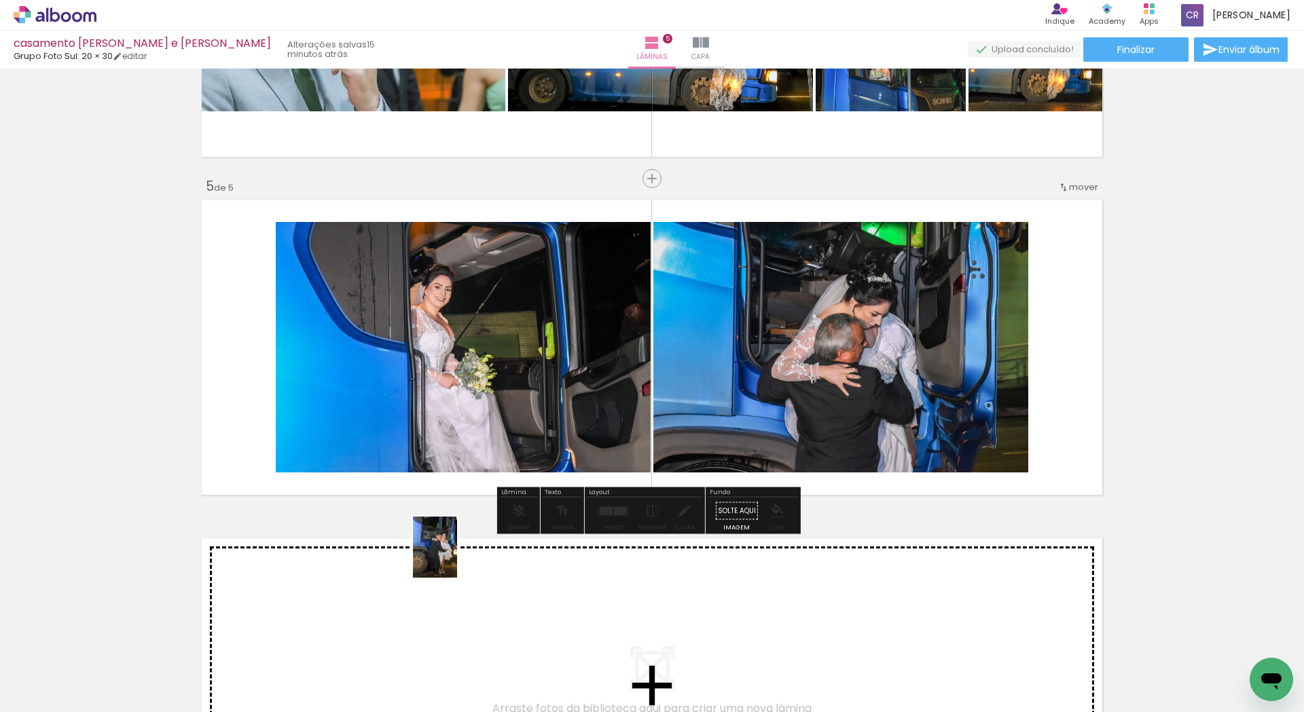
drag, startPoint x: 435, startPoint y: 665, endPoint x: 454, endPoint y: 557, distance: 108.8
click at [454, 557] on quentale-workspace at bounding box center [652, 356] width 1304 height 712
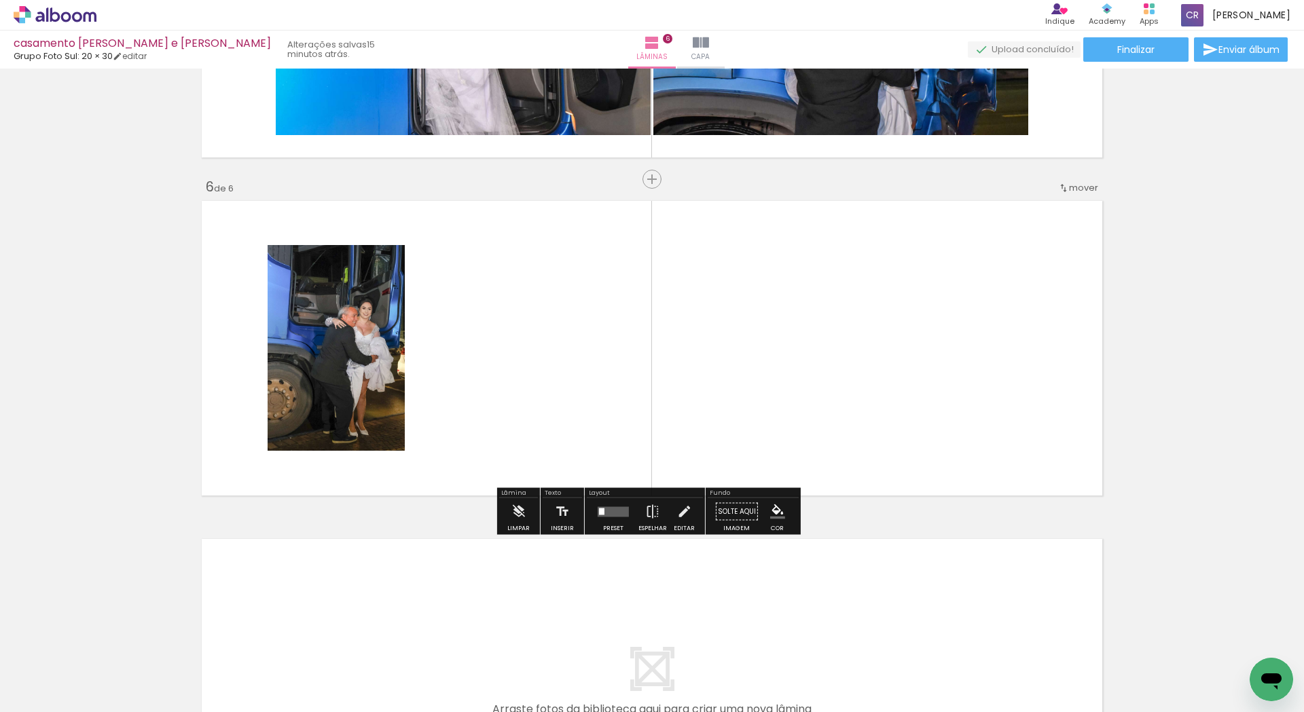
scroll to position [1603, 0]
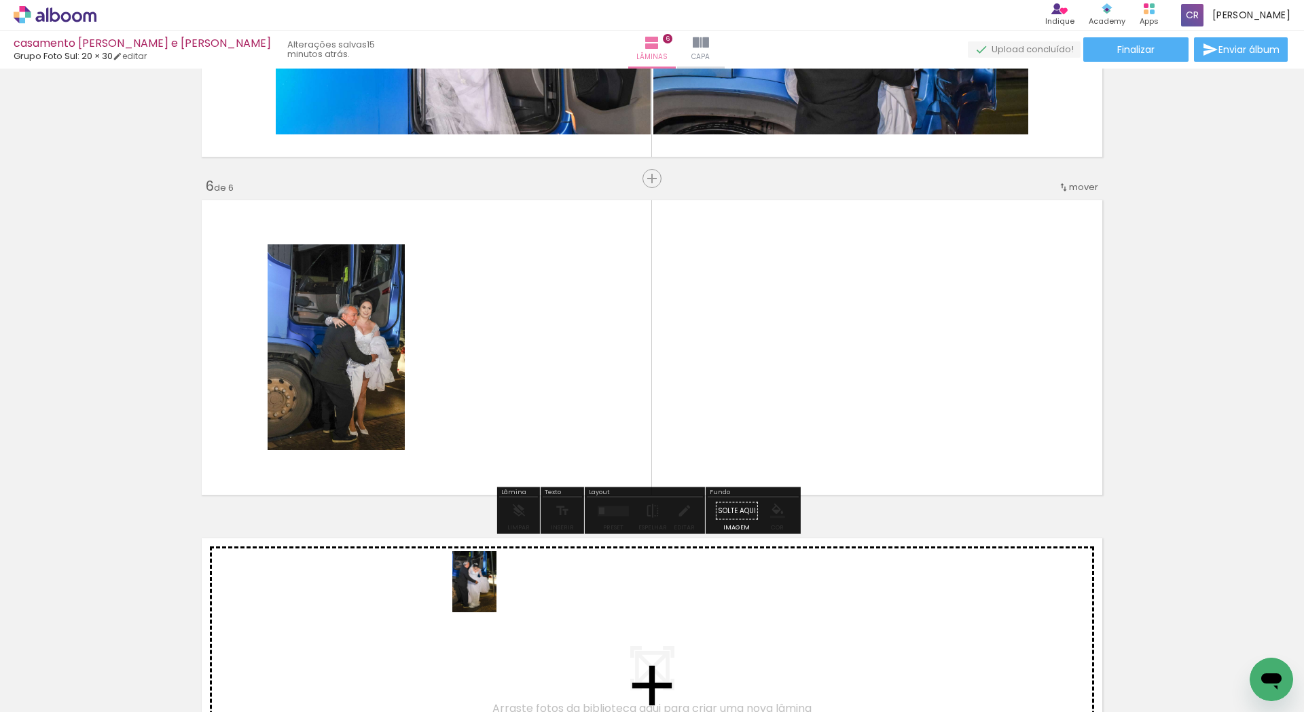
drag, startPoint x: 493, startPoint y: 650, endPoint x: 493, endPoint y: 592, distance: 57.7
click at [493, 592] on quentale-workspace at bounding box center [652, 356] width 1304 height 712
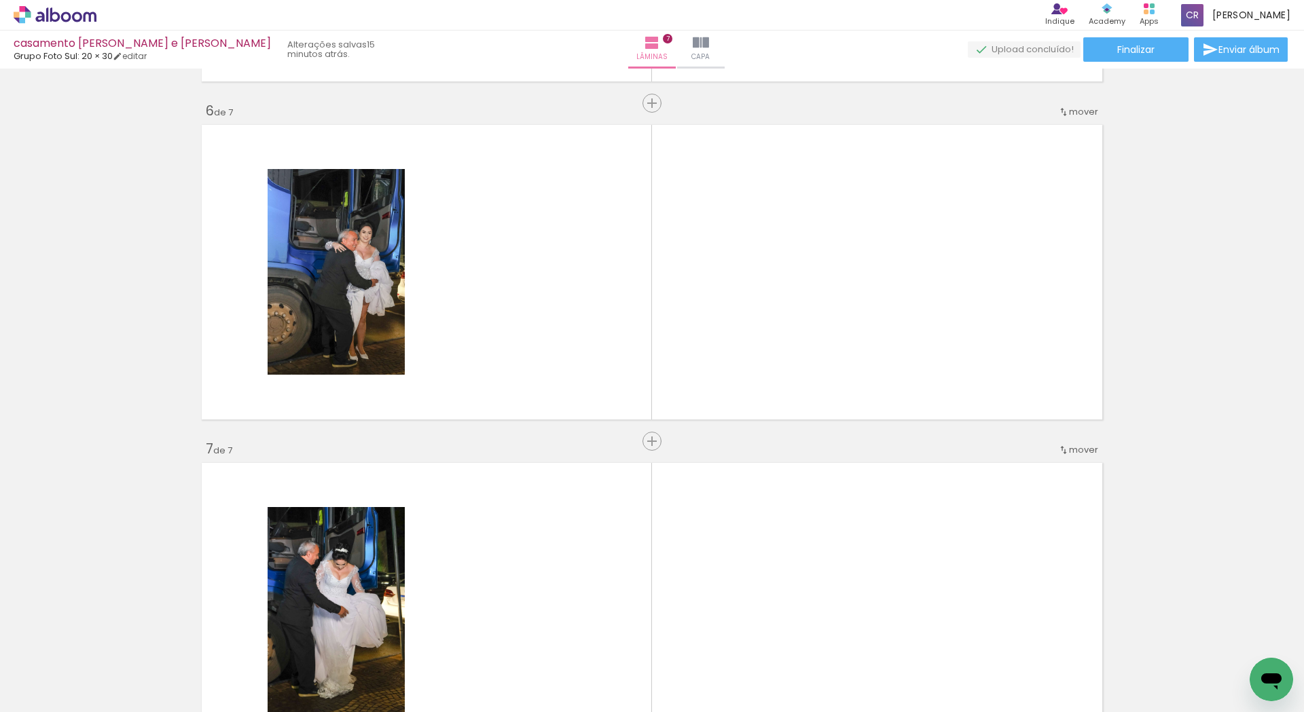
scroll to position [1671, 0]
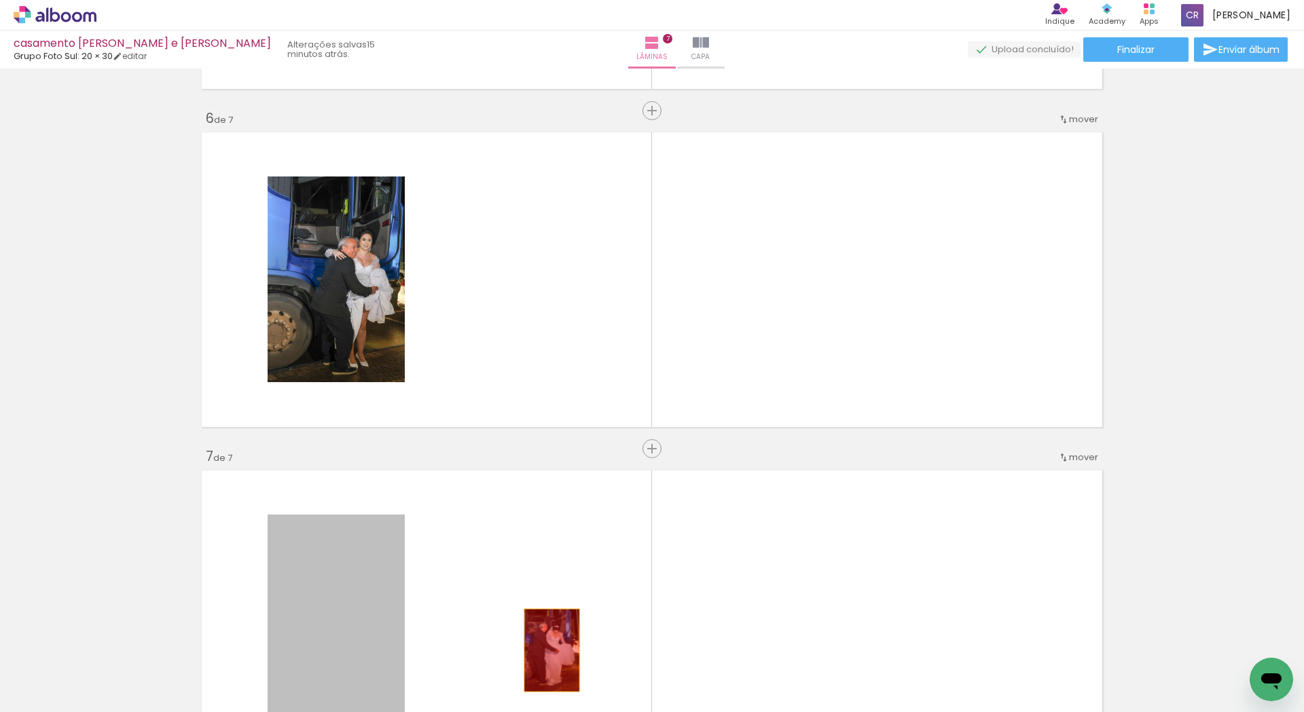
drag, startPoint x: 308, startPoint y: 593, endPoint x: 583, endPoint y: 664, distance: 284.1
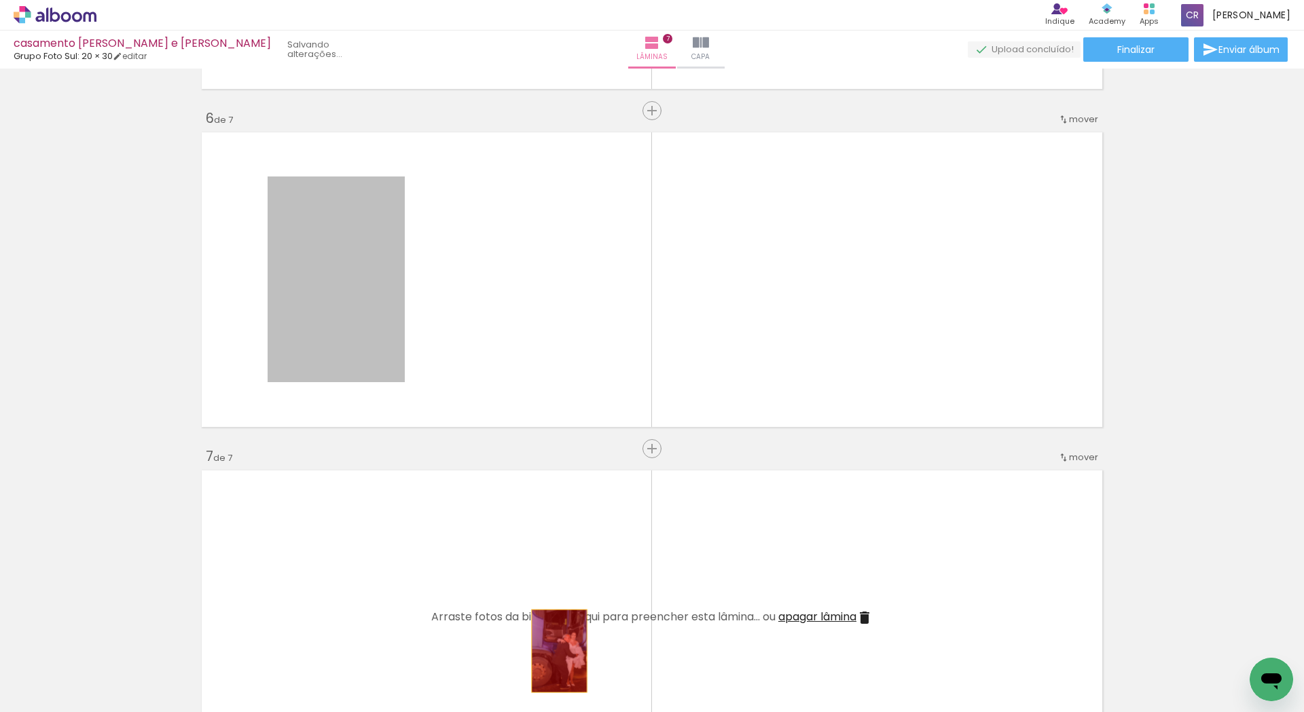
drag, startPoint x: 340, startPoint y: 301, endPoint x: 554, endPoint y: 651, distance: 409.9
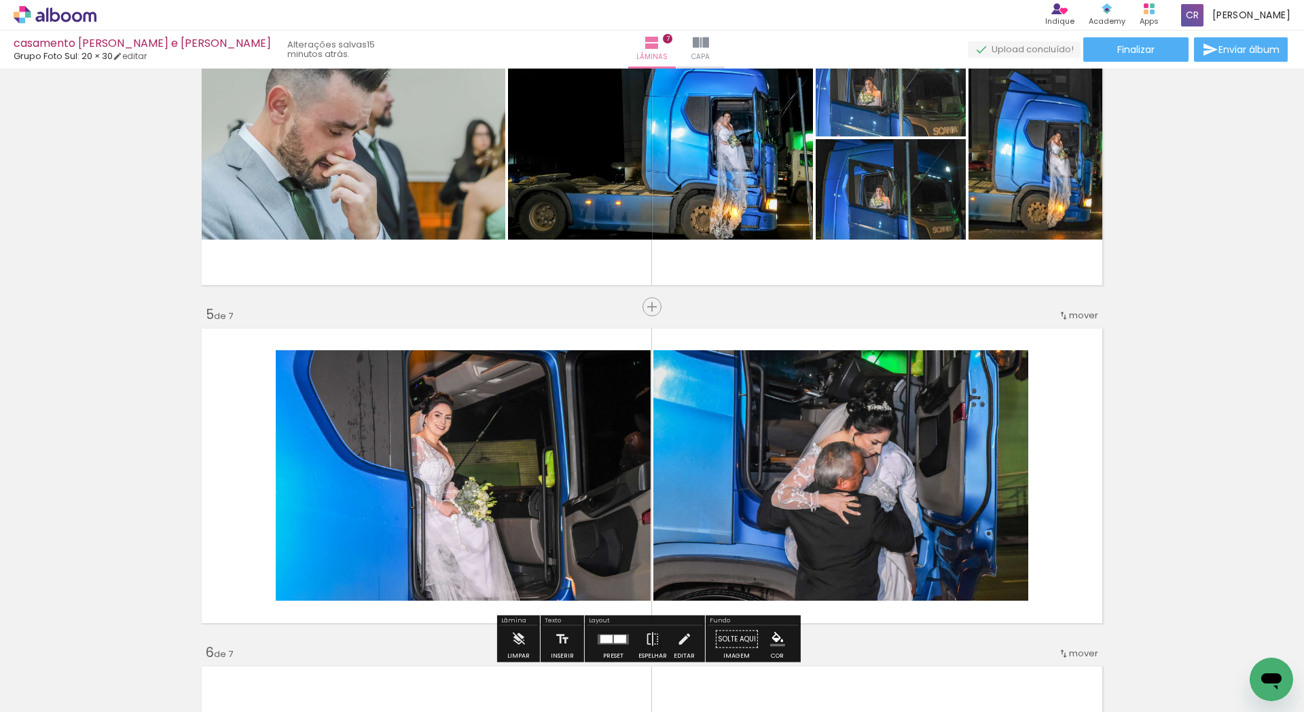
scroll to position [1128, 0]
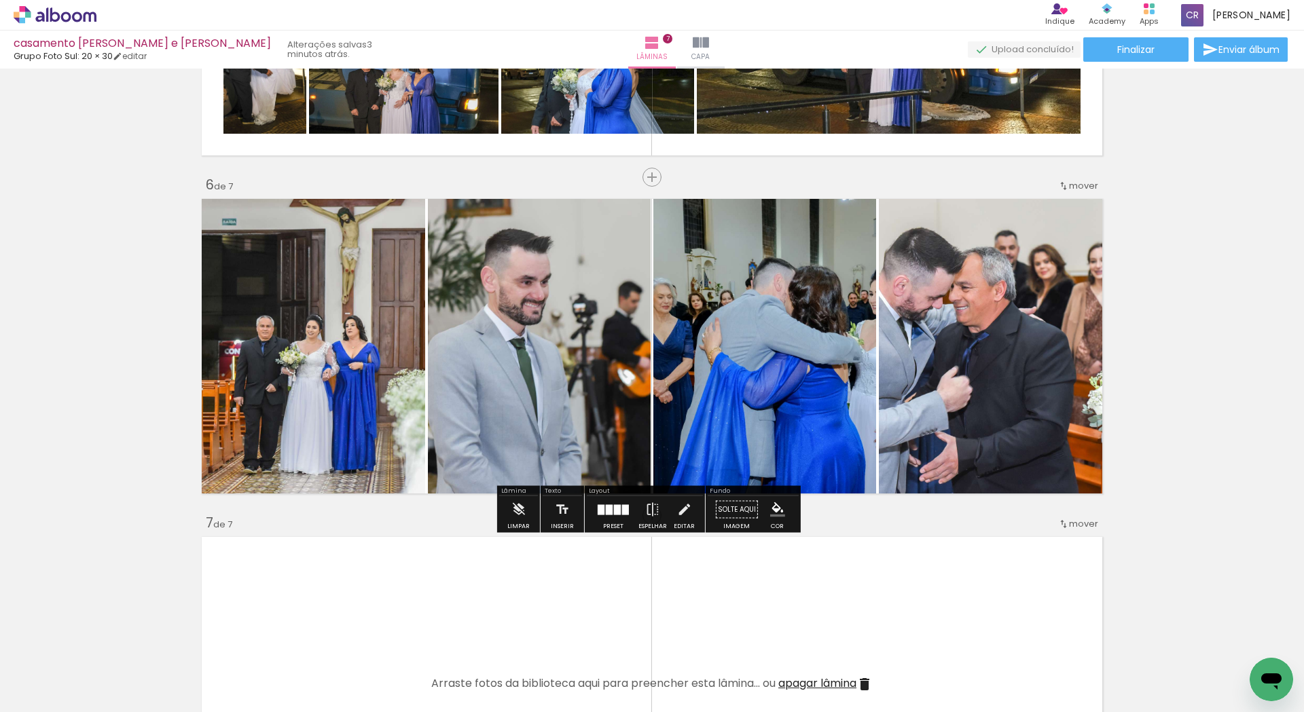
scroll to position [0, 1543]
click at [610, 521] on div at bounding box center [613, 509] width 37 height 27
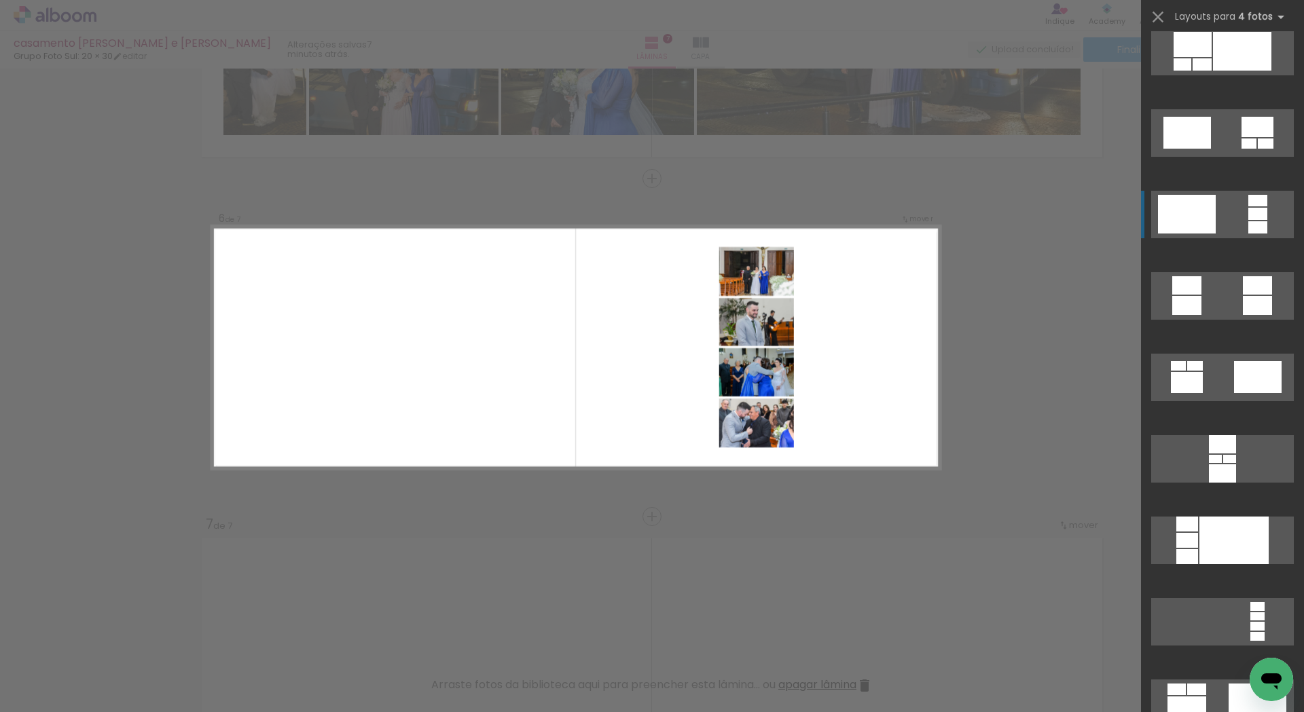
scroll to position [4202, 0]
